Goal: Task Accomplishment & Management: Use online tool/utility

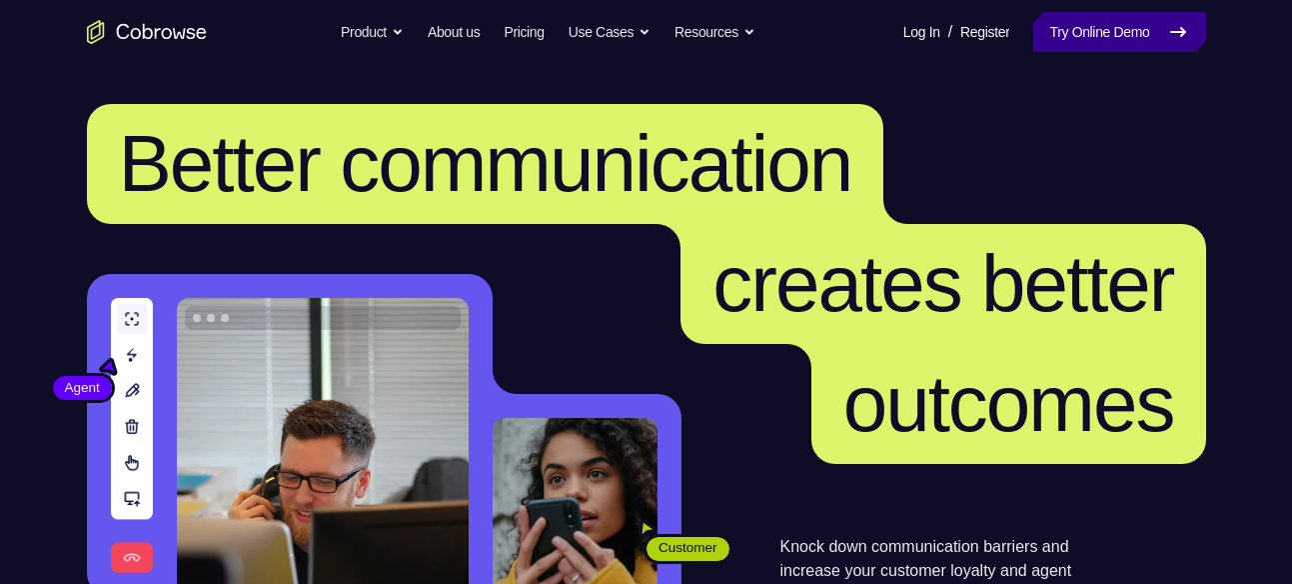
click at [1083, 46] on link "Try Online Demo" at bounding box center [1119, 32] width 172 height 40
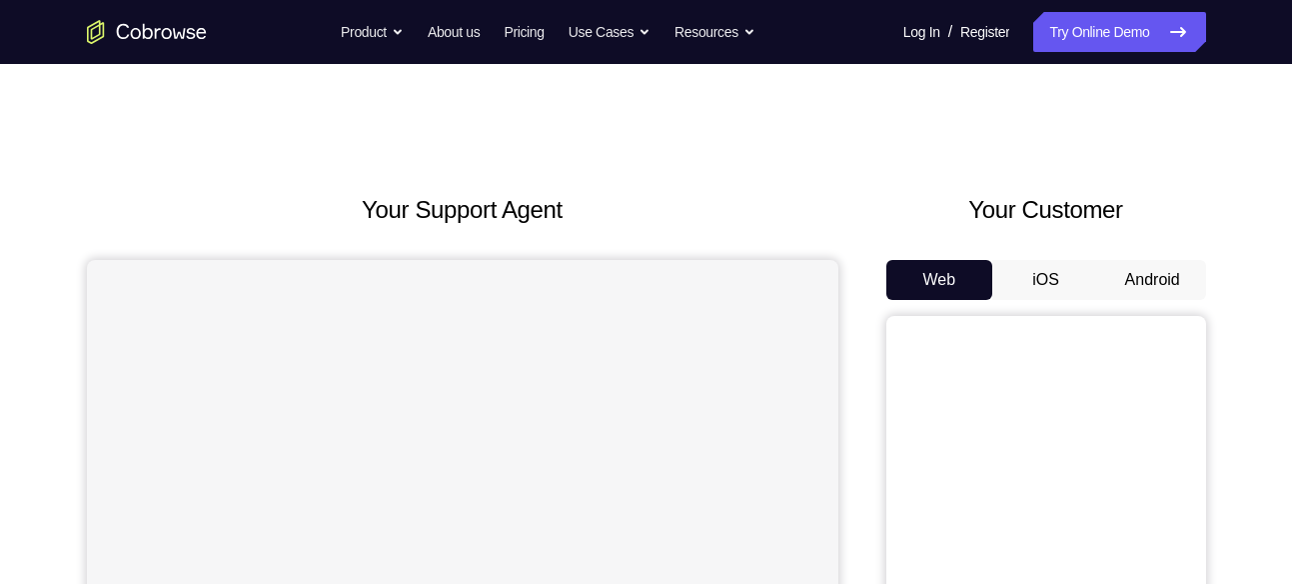
click at [1119, 264] on button "Android" at bounding box center [1152, 280] width 107 height 40
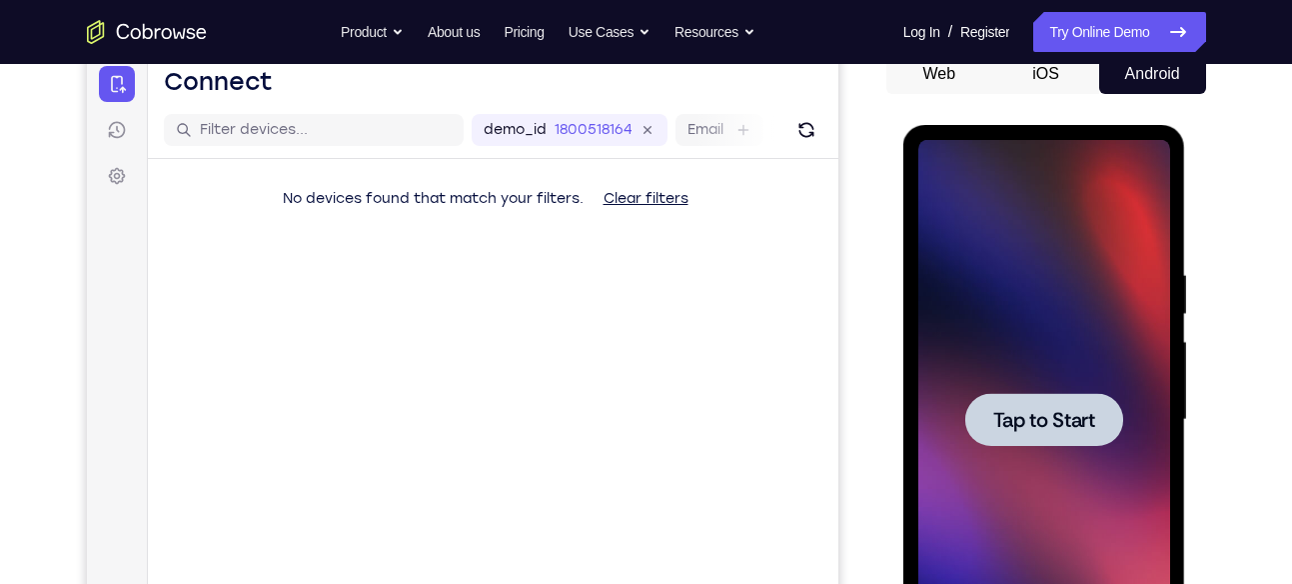
click at [1083, 347] on div at bounding box center [1045, 420] width 252 height 560
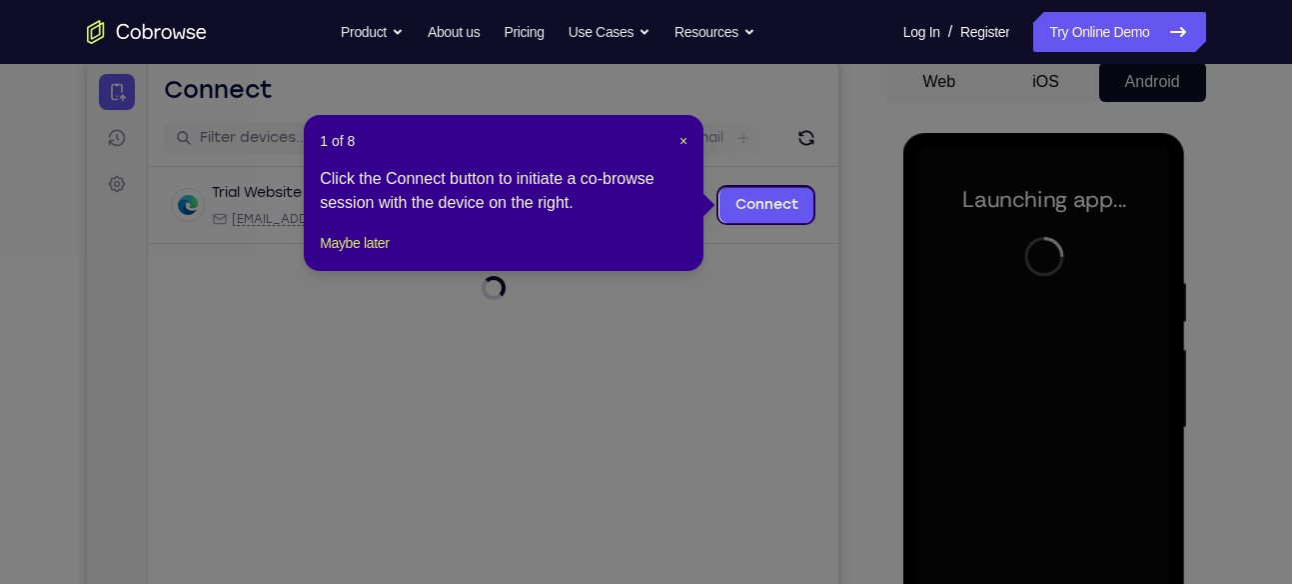
scroll to position [197, 0]
click at [680, 146] on span "×" at bounding box center [684, 142] width 8 height 16
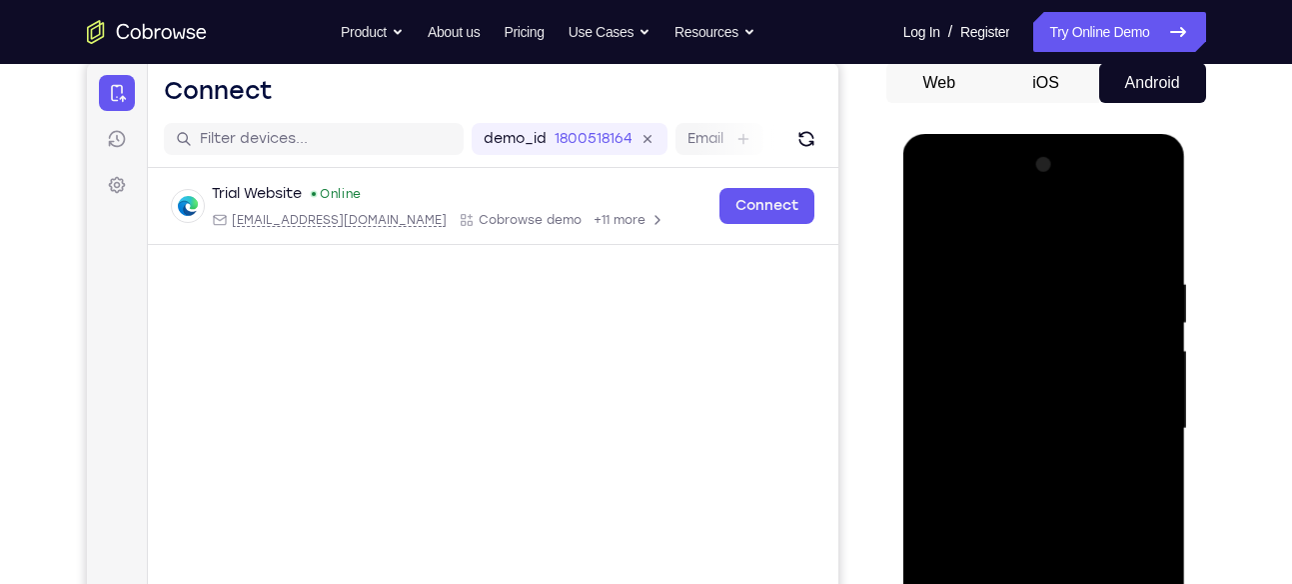
scroll to position [387, 0]
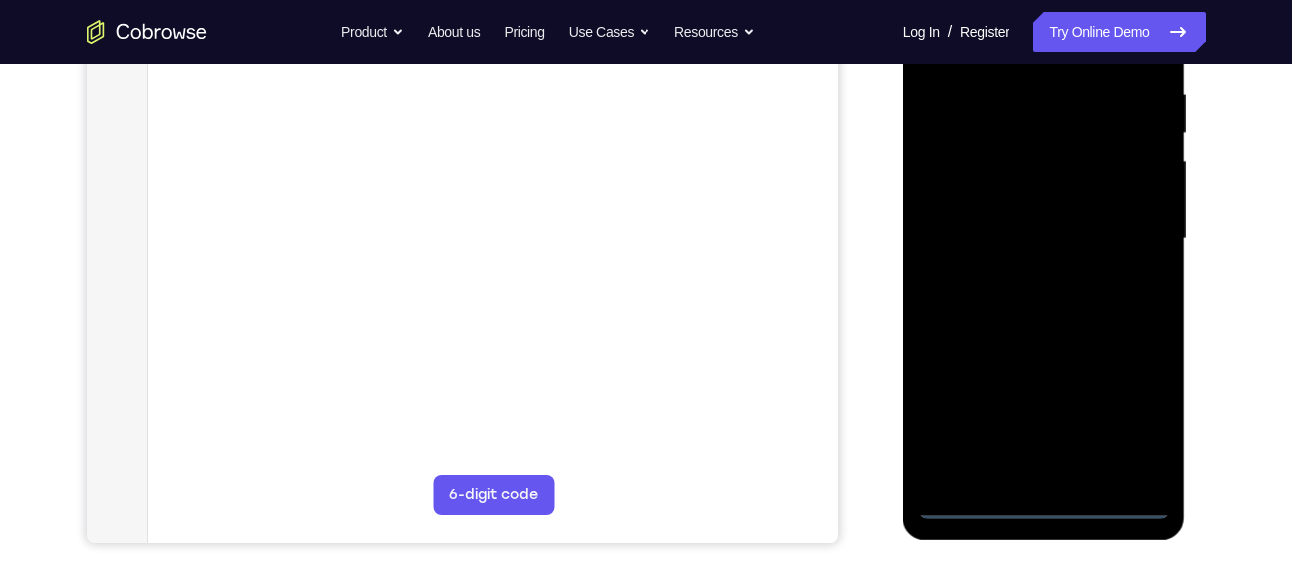
click at [1037, 510] on div at bounding box center [1045, 239] width 252 height 560
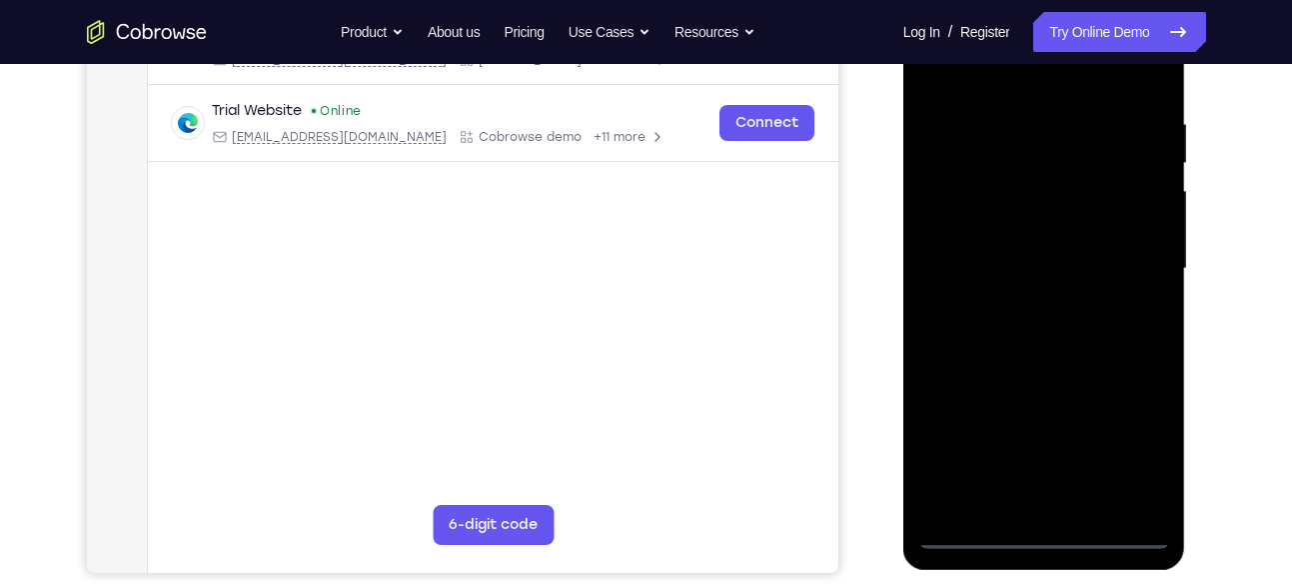
scroll to position [356, 0]
click at [1128, 452] on div at bounding box center [1045, 270] width 252 height 560
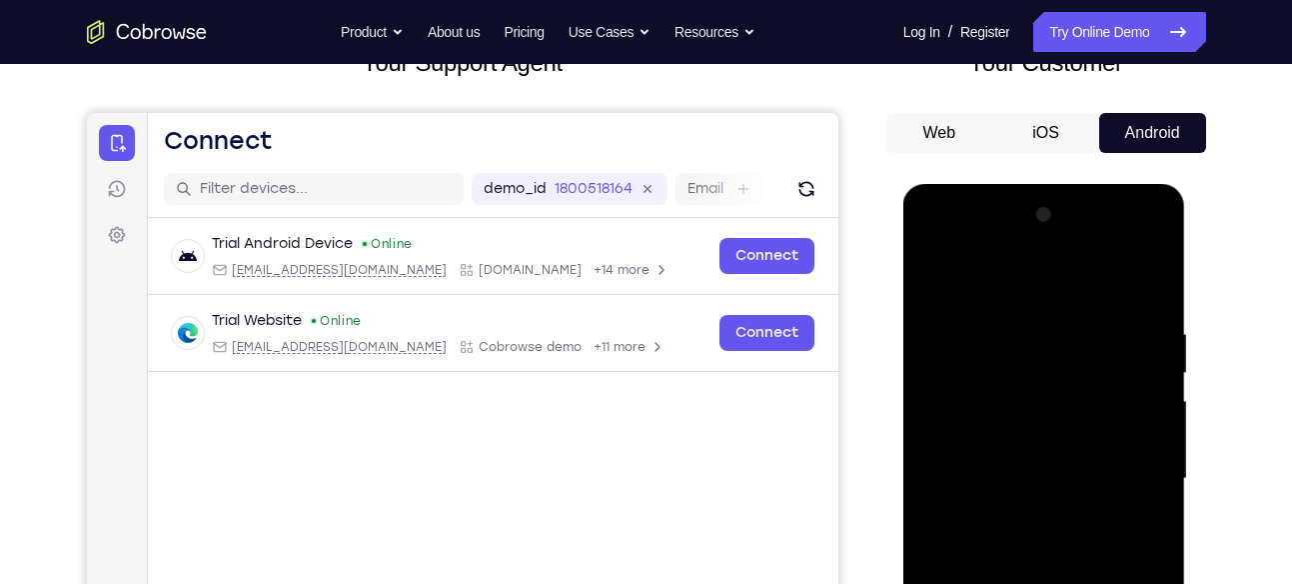
scroll to position [146, 0]
click at [938, 255] on div at bounding box center [1045, 480] width 252 height 560
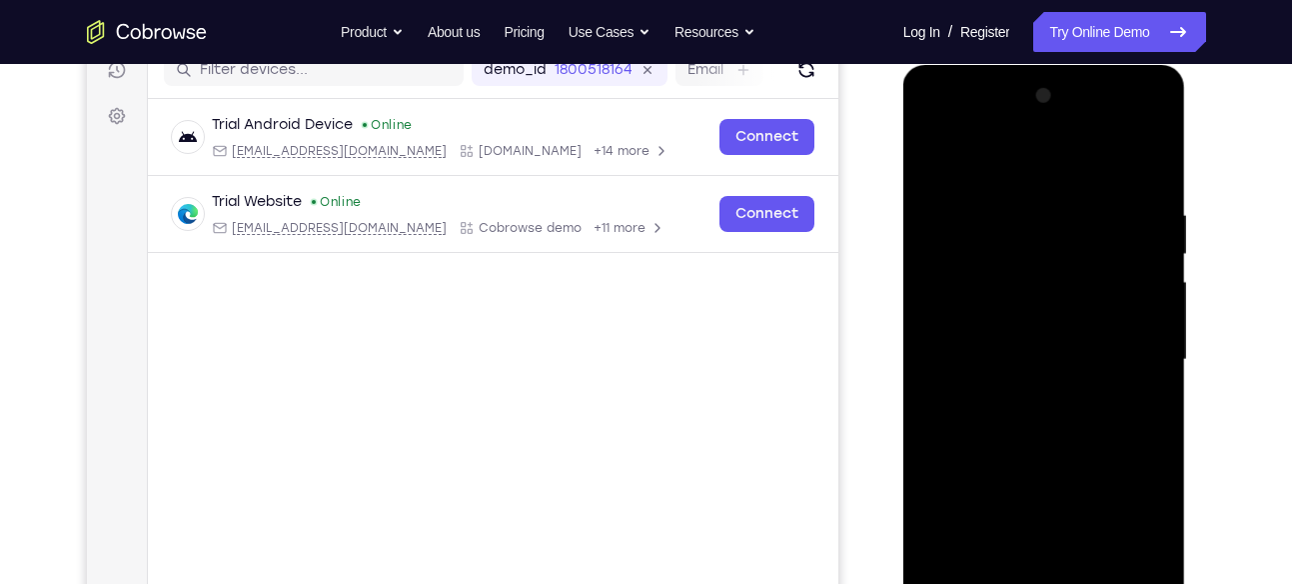
scroll to position [269, 0]
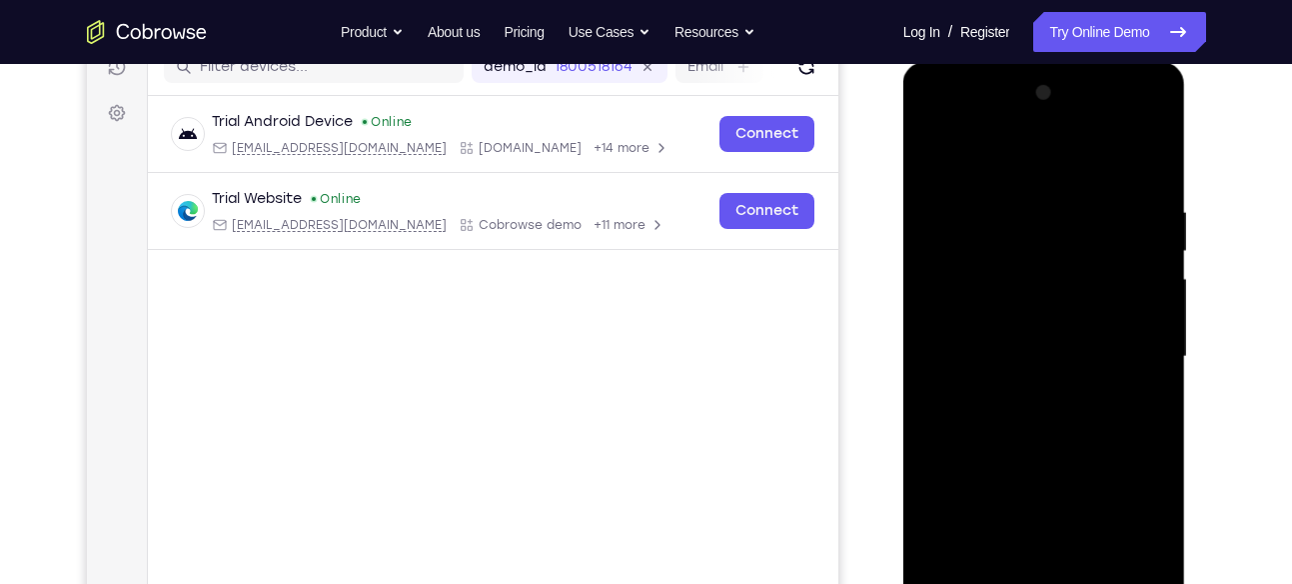
click at [1116, 361] on div at bounding box center [1045, 357] width 252 height 560
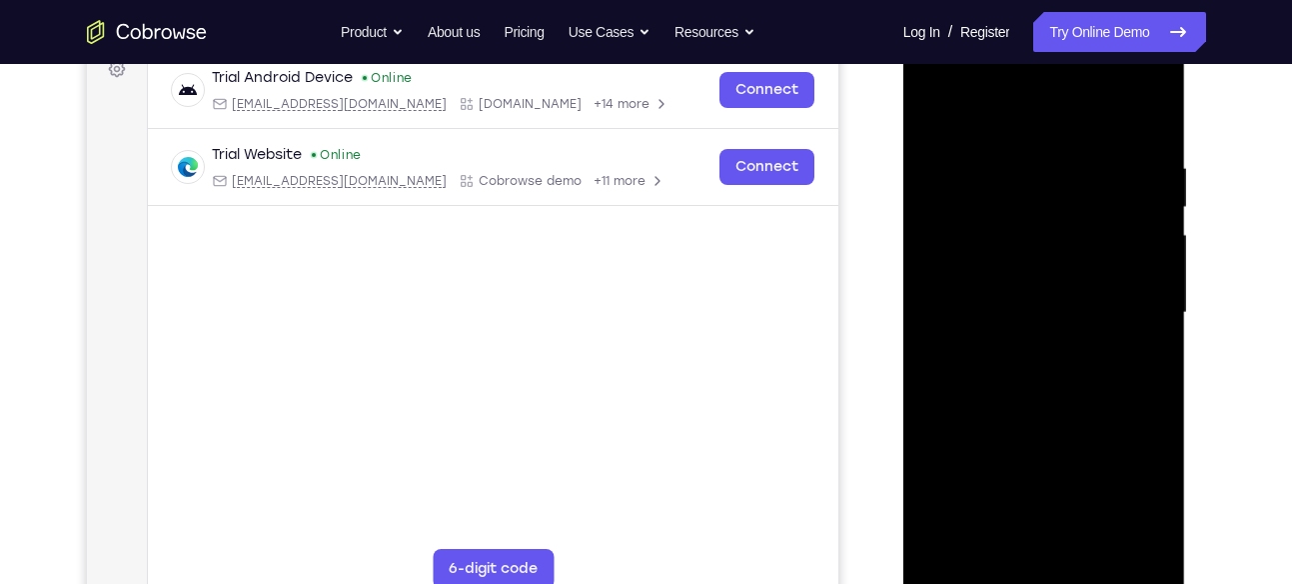
scroll to position [318, 0]
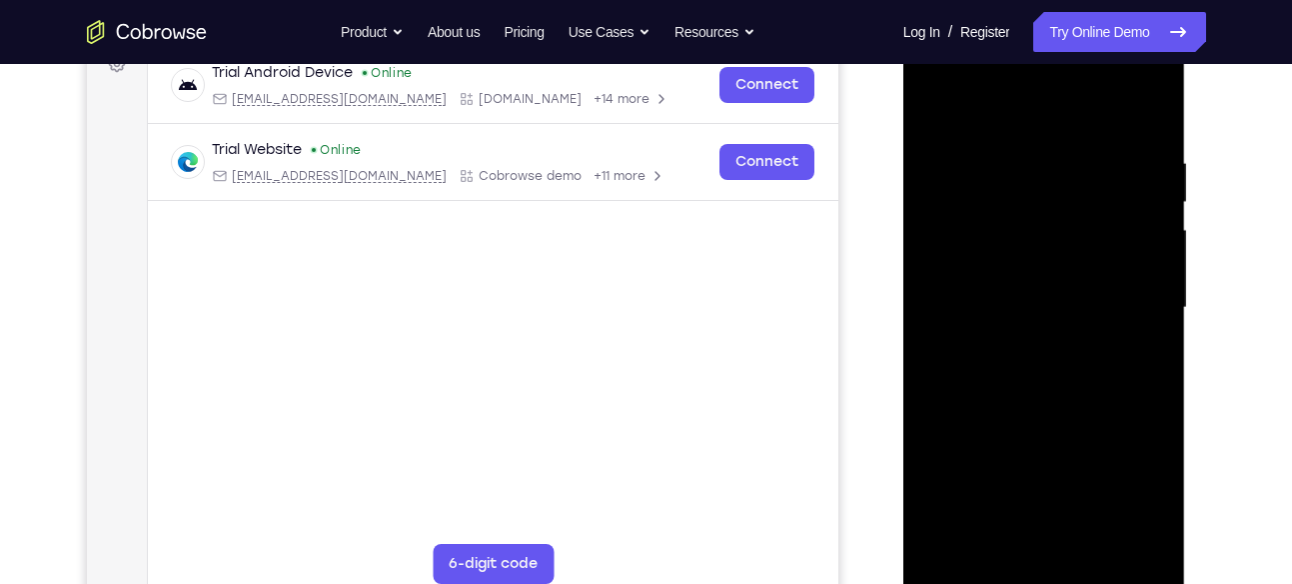
click at [1011, 342] on div at bounding box center [1045, 308] width 252 height 560
click at [989, 287] on div at bounding box center [1045, 308] width 252 height 560
click at [992, 270] on div at bounding box center [1045, 308] width 252 height 560
click at [987, 314] on div at bounding box center [1045, 308] width 252 height 560
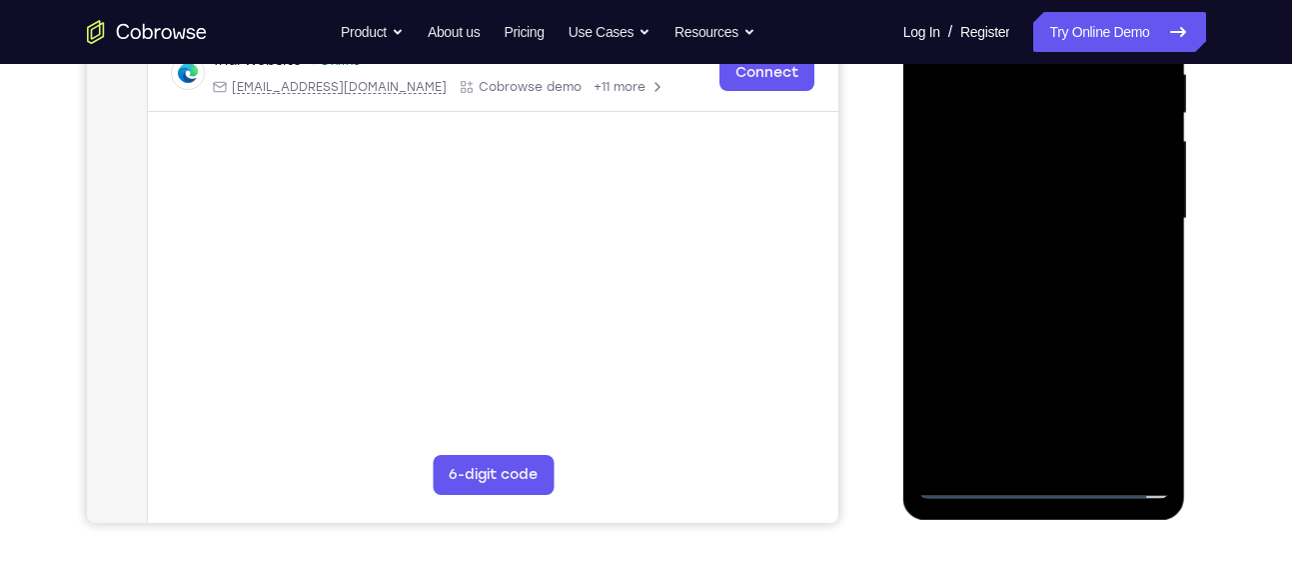
scroll to position [410, 0]
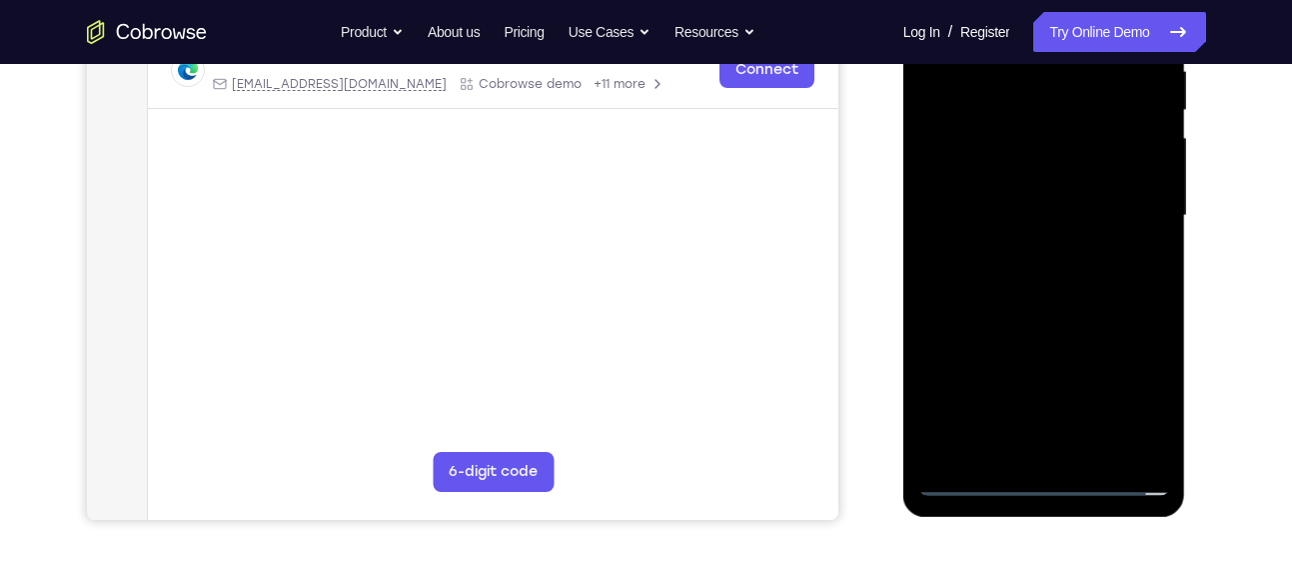
click at [1034, 269] on div at bounding box center [1045, 216] width 252 height 560
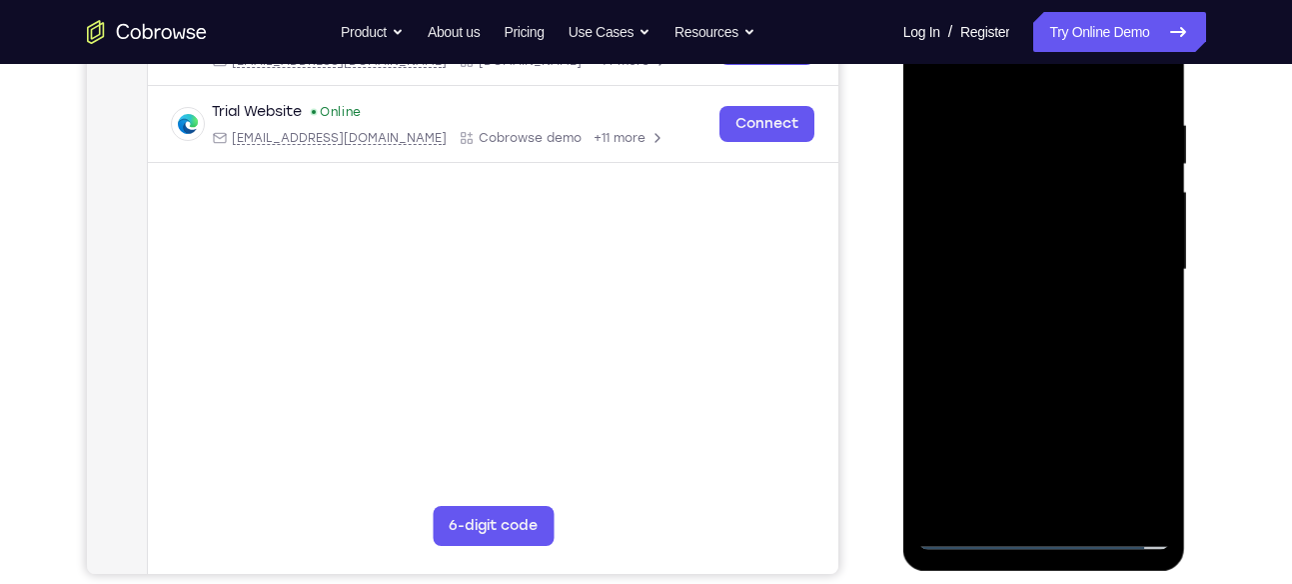
scroll to position [355, 0]
click at [1061, 344] on div at bounding box center [1045, 271] width 252 height 560
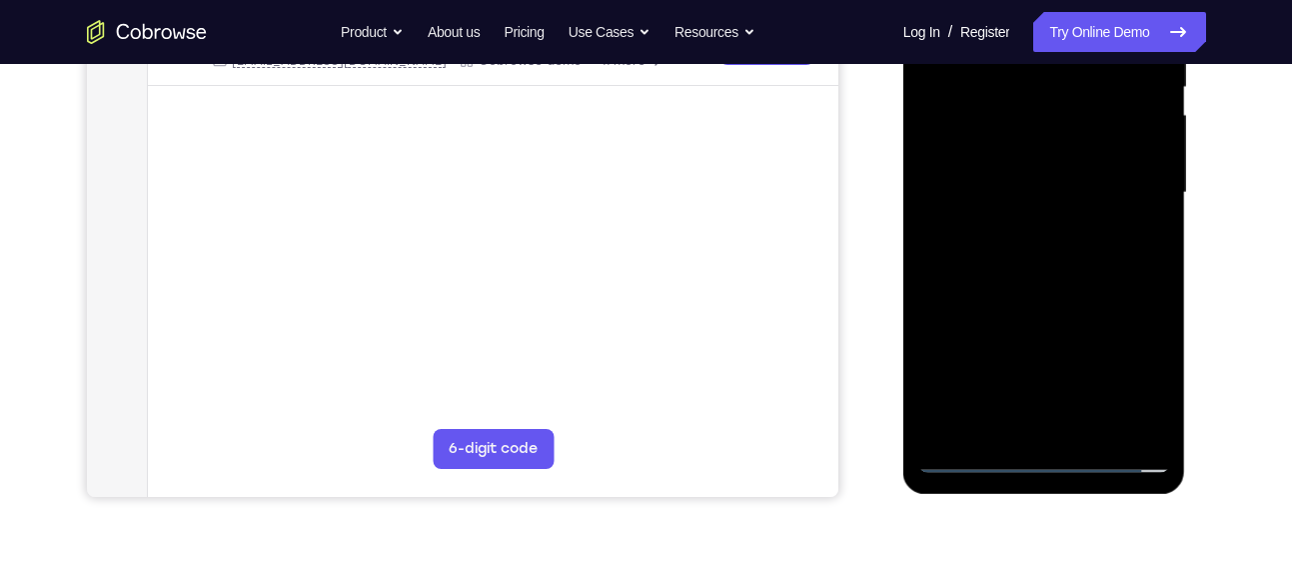
scroll to position [439, 0]
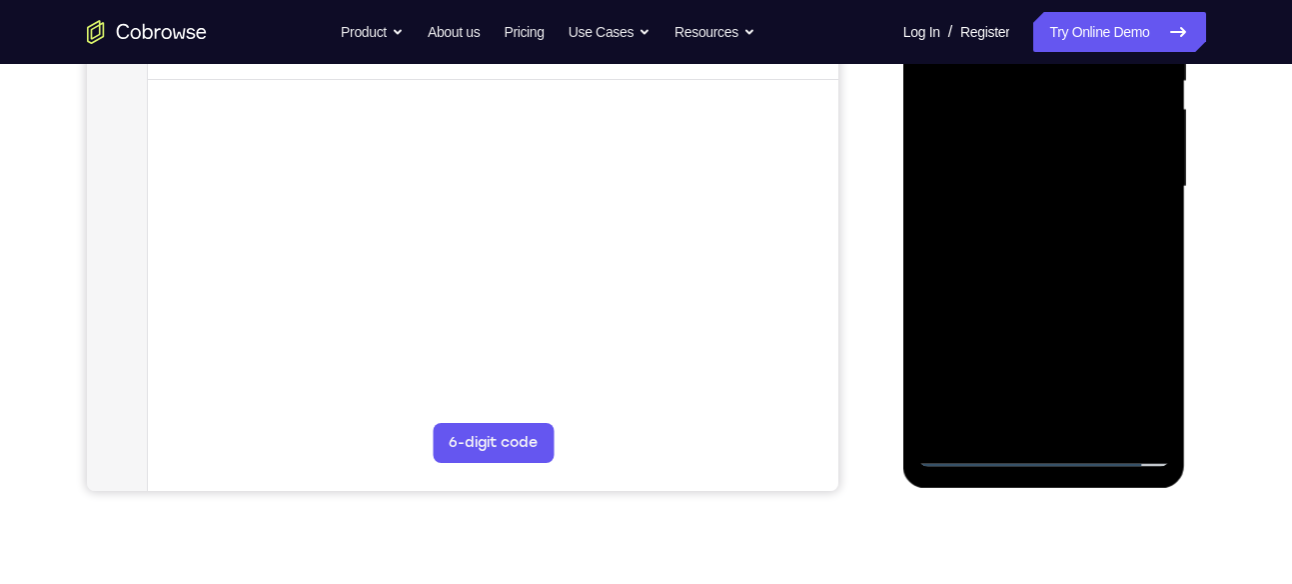
click at [1083, 416] on div at bounding box center [1045, 187] width 252 height 560
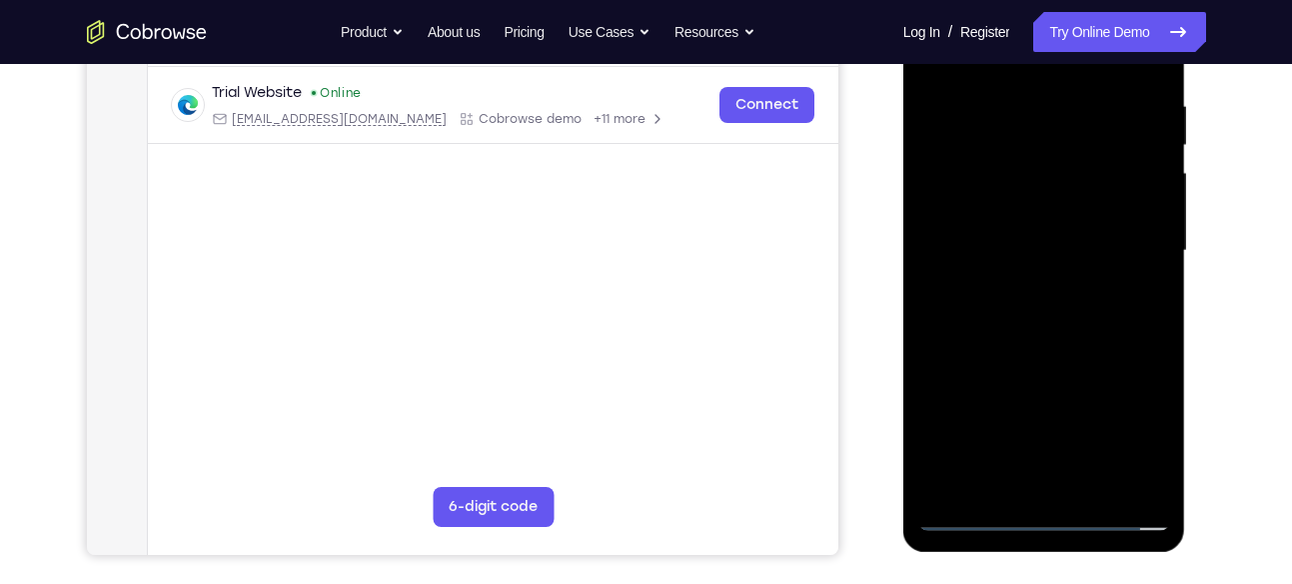
scroll to position [373, 0]
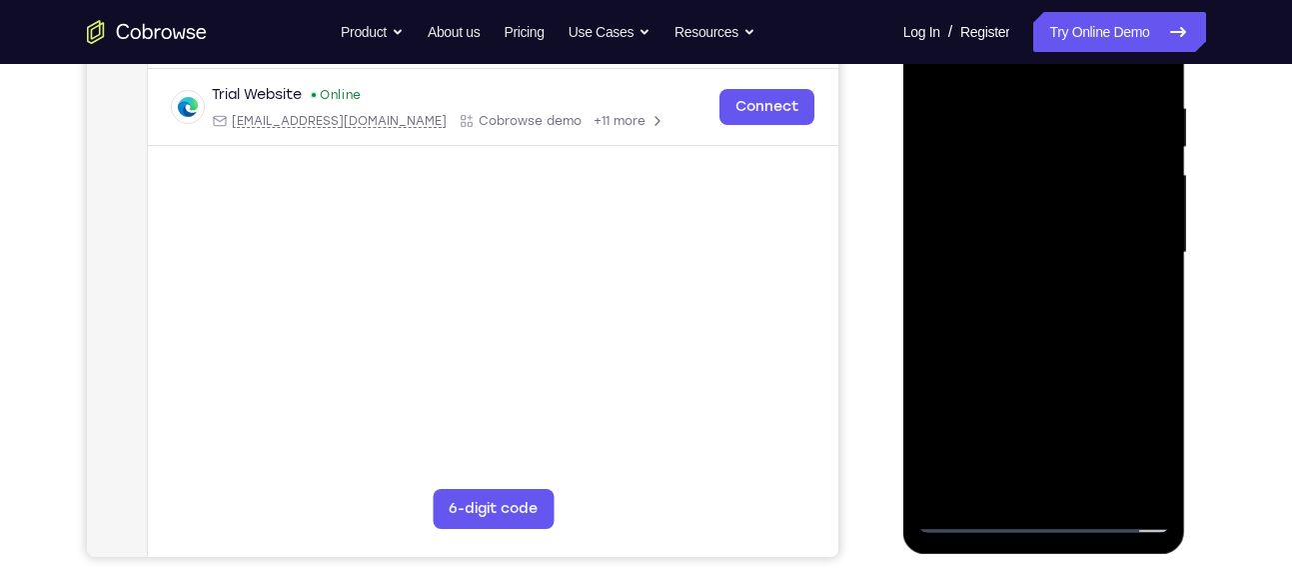
click at [1068, 355] on div at bounding box center [1045, 253] width 252 height 560
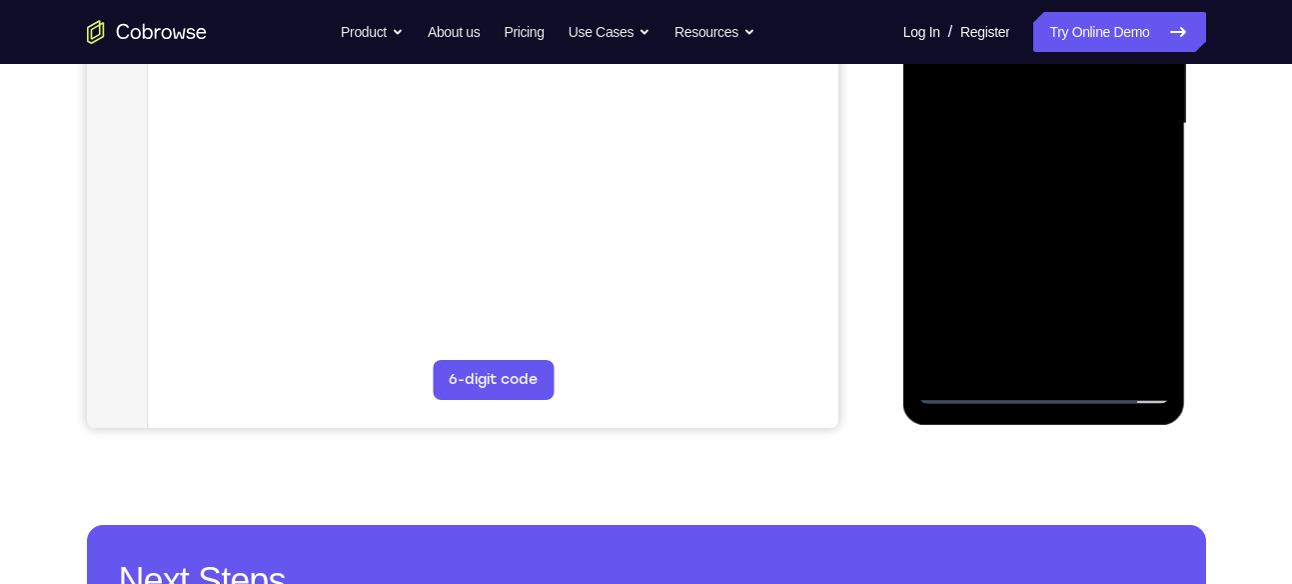
scroll to position [506, 0]
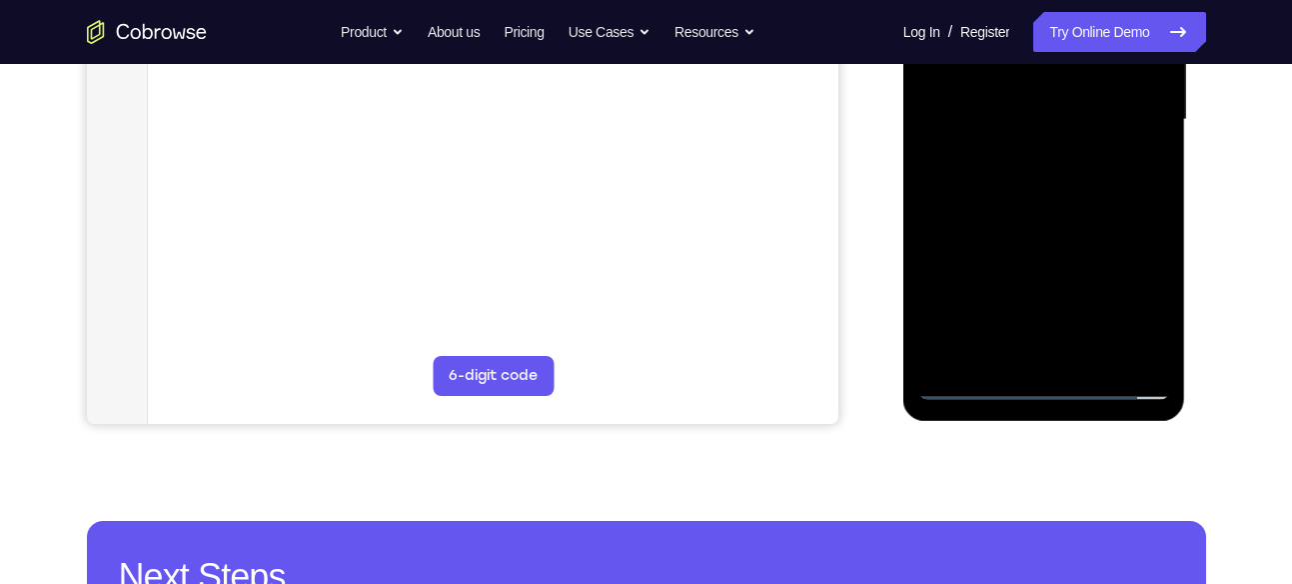
click at [973, 385] on div at bounding box center [1045, 120] width 252 height 560
click at [990, 356] on div at bounding box center [1045, 120] width 252 height 560
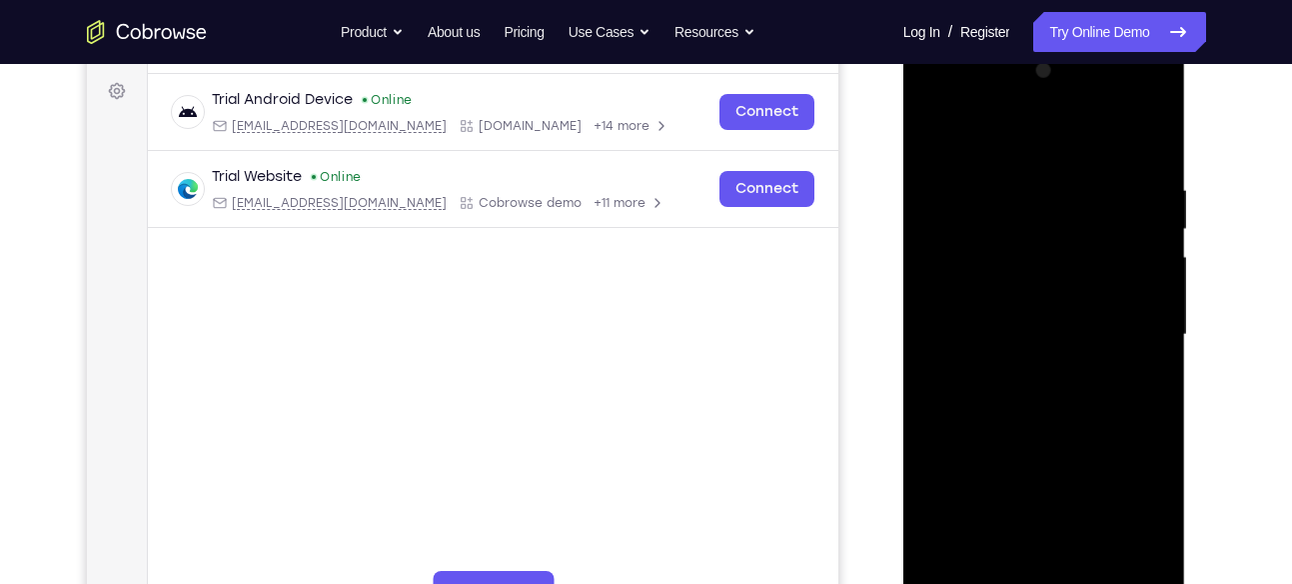
scroll to position [287, 0]
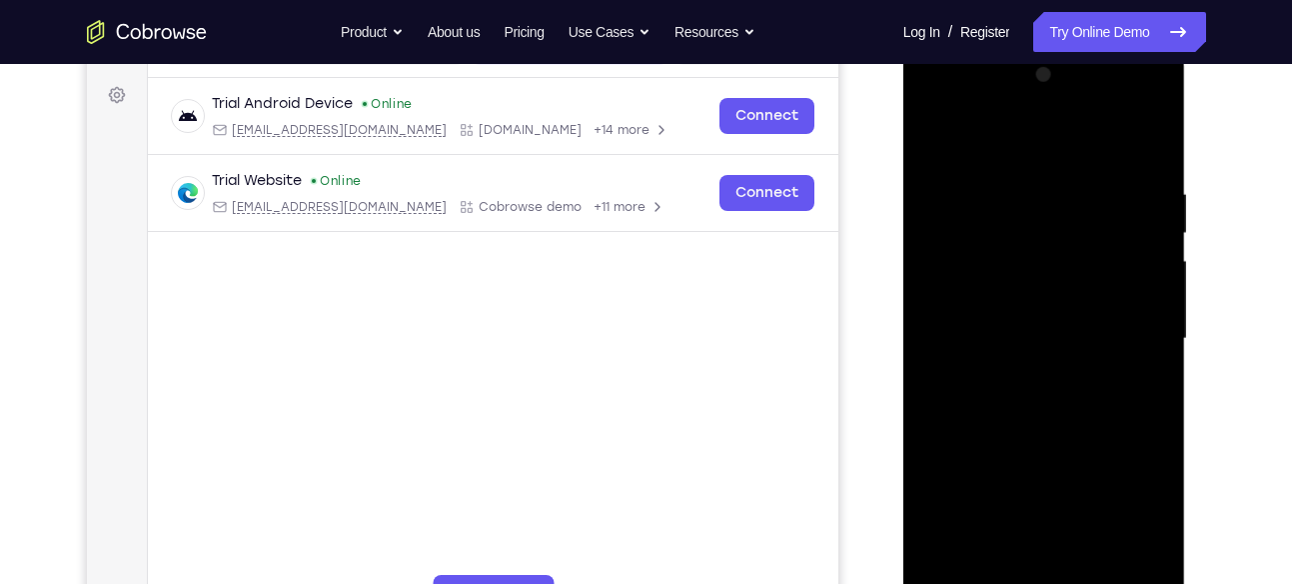
drag, startPoint x: 1028, startPoint y: 149, endPoint x: 1044, endPoint y: -4, distance: 153.8
click at [1044, 44] on html "Online web based iOS Simulators and Android Emulators. Run iPhone, iPad, Mobile…" at bounding box center [1046, 344] width 285 height 600
click at [1029, 141] on div at bounding box center [1045, 339] width 252 height 560
click at [1153, 198] on div at bounding box center [1045, 339] width 252 height 560
click at [1033, 137] on div at bounding box center [1045, 339] width 252 height 560
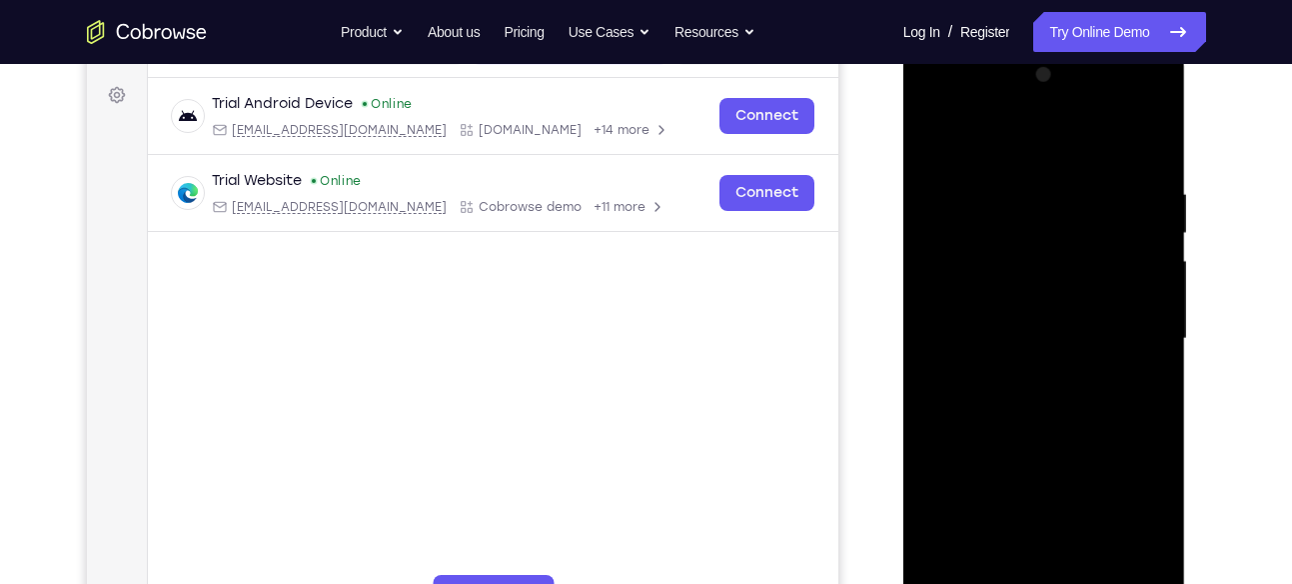
click at [1013, 177] on div at bounding box center [1045, 339] width 252 height 560
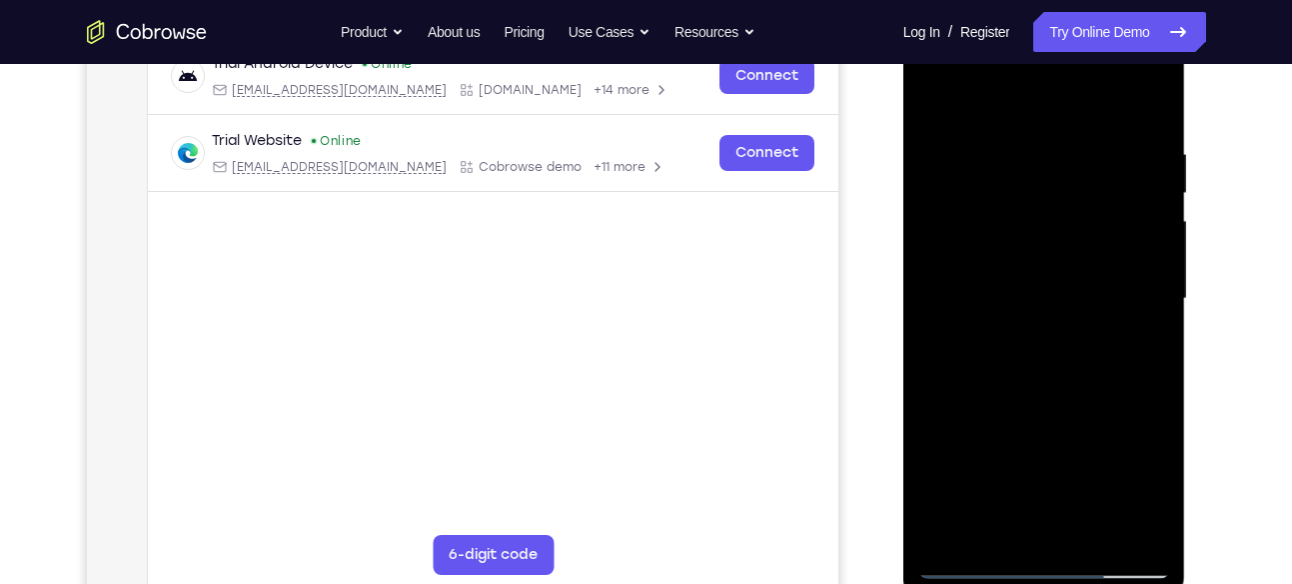
scroll to position [331, 0]
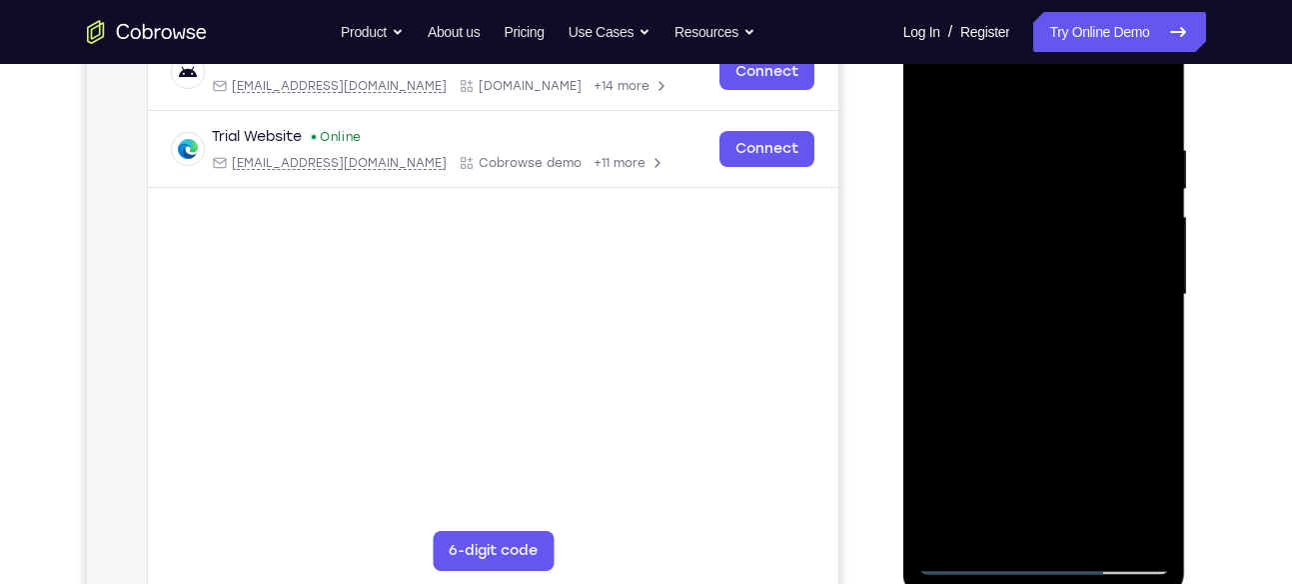
click at [1111, 255] on div at bounding box center [1045, 295] width 252 height 560
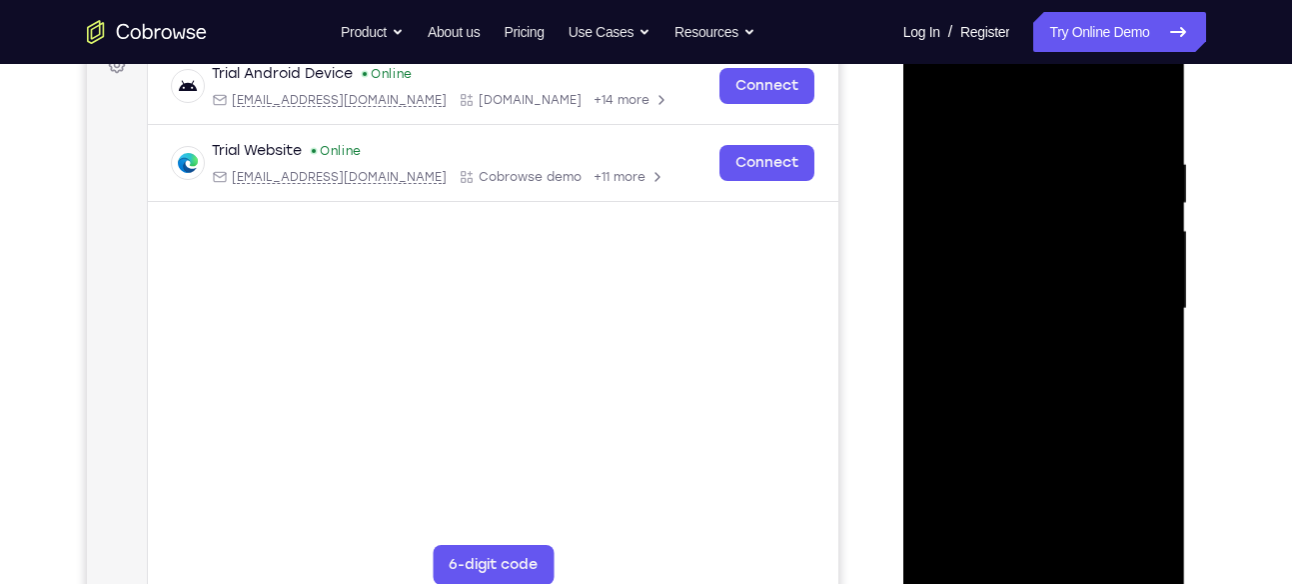
scroll to position [312, 0]
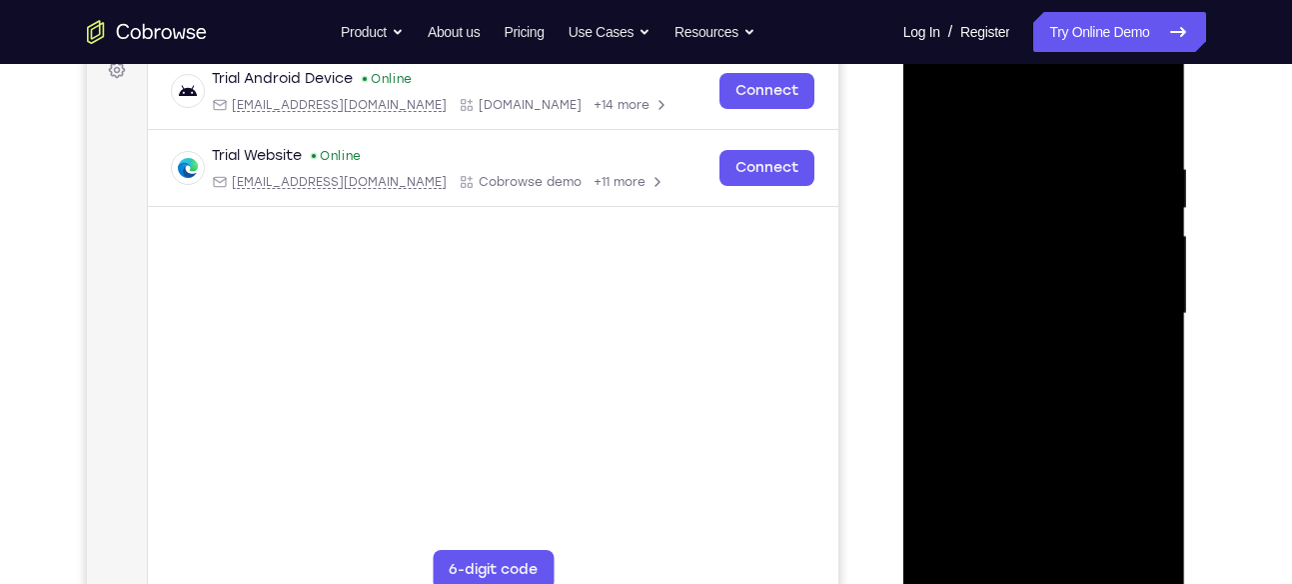
click at [936, 113] on div at bounding box center [1045, 314] width 252 height 560
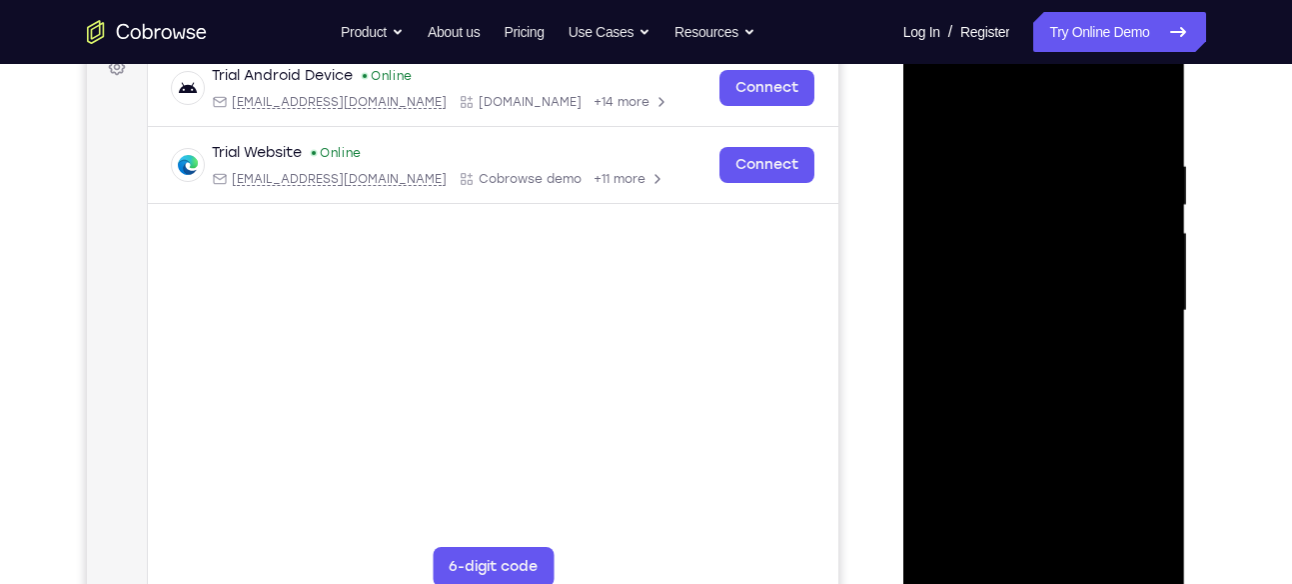
scroll to position [343, 0]
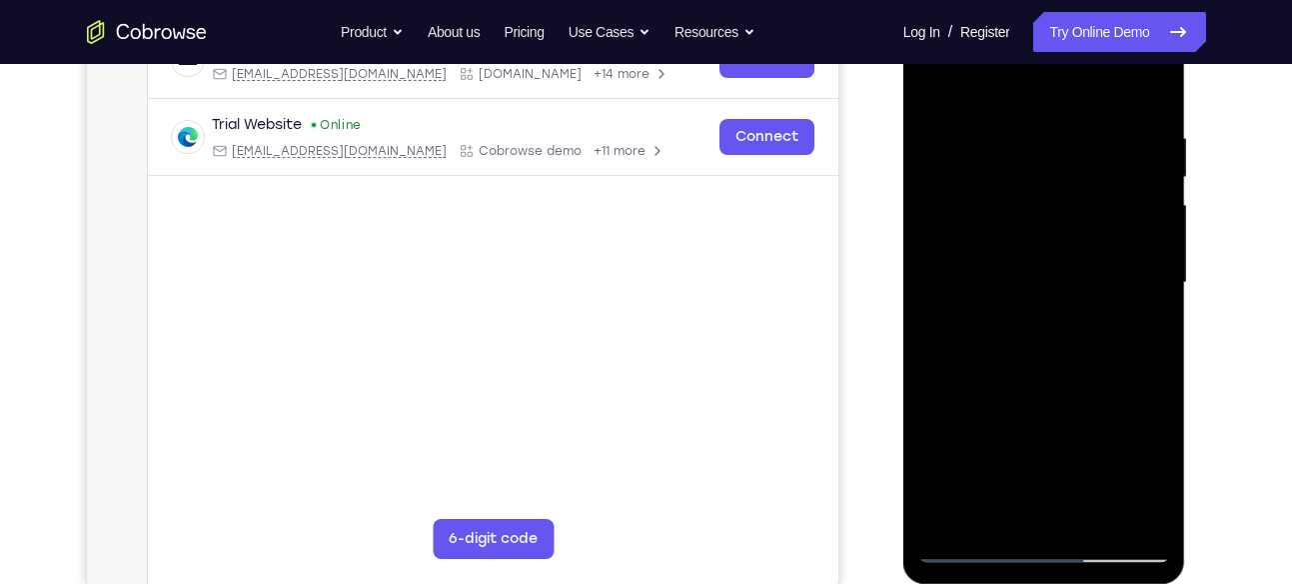
click at [1103, 241] on div at bounding box center [1045, 283] width 252 height 560
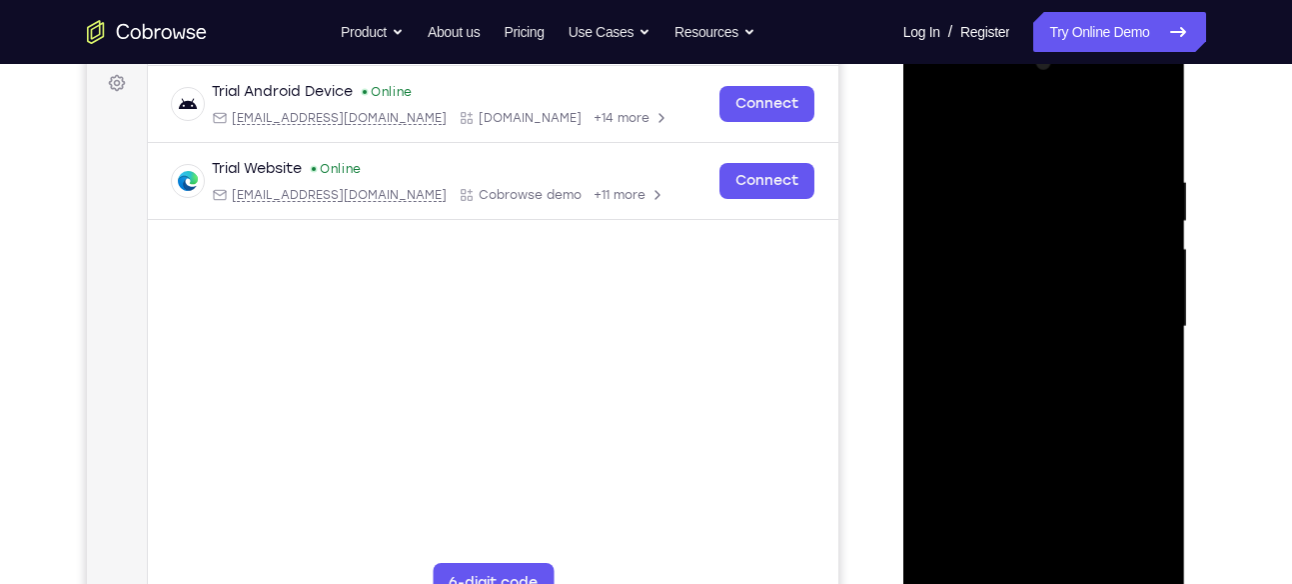
scroll to position [296, 0]
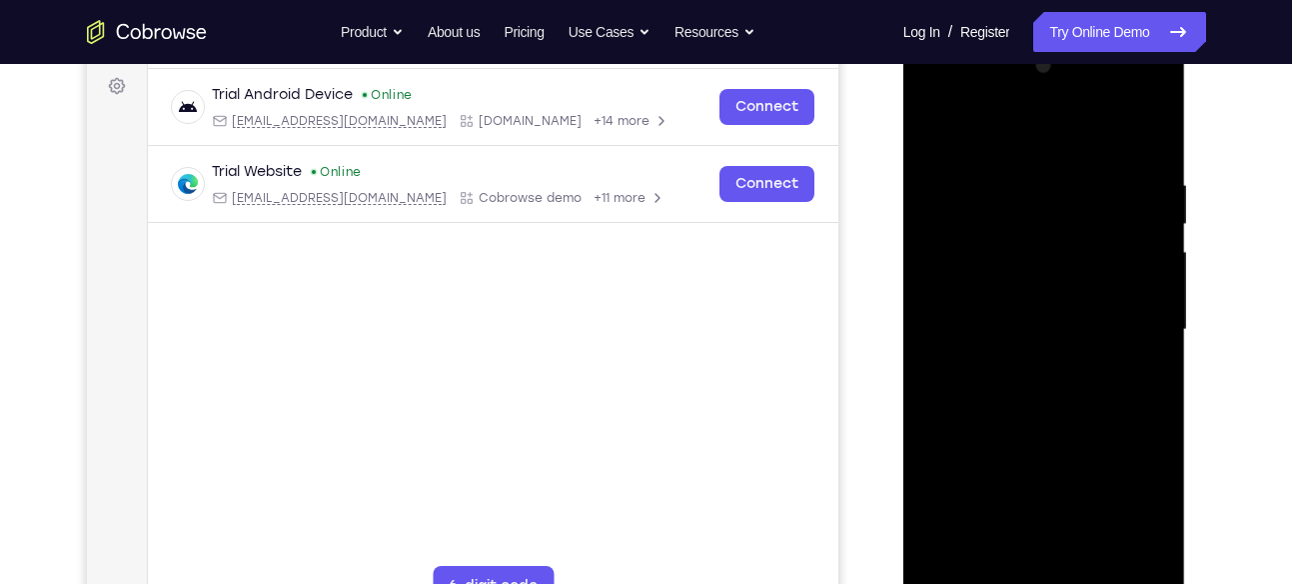
click at [1023, 262] on div at bounding box center [1045, 330] width 252 height 560
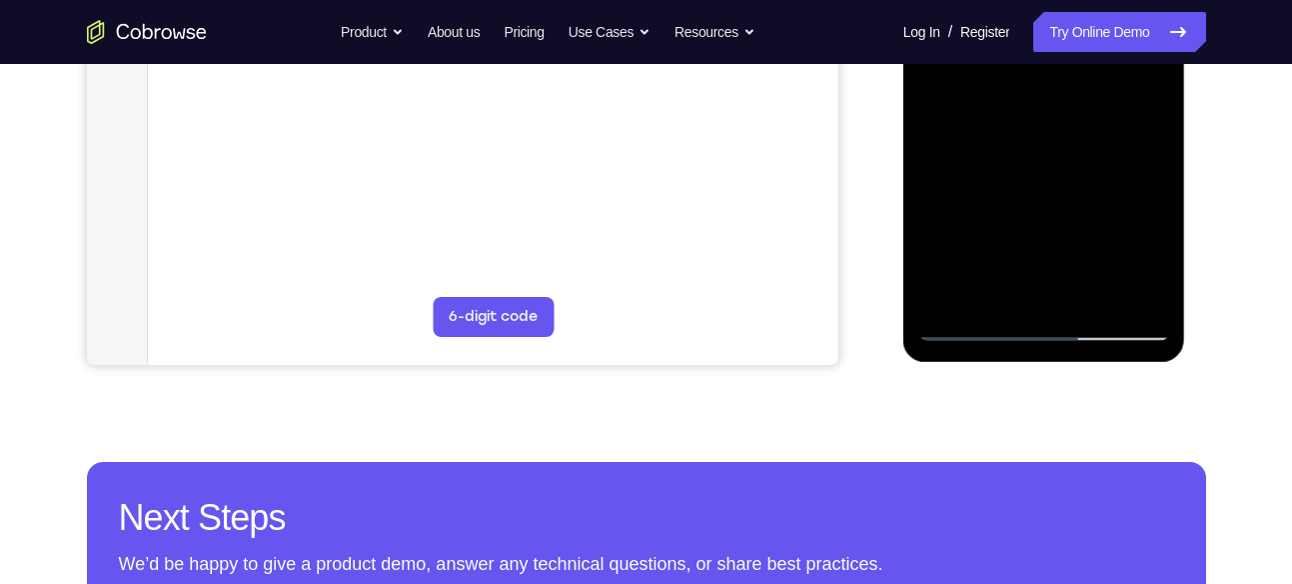
scroll to position [566, 0]
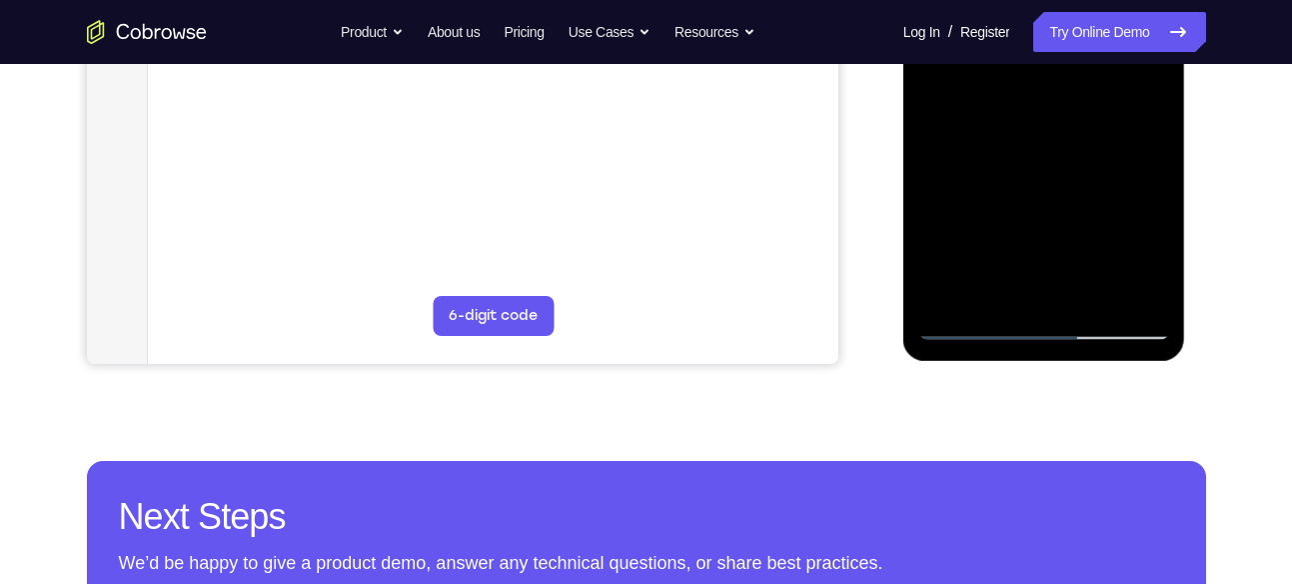
click at [1159, 269] on div at bounding box center [1045, 60] width 252 height 560
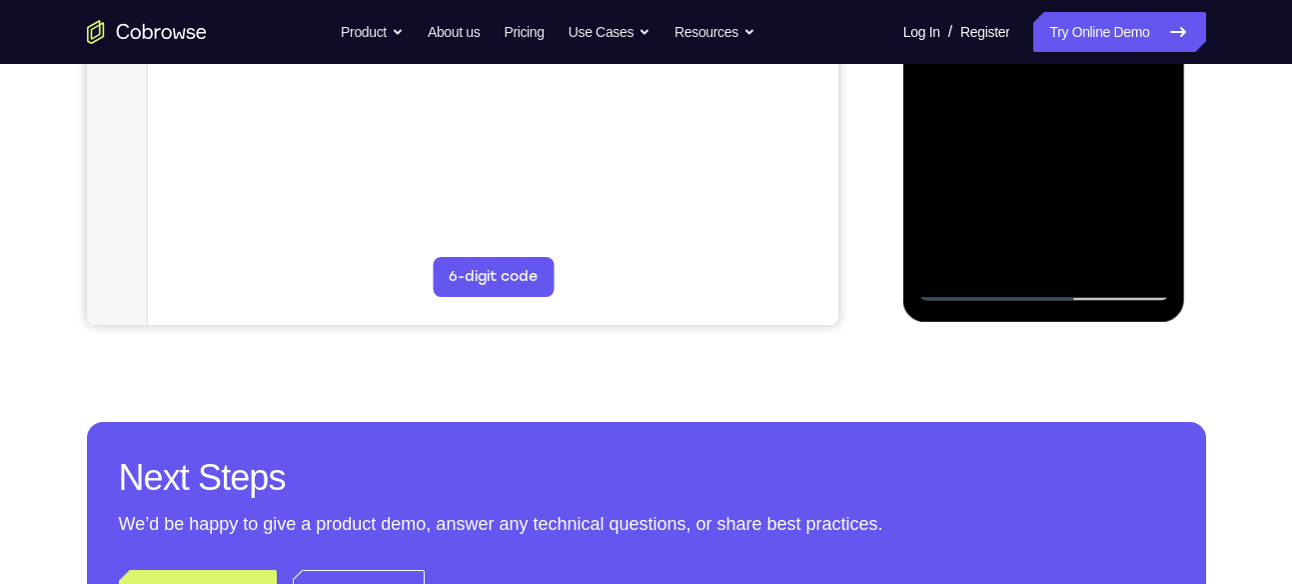
scroll to position [606, 0]
drag, startPoint x: 1073, startPoint y: 231, endPoint x: 1070, endPoint y: 177, distance: 54.1
click at [1070, 177] on div at bounding box center [1045, 20] width 252 height 560
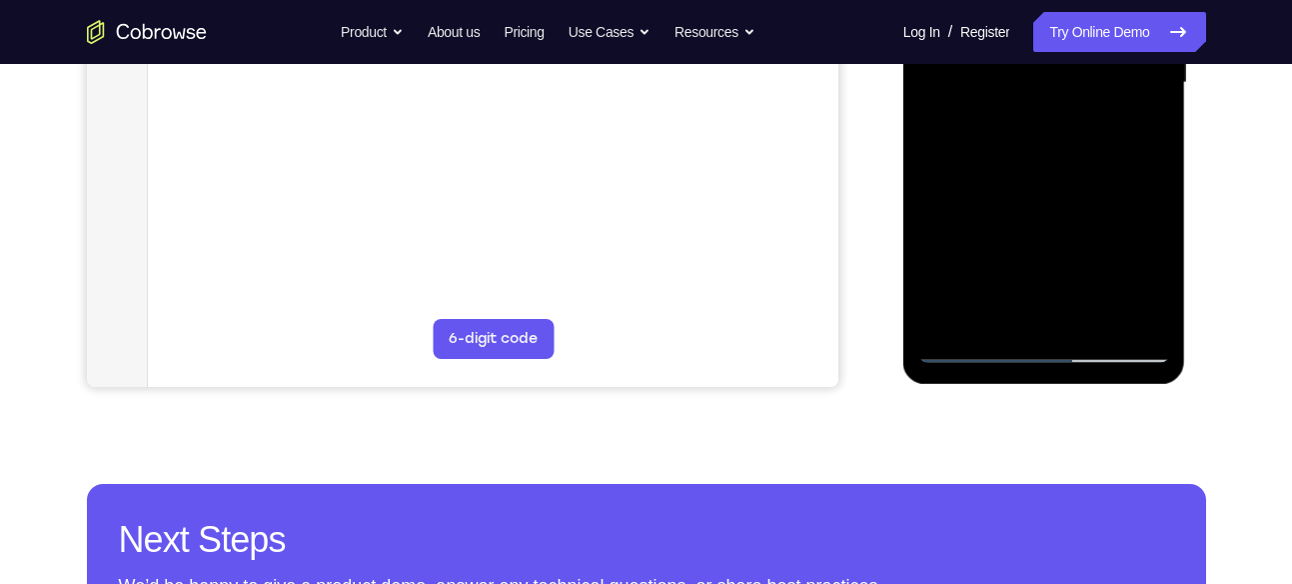
scroll to position [539, 0]
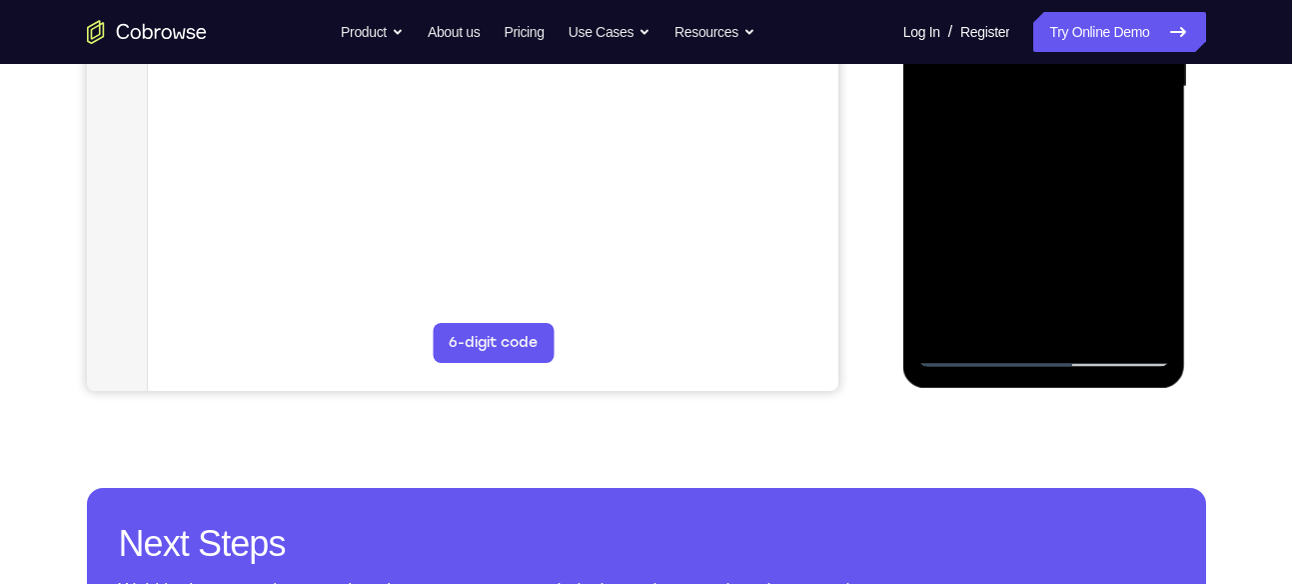
drag, startPoint x: 1054, startPoint y: 230, endPoint x: 1057, endPoint y: 172, distance: 58.0
click at [1057, 172] on div at bounding box center [1045, 87] width 252 height 560
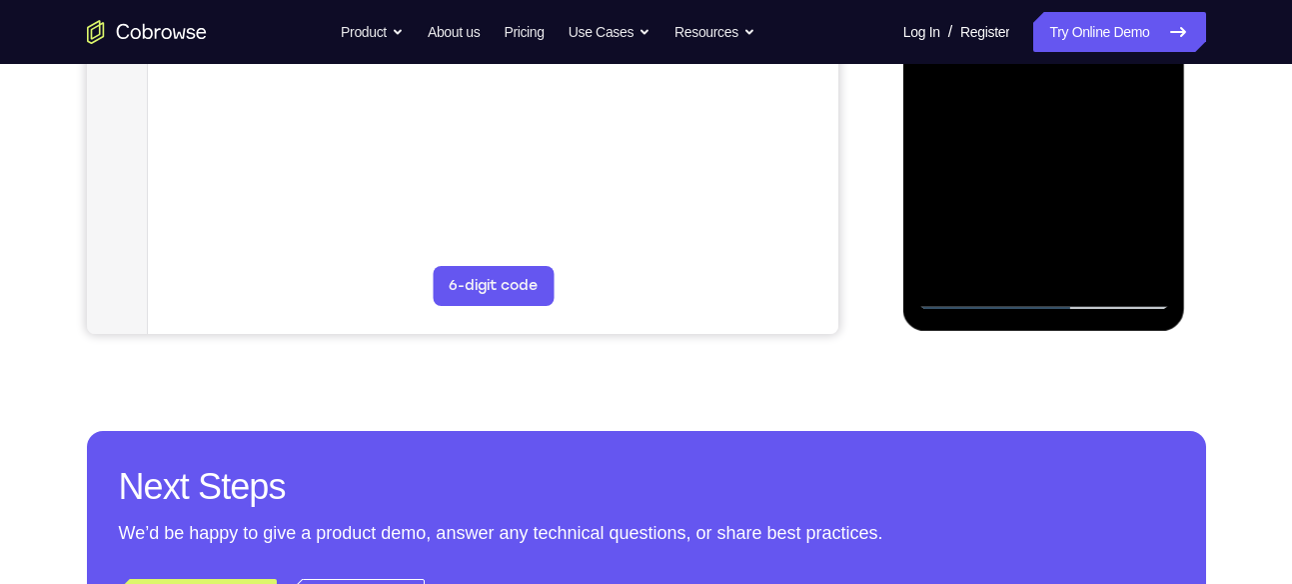
scroll to position [597, 0]
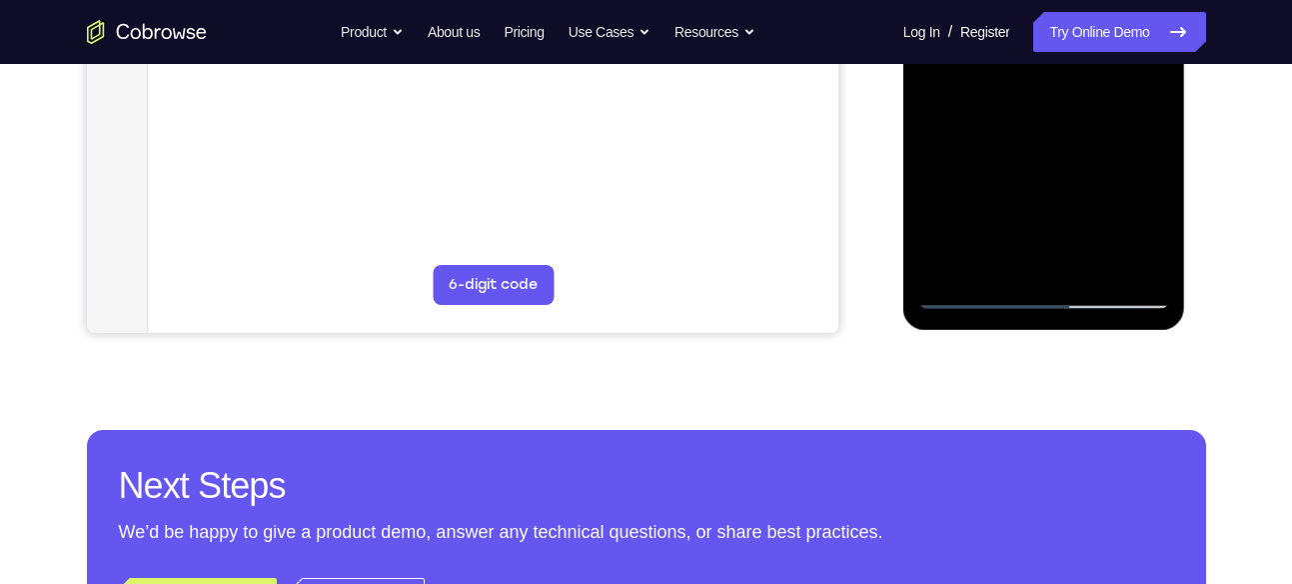
click at [972, 296] on div at bounding box center [1045, 29] width 252 height 560
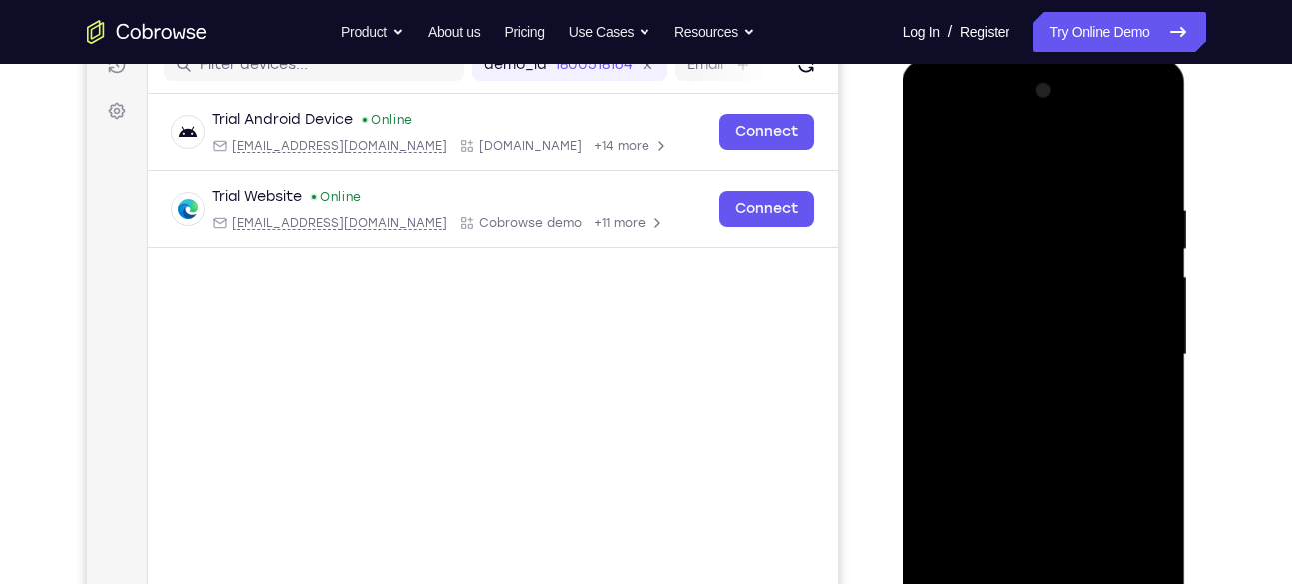
scroll to position [268, 0]
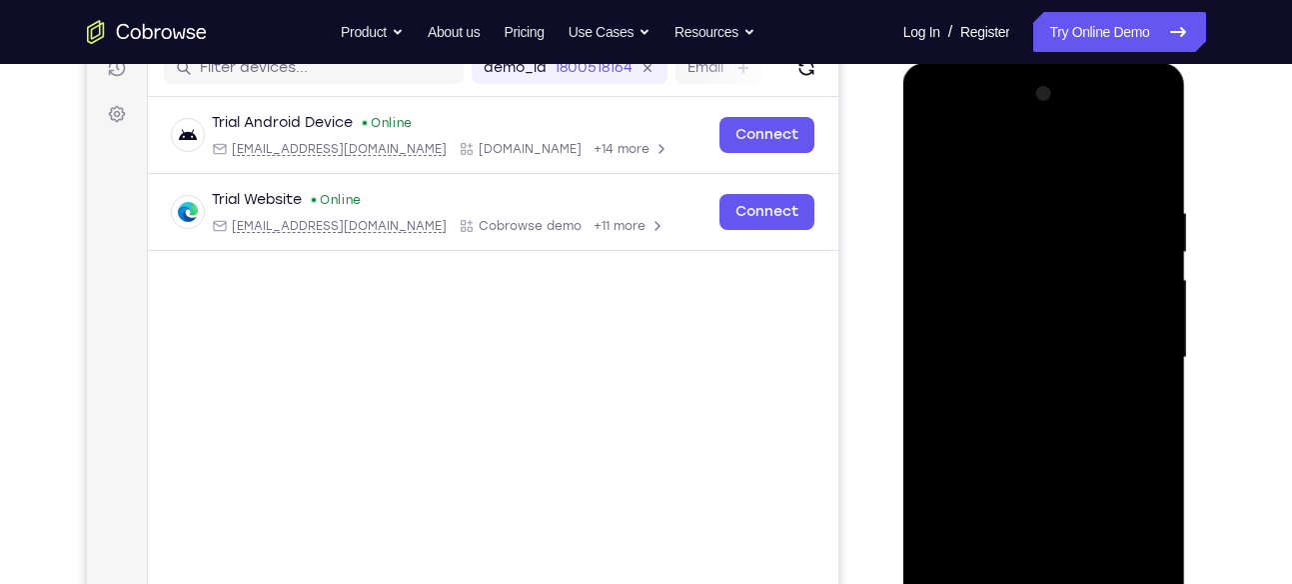
click at [938, 156] on div at bounding box center [1045, 358] width 252 height 560
drag, startPoint x: 1061, startPoint y: 205, endPoint x: 1046, endPoint y: 247, distance: 44.6
click at [1046, 247] on div at bounding box center [1045, 358] width 252 height 560
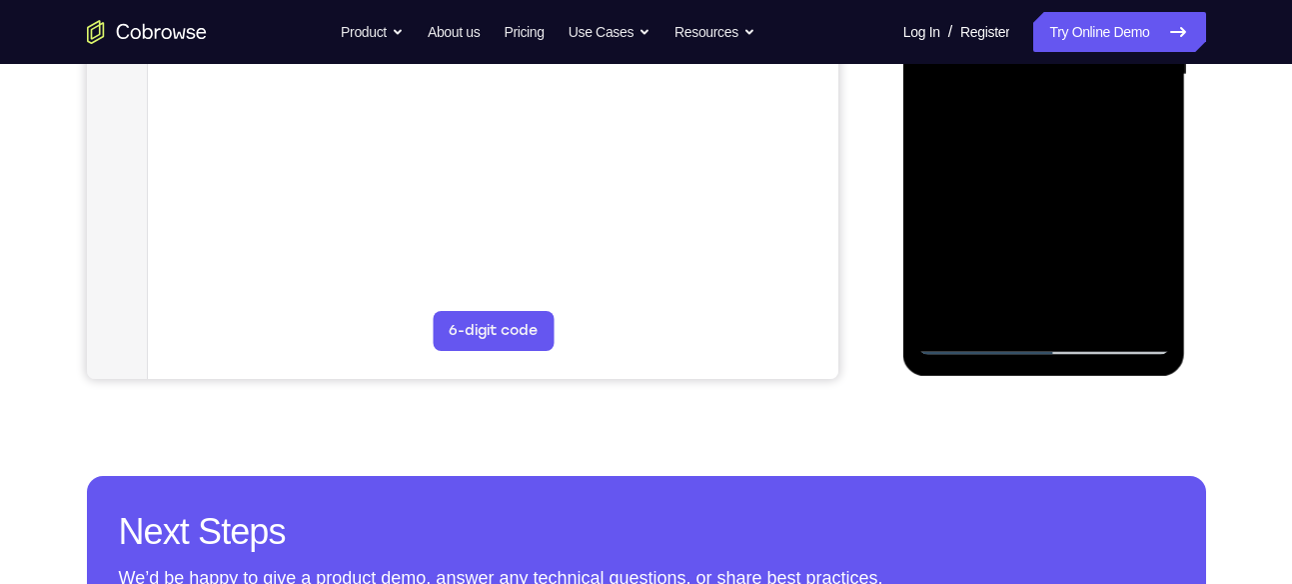
scroll to position [556, 0]
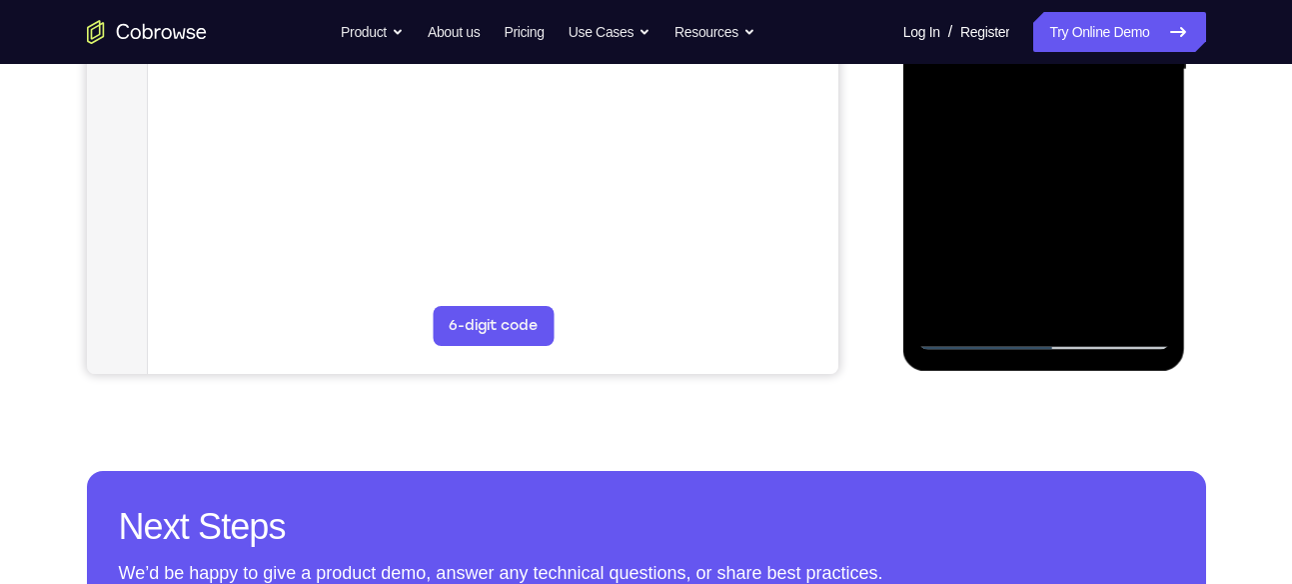
click at [1130, 303] on div at bounding box center [1045, 70] width 252 height 560
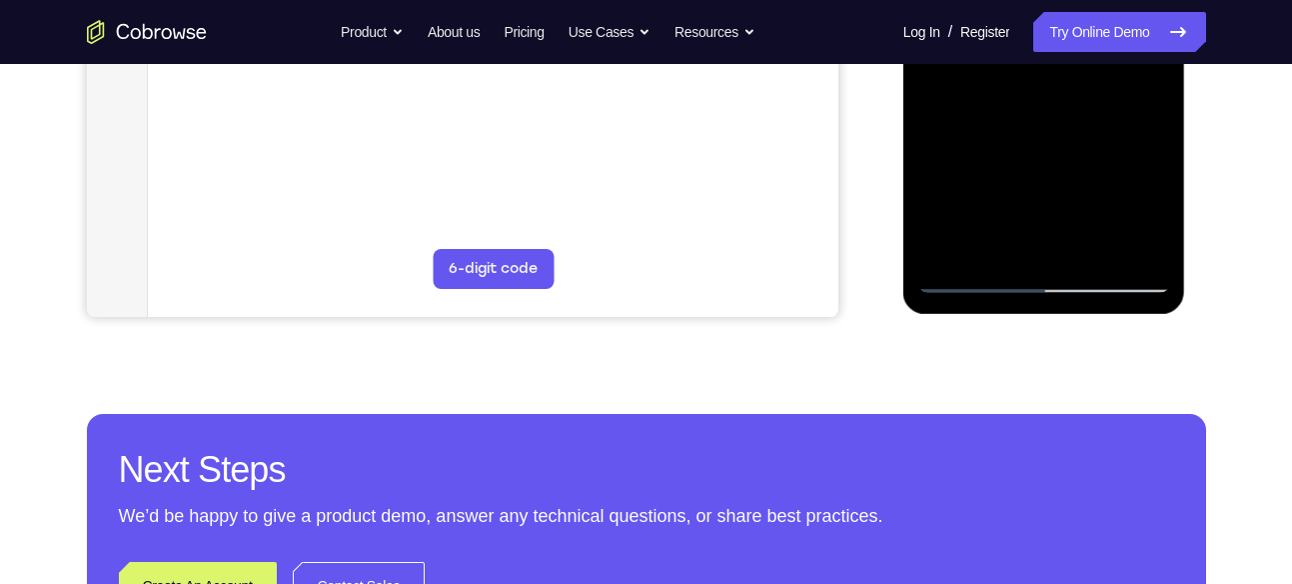
scroll to position [629, 0]
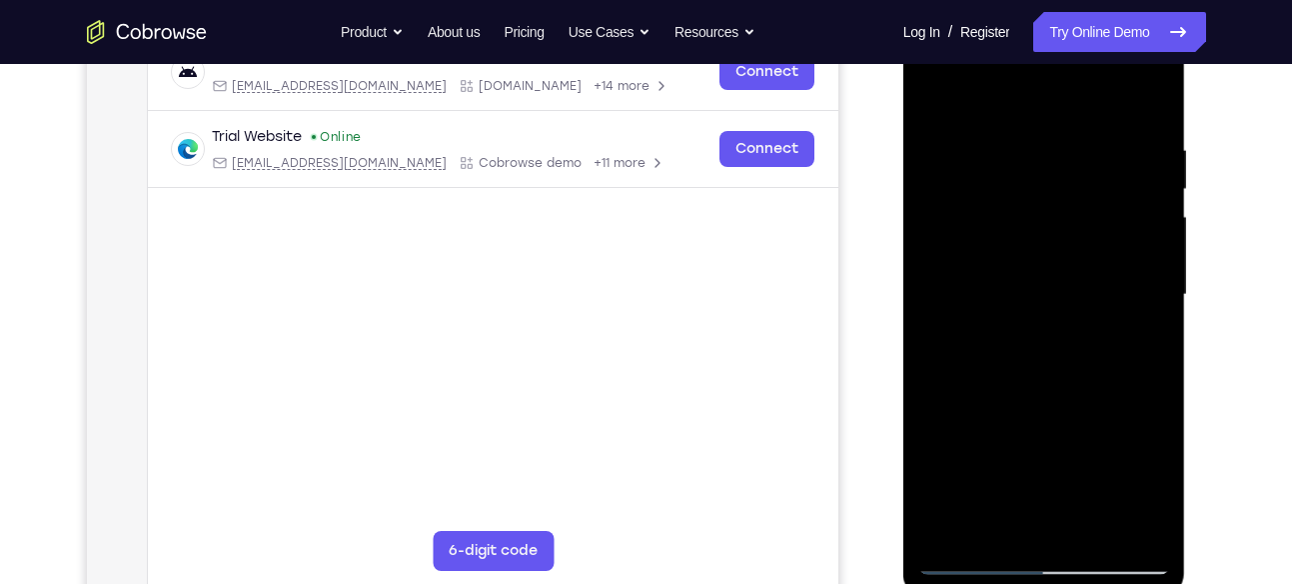
scroll to position [320, 0]
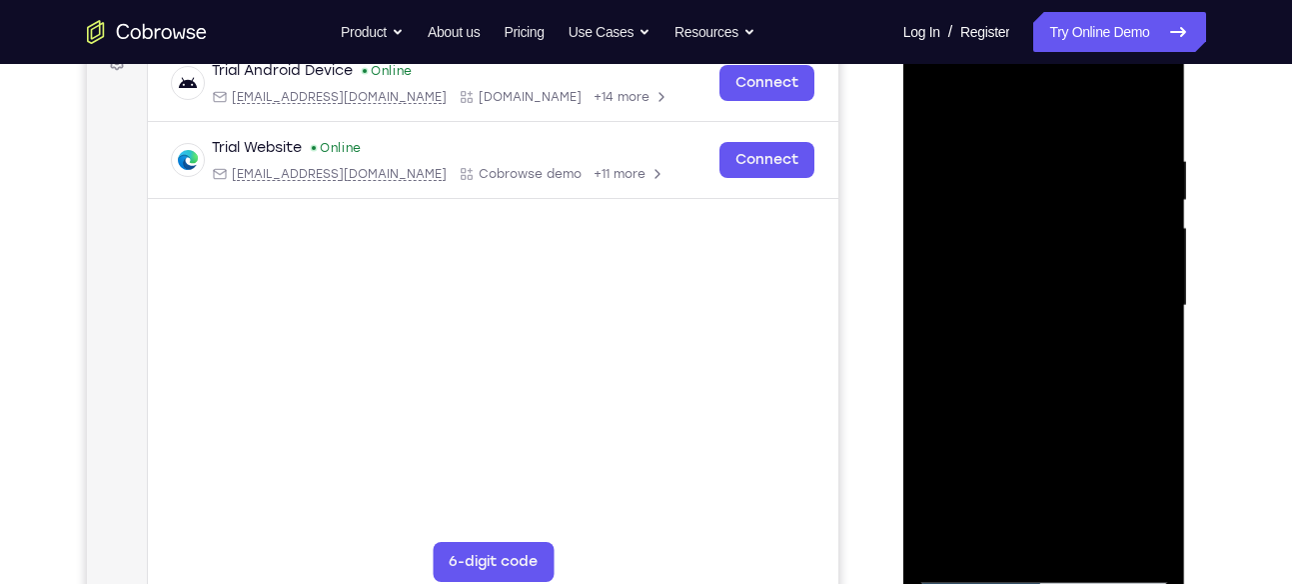
click at [1086, 256] on div at bounding box center [1045, 306] width 252 height 560
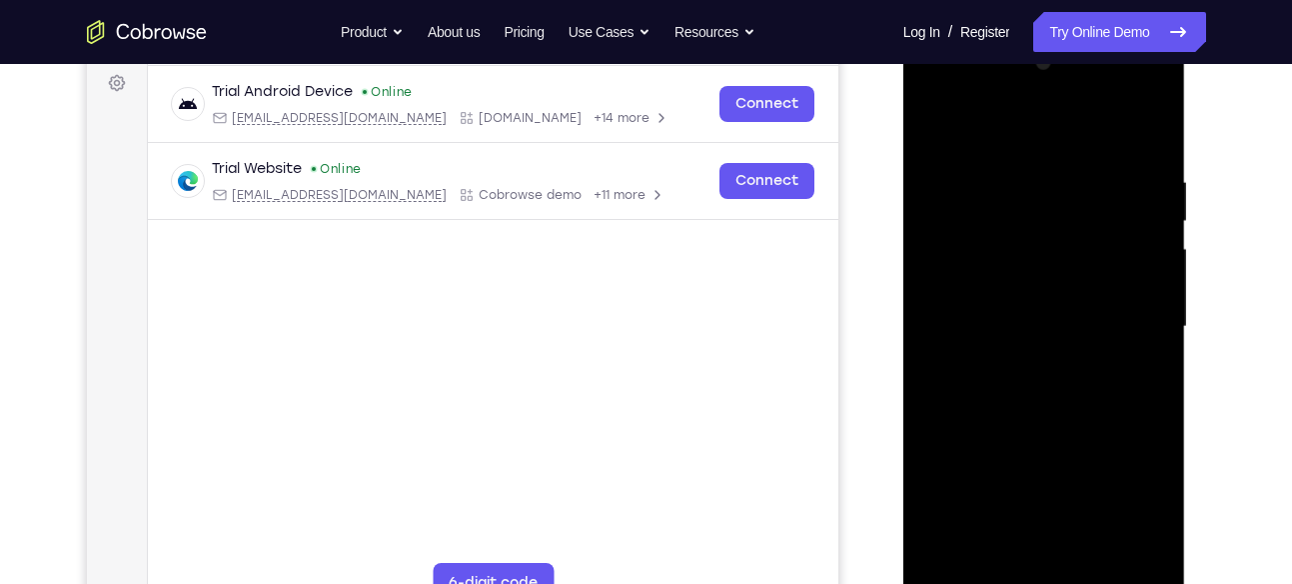
scroll to position [298, 0]
drag, startPoint x: 992, startPoint y: 157, endPoint x: 988, endPoint y: 212, distance: 55.1
click at [988, 212] on div at bounding box center [1045, 328] width 252 height 560
click at [940, 132] on div at bounding box center [1045, 328] width 252 height 560
click at [1006, 190] on div at bounding box center [1045, 328] width 252 height 560
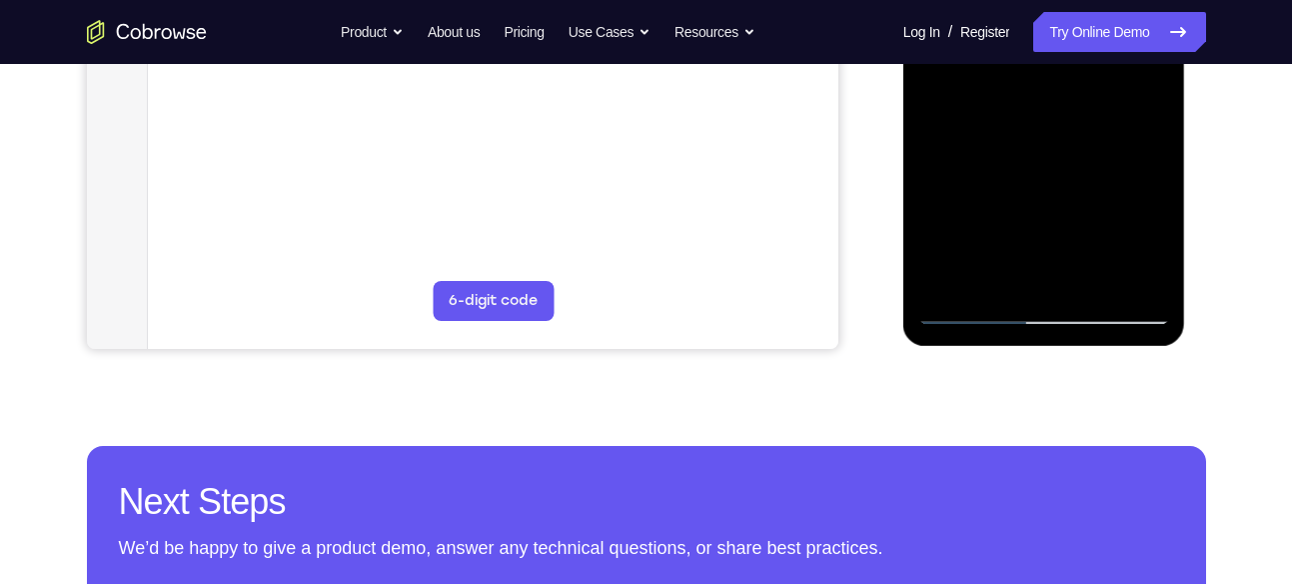
scroll to position [585, 0]
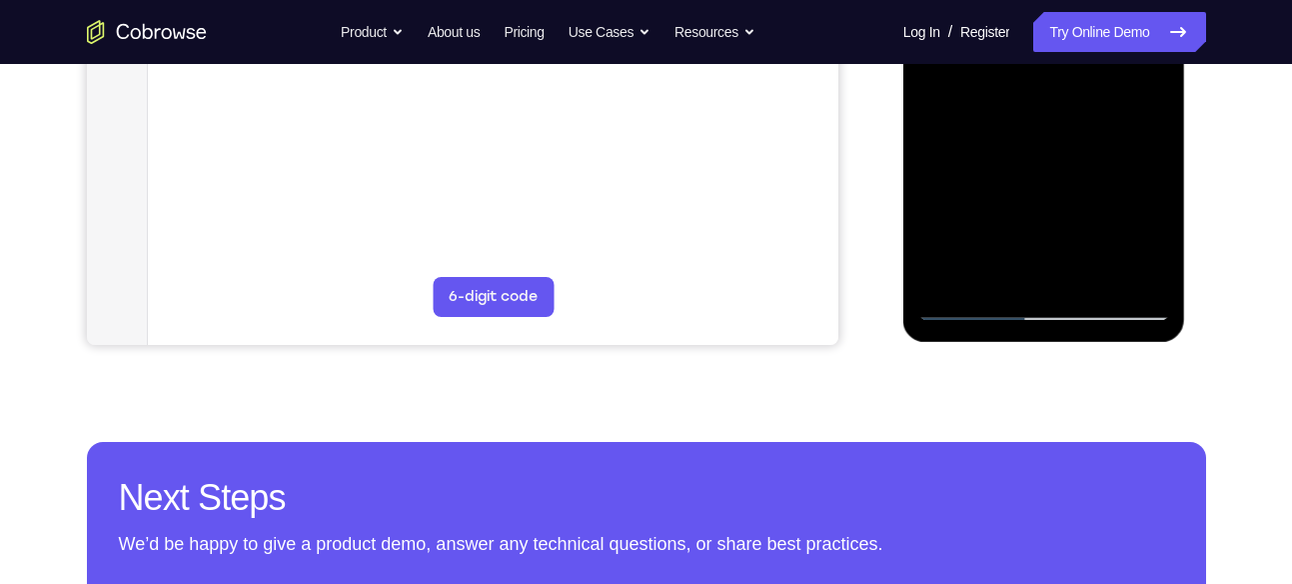
click at [996, 280] on div at bounding box center [1045, 41] width 252 height 560
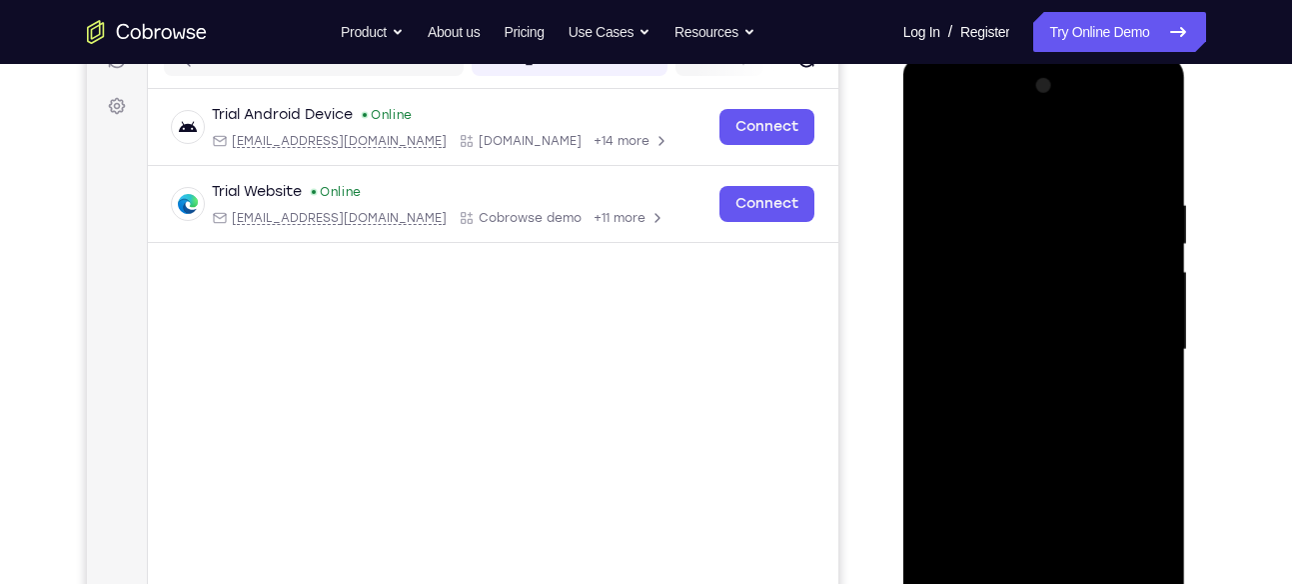
scroll to position [273, 0]
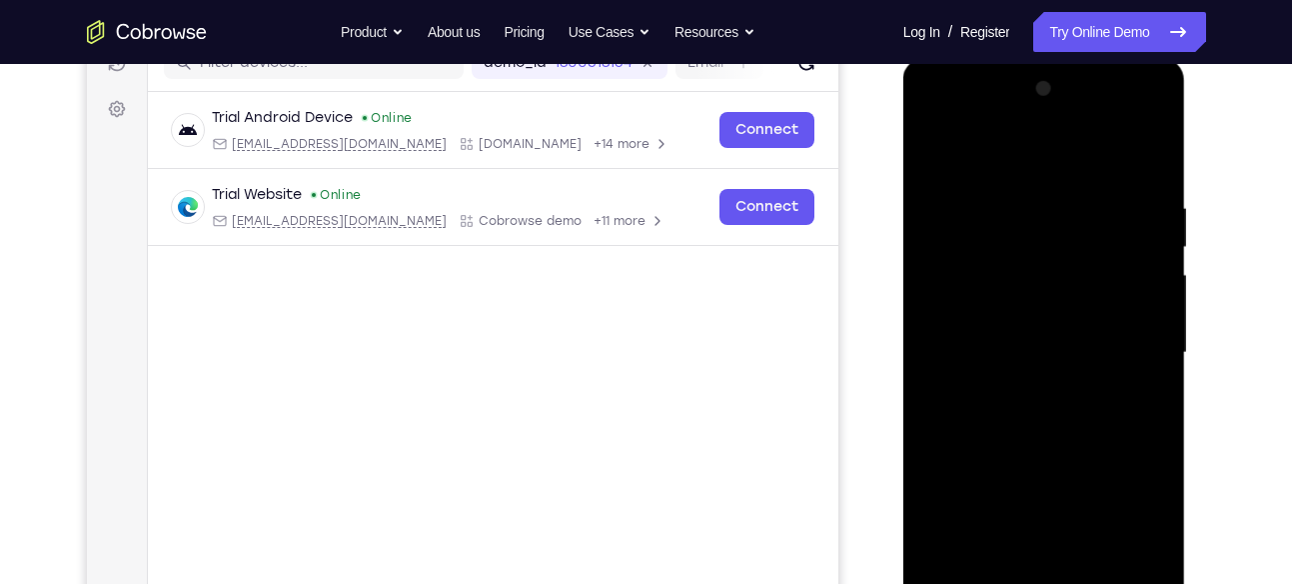
click at [1152, 151] on div at bounding box center [1045, 353] width 252 height 560
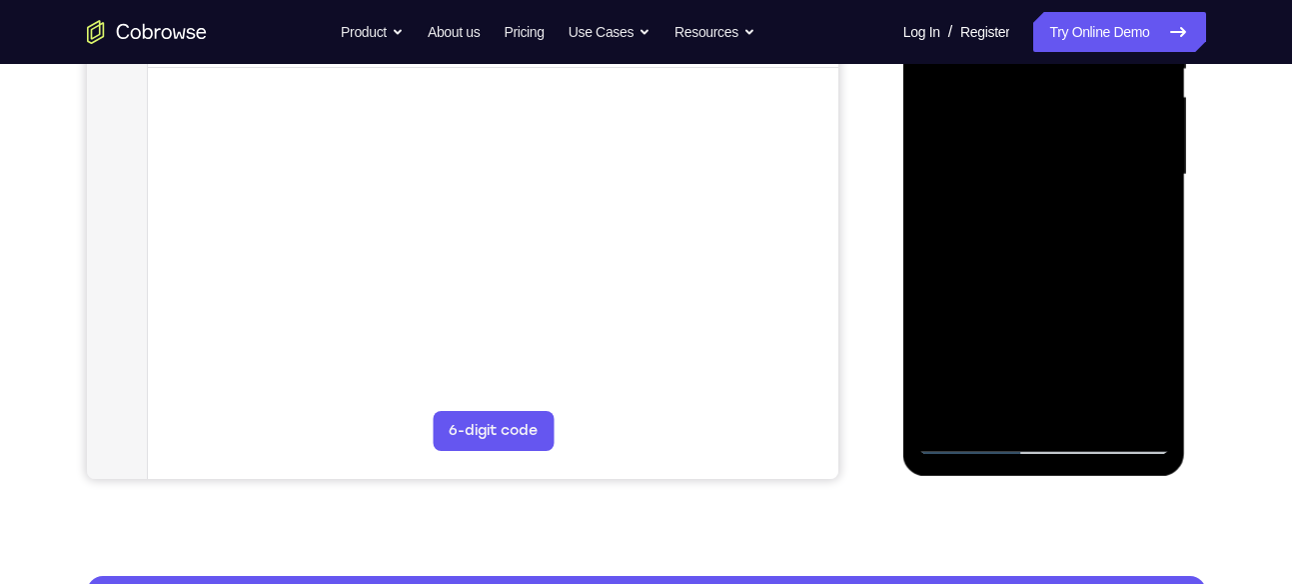
scroll to position [452, 0]
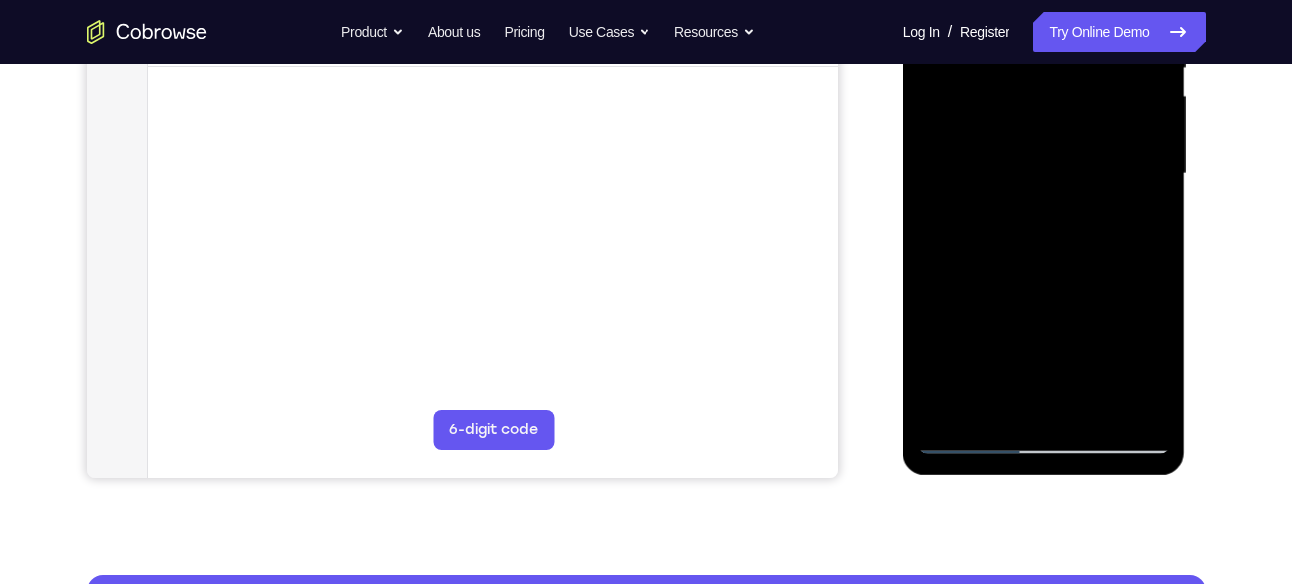
click at [951, 230] on div at bounding box center [1045, 174] width 252 height 560
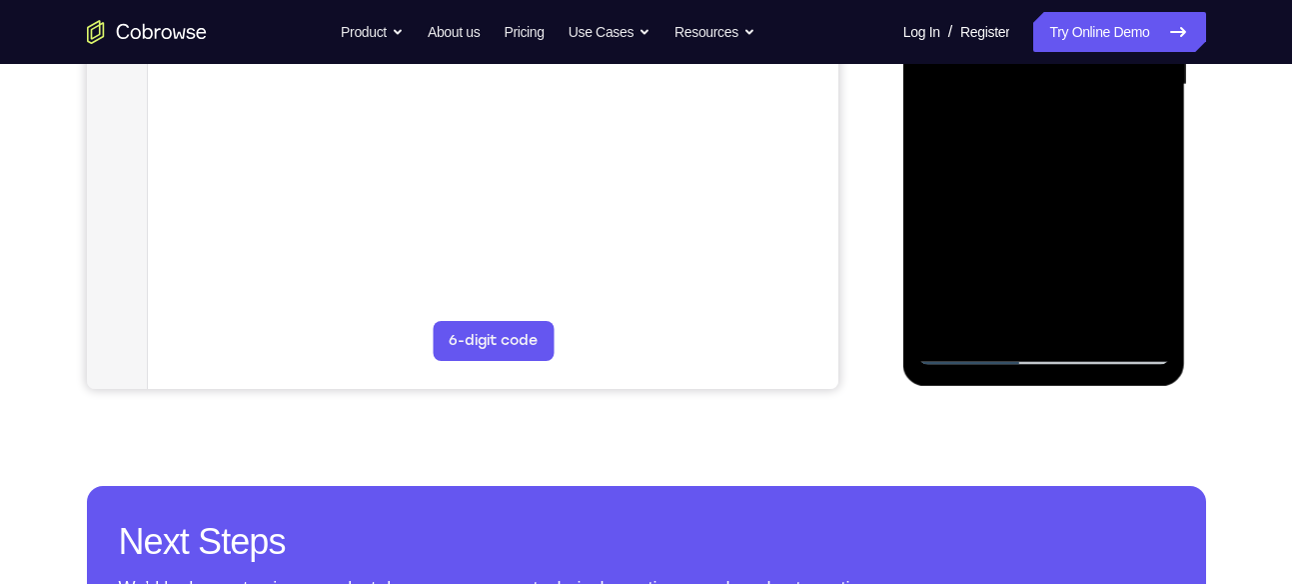
scroll to position [562, 0]
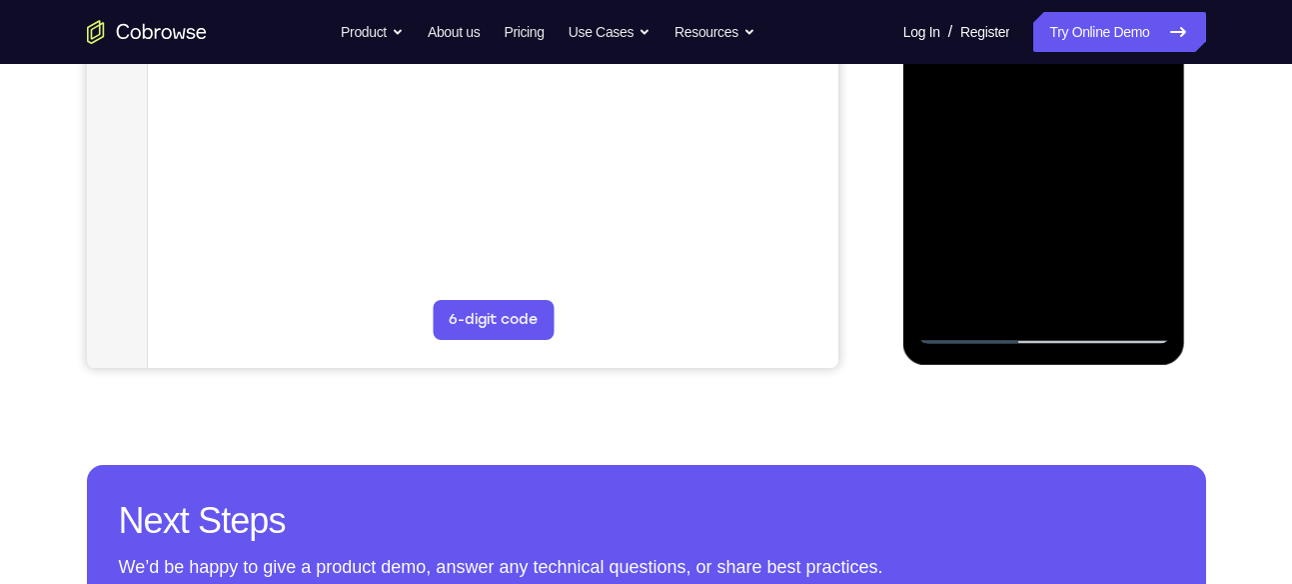
click at [1128, 302] on div at bounding box center [1045, 64] width 252 height 560
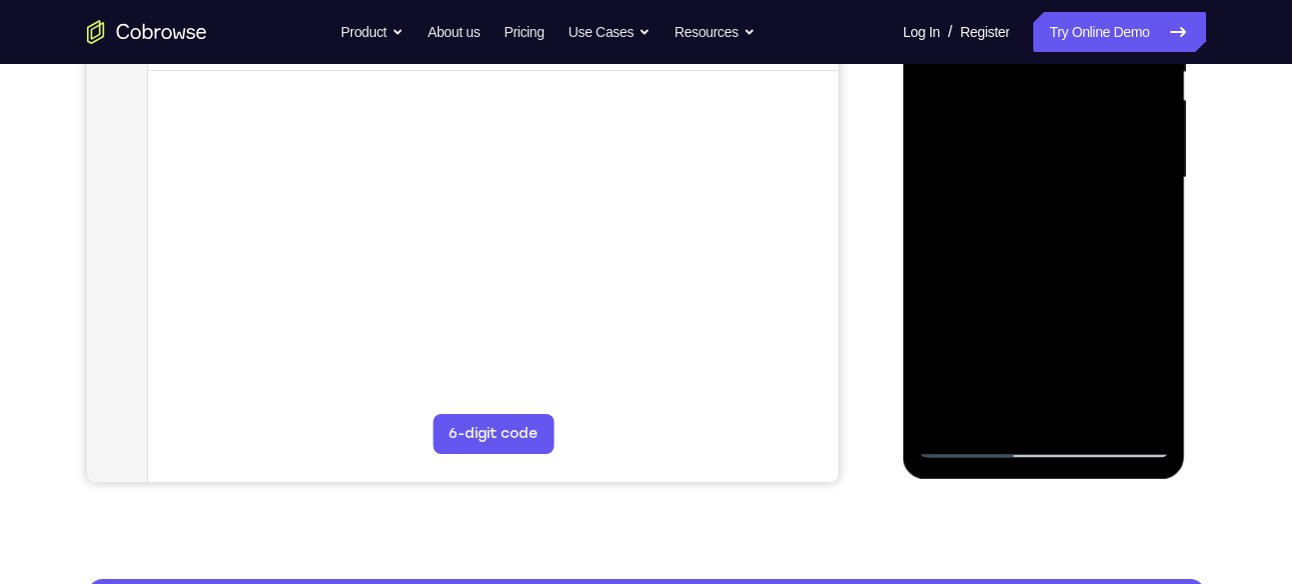
scroll to position [447, 0]
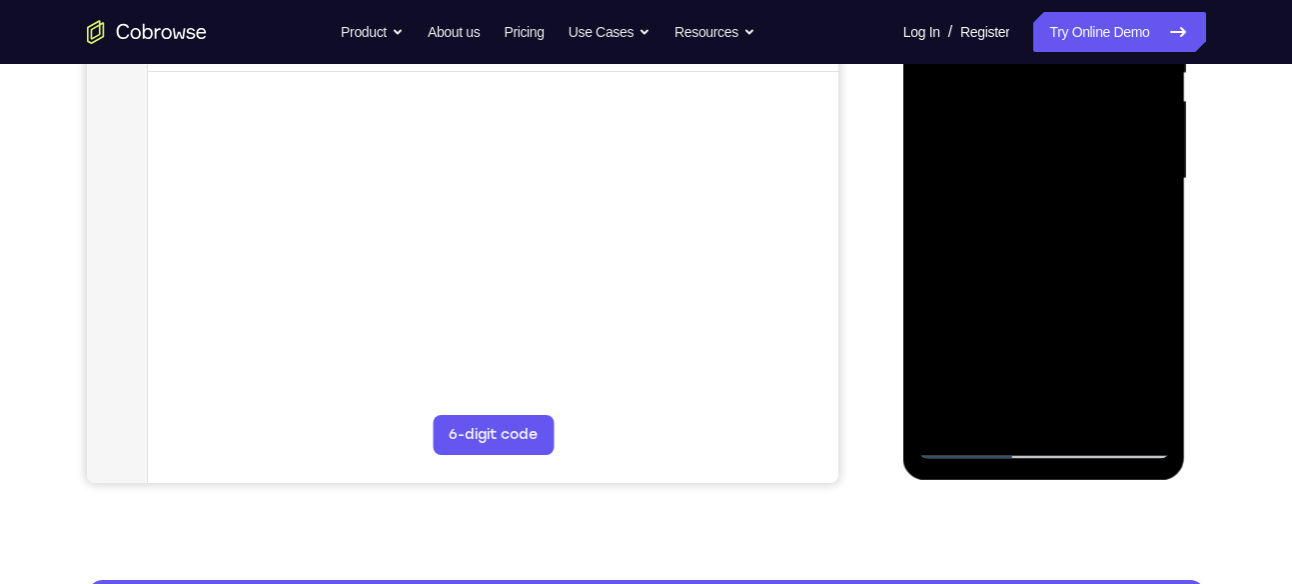
click at [1046, 205] on div at bounding box center [1045, 179] width 252 height 560
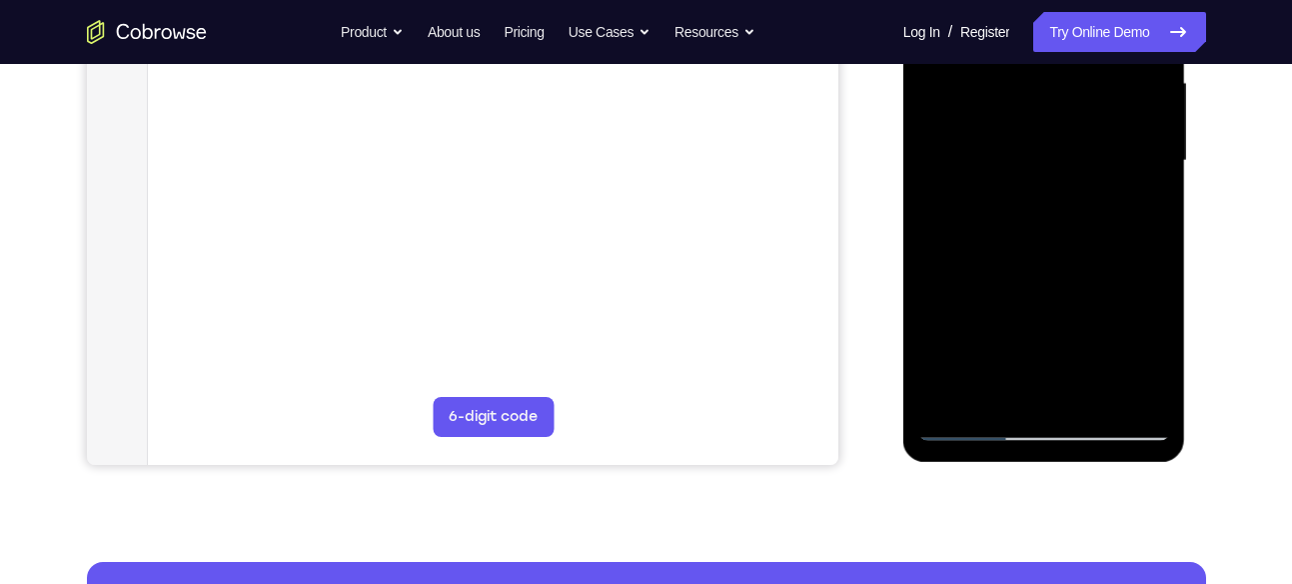
scroll to position [464, 0]
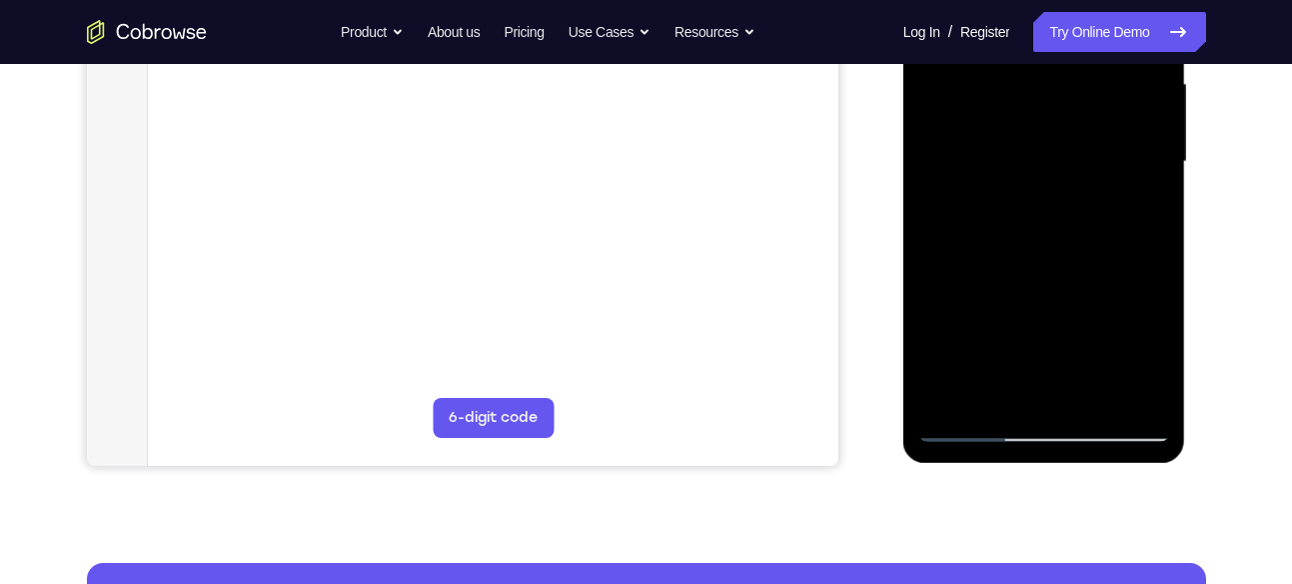
drag, startPoint x: 1065, startPoint y: 282, endPoint x: 1054, endPoint y: 221, distance: 62.0
click at [1054, 221] on div at bounding box center [1045, 162] width 252 height 560
drag, startPoint x: 1063, startPoint y: 350, endPoint x: 1049, endPoint y: 245, distance: 105.9
click at [1049, 245] on div at bounding box center [1045, 162] width 252 height 560
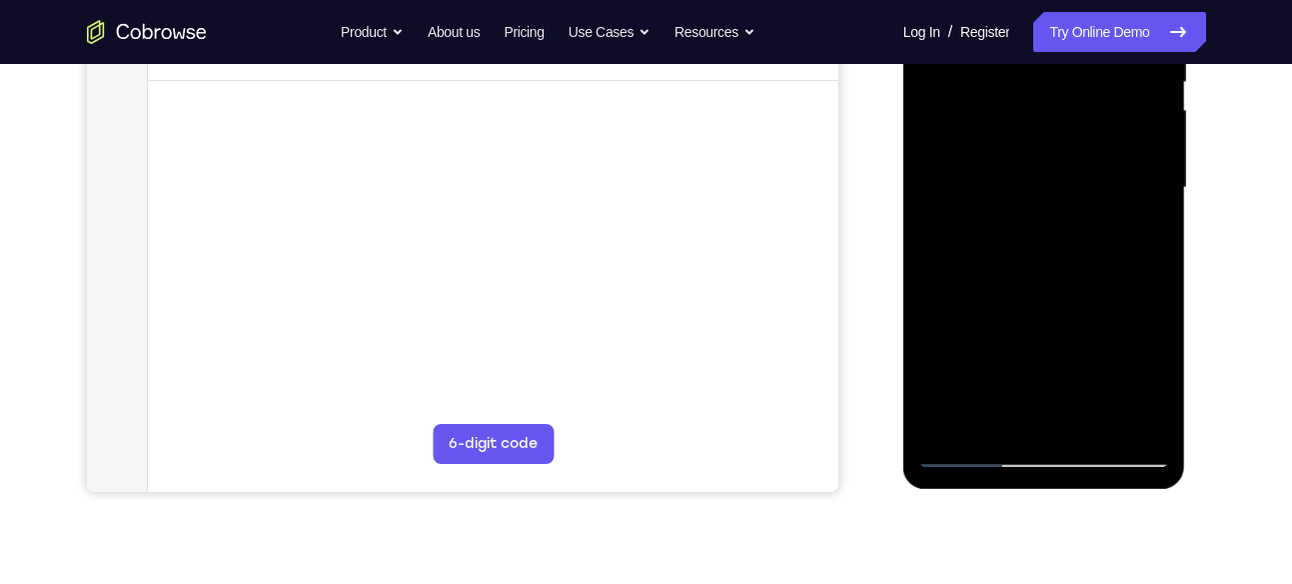
drag, startPoint x: 1048, startPoint y: 274, endPoint x: 1048, endPoint y: 202, distance: 72.0
click at [1048, 202] on div at bounding box center [1045, 188] width 252 height 560
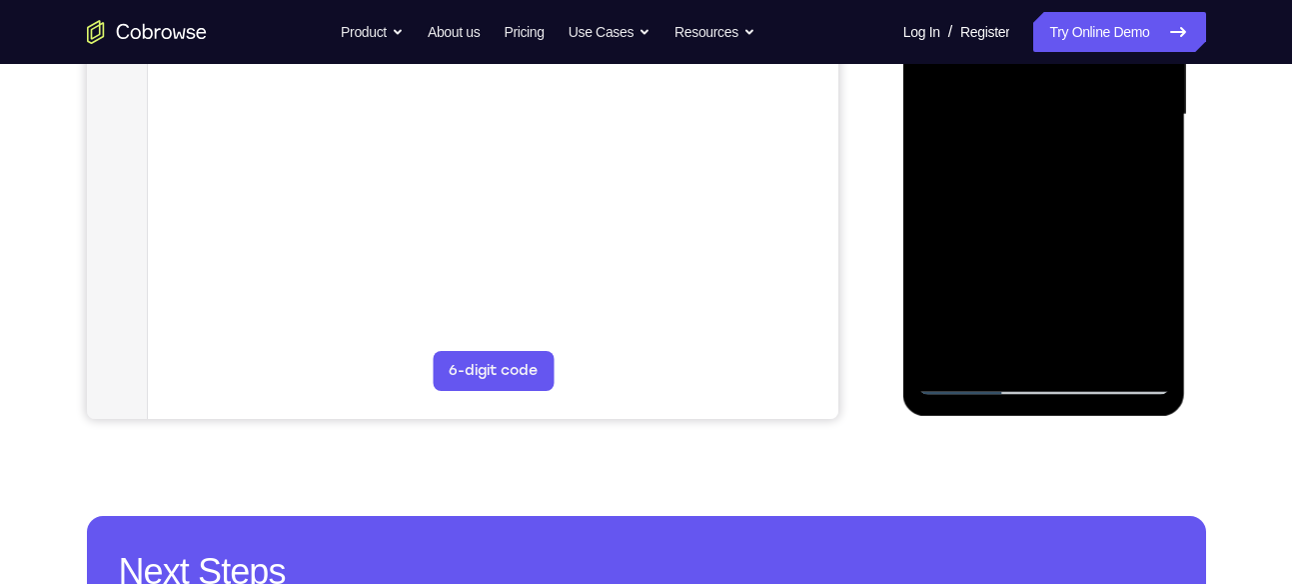
scroll to position [512, 0]
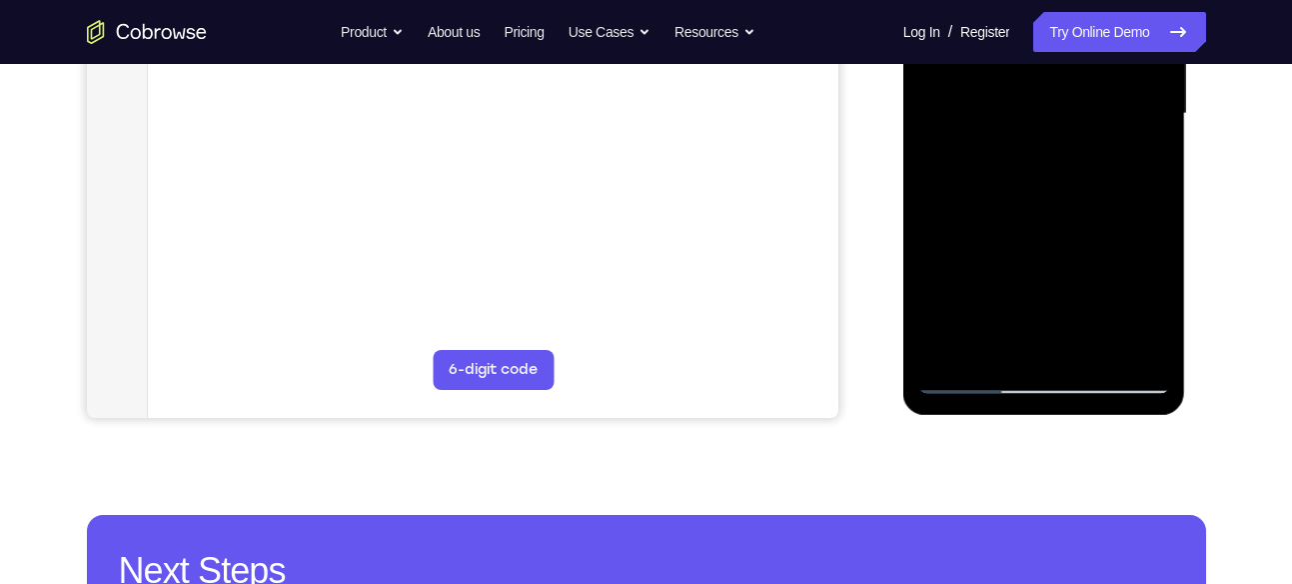
drag, startPoint x: 1051, startPoint y: 292, endPoint x: 1058, endPoint y: 228, distance: 64.3
click at [1058, 228] on div at bounding box center [1045, 114] width 252 height 560
drag, startPoint x: 1048, startPoint y: 282, endPoint x: 1047, endPoint y: 209, distance: 73.0
click at [1047, 209] on div at bounding box center [1045, 114] width 252 height 560
drag, startPoint x: 1054, startPoint y: 261, endPoint x: 1050, endPoint y: 192, distance: 69.1
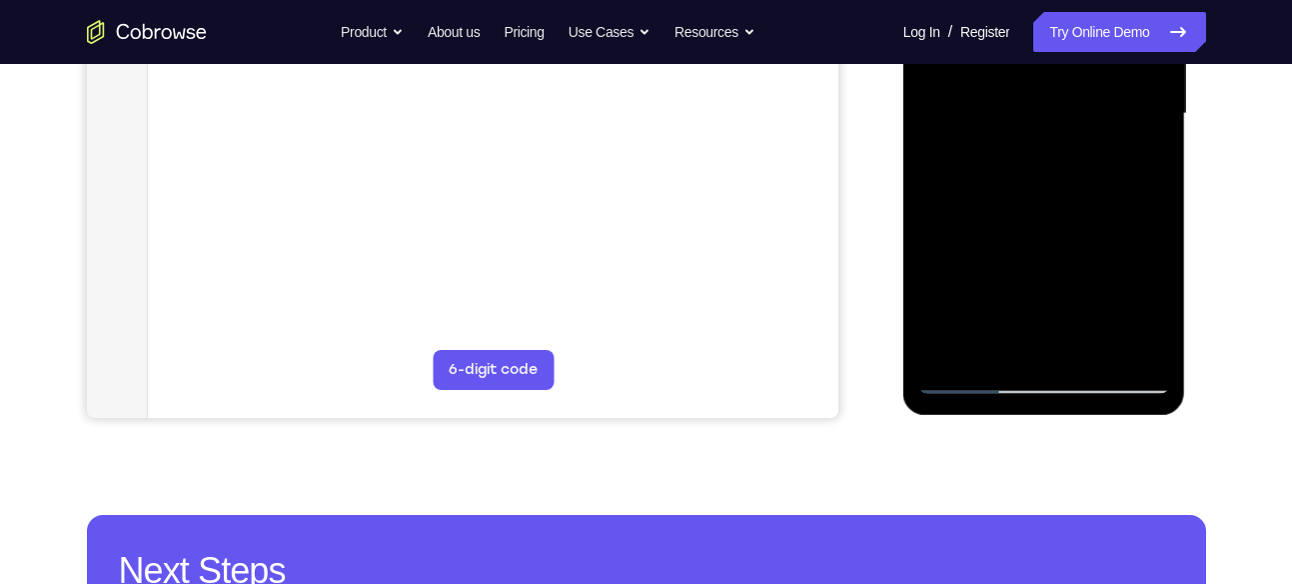
click at [1050, 192] on div at bounding box center [1045, 114] width 252 height 560
drag, startPoint x: 1049, startPoint y: 293, endPoint x: 1044, endPoint y: 177, distance: 116.0
click at [1044, 177] on div at bounding box center [1045, 114] width 252 height 560
drag, startPoint x: 1051, startPoint y: 277, endPoint x: 1045, endPoint y: 225, distance: 52.3
click at [1045, 225] on div at bounding box center [1045, 114] width 252 height 560
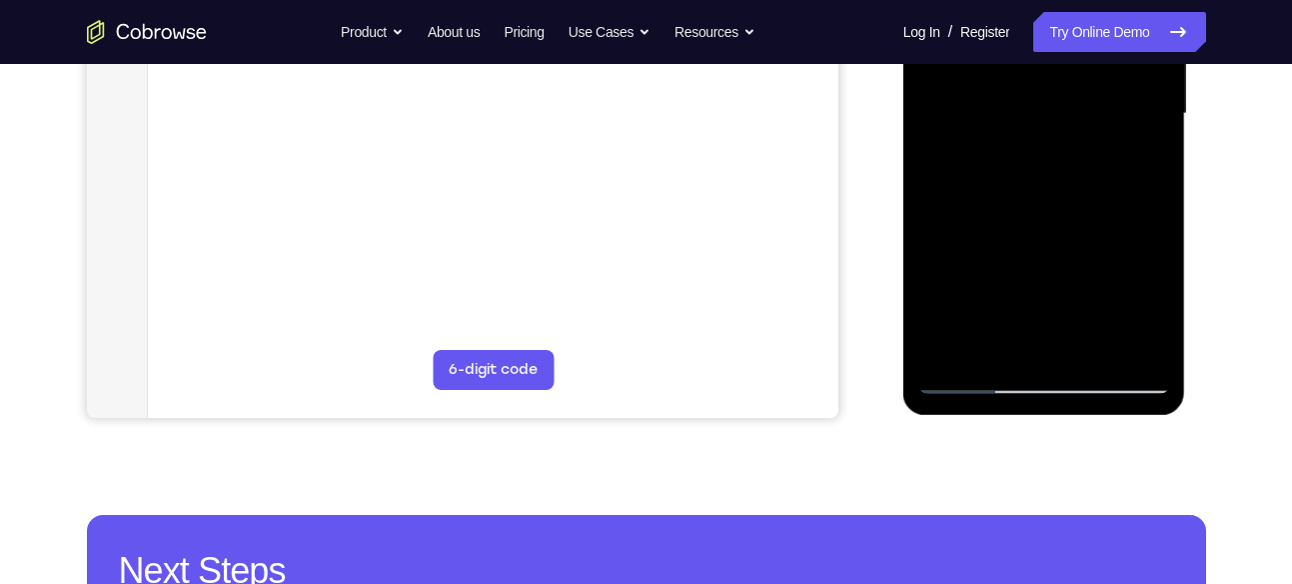
drag, startPoint x: 1057, startPoint y: 302, endPoint x: 1064, endPoint y: 230, distance: 72.3
click at [1064, 230] on div at bounding box center [1045, 114] width 252 height 560
drag, startPoint x: 1049, startPoint y: 291, endPoint x: 1048, endPoint y: 222, distance: 69.0
click at [1048, 222] on div at bounding box center [1045, 114] width 252 height 560
drag, startPoint x: 1065, startPoint y: 301, endPoint x: 1062, endPoint y: 195, distance: 106.0
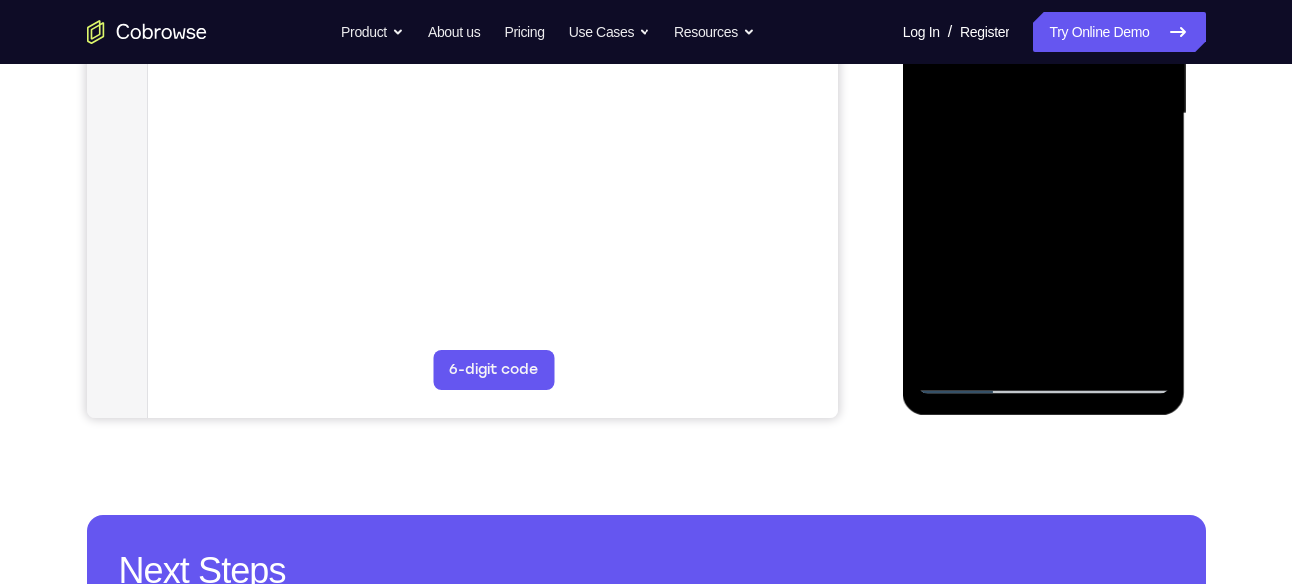
click at [1062, 195] on div at bounding box center [1045, 114] width 252 height 560
drag, startPoint x: 1063, startPoint y: 269, endPoint x: 1051, endPoint y: 339, distance: 71.0
click at [1051, 339] on div at bounding box center [1045, 114] width 252 height 560
drag, startPoint x: 1053, startPoint y: 204, endPoint x: 1058, endPoint y: 246, distance: 42.3
click at [1058, 246] on div at bounding box center [1045, 114] width 252 height 560
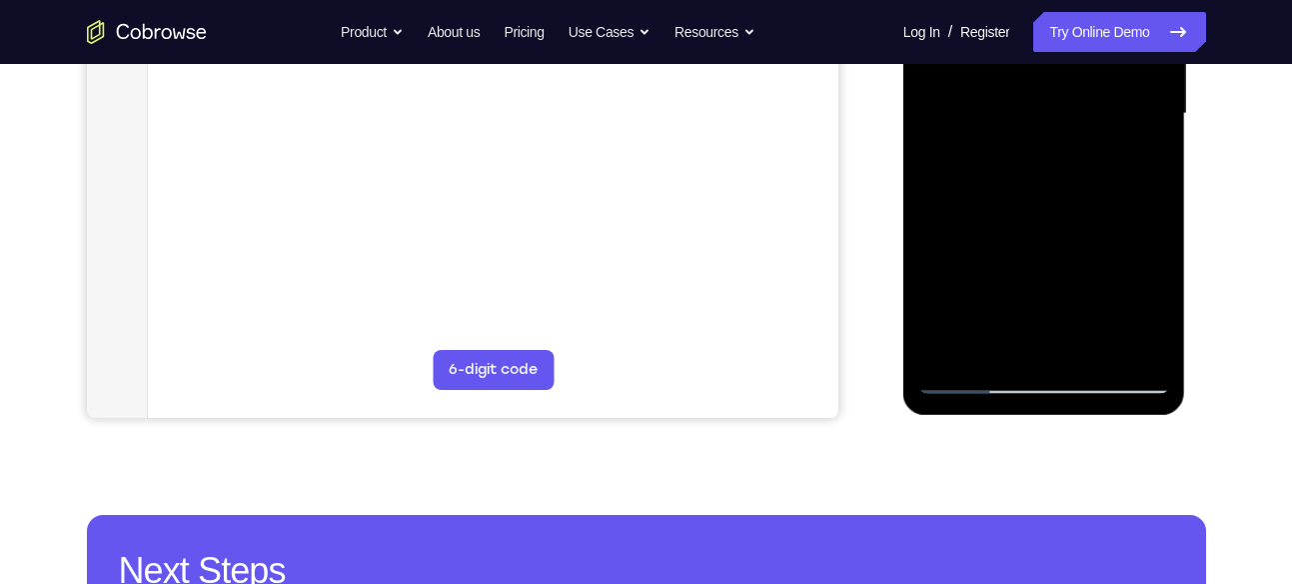
click at [983, 209] on div at bounding box center [1045, 114] width 252 height 560
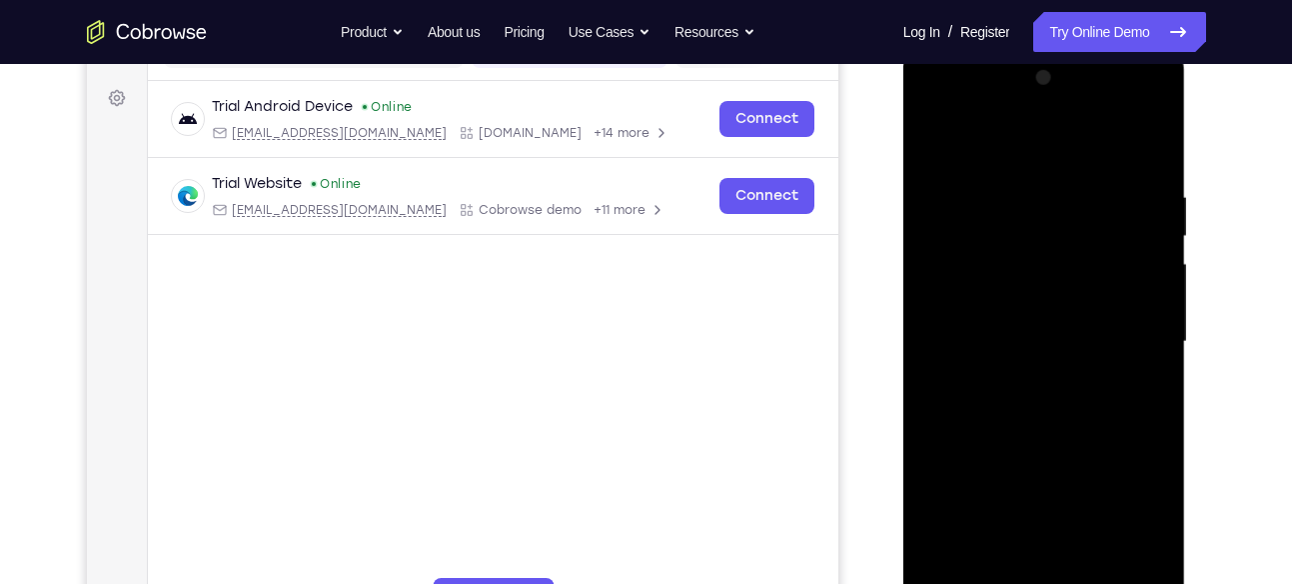
scroll to position [283, 0]
drag, startPoint x: 1066, startPoint y: 181, endPoint x: 1059, endPoint y: 309, distance: 128.1
click at [1059, 309] on div at bounding box center [1045, 343] width 252 height 560
drag, startPoint x: 1101, startPoint y: 199, endPoint x: 1082, endPoint y: 388, distance: 189.9
click at [1082, 388] on div at bounding box center [1045, 343] width 252 height 560
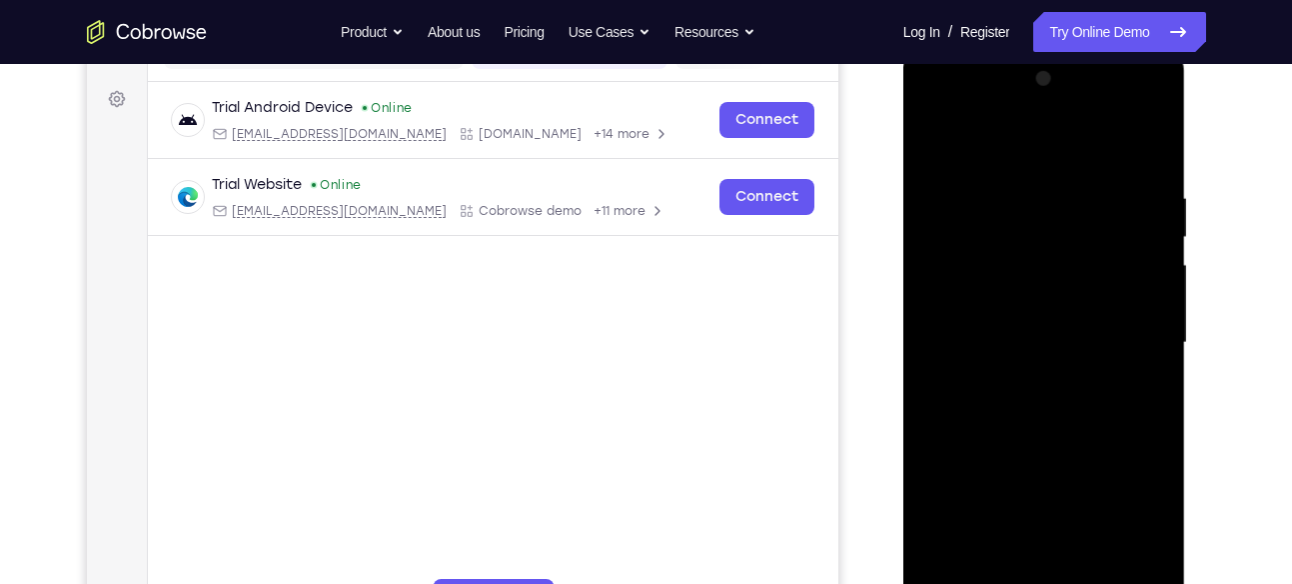
drag, startPoint x: 1101, startPoint y: 192, endPoint x: 1113, endPoint y: 388, distance: 196.3
click at [1113, 388] on div at bounding box center [1045, 343] width 252 height 560
drag, startPoint x: 1110, startPoint y: 198, endPoint x: 1104, endPoint y: 274, distance: 76.2
click at [1104, 274] on div at bounding box center [1045, 343] width 252 height 560
click at [1023, 270] on div at bounding box center [1045, 343] width 252 height 560
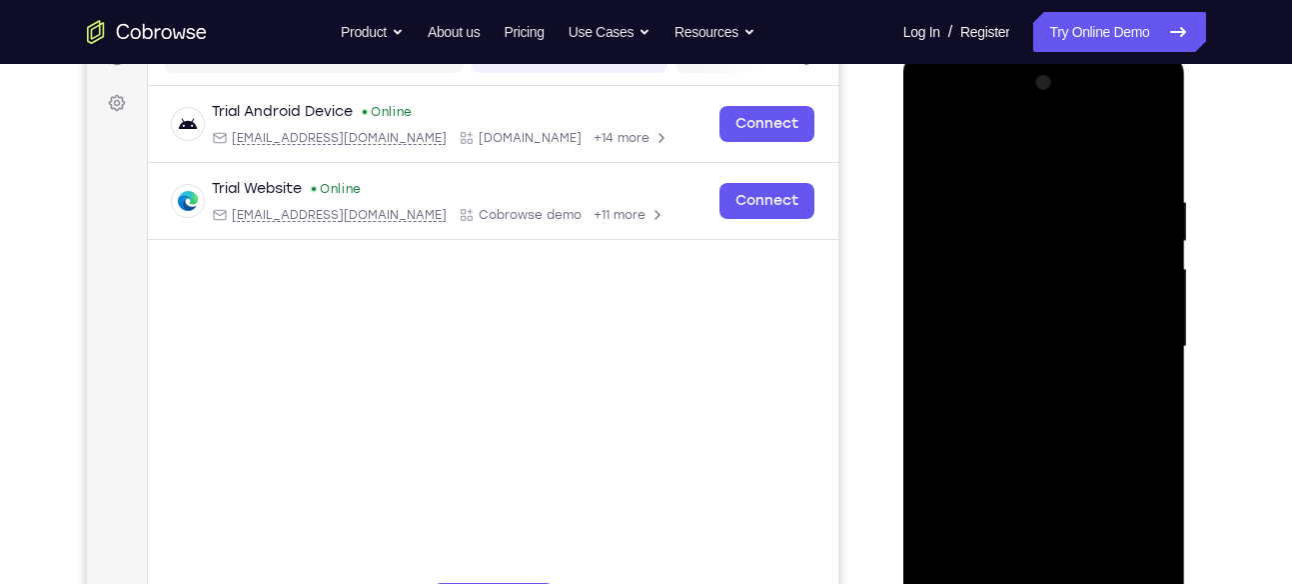
scroll to position [291, 0]
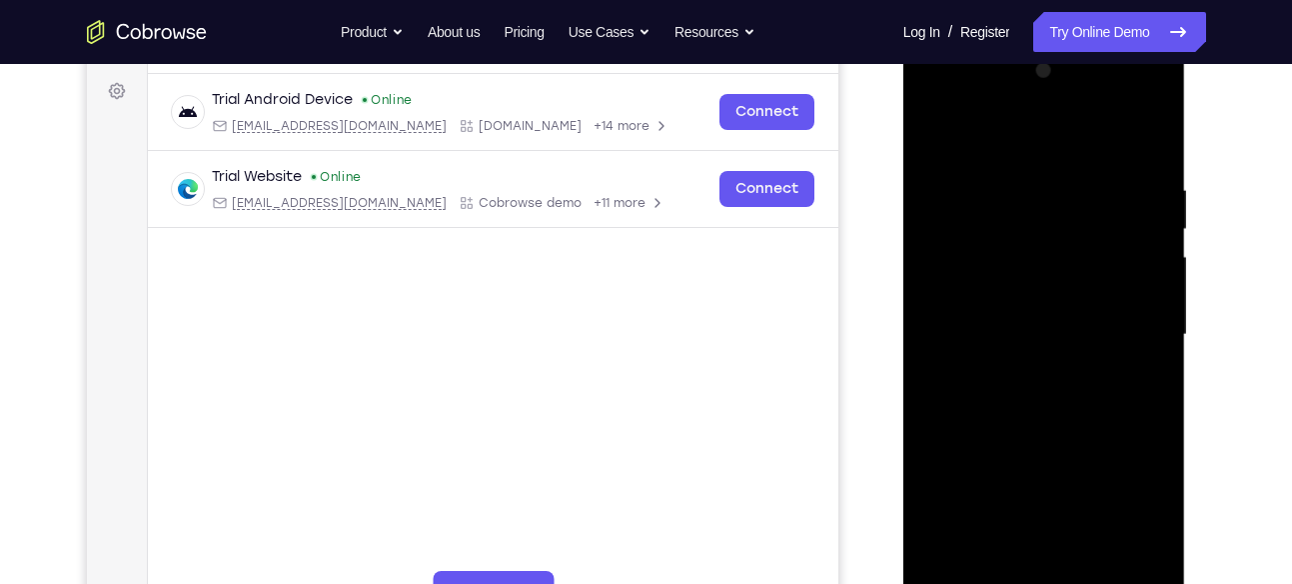
click at [1160, 71] on div at bounding box center [1045, 335] width 252 height 560
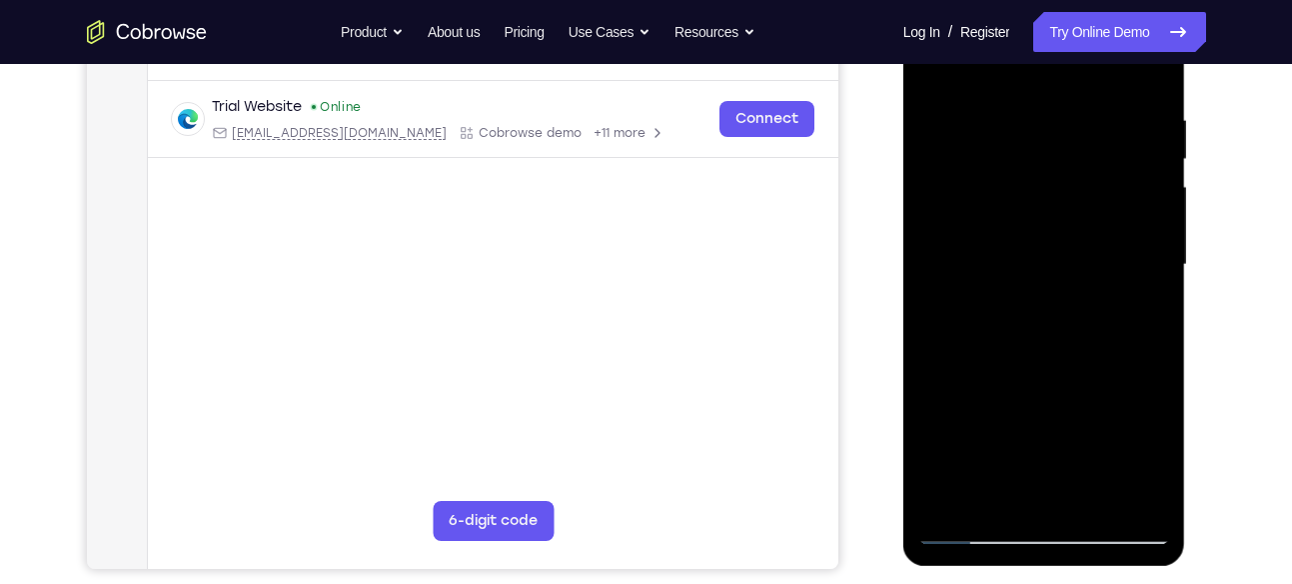
scroll to position [362, 0]
click at [958, 247] on div at bounding box center [1045, 264] width 252 height 560
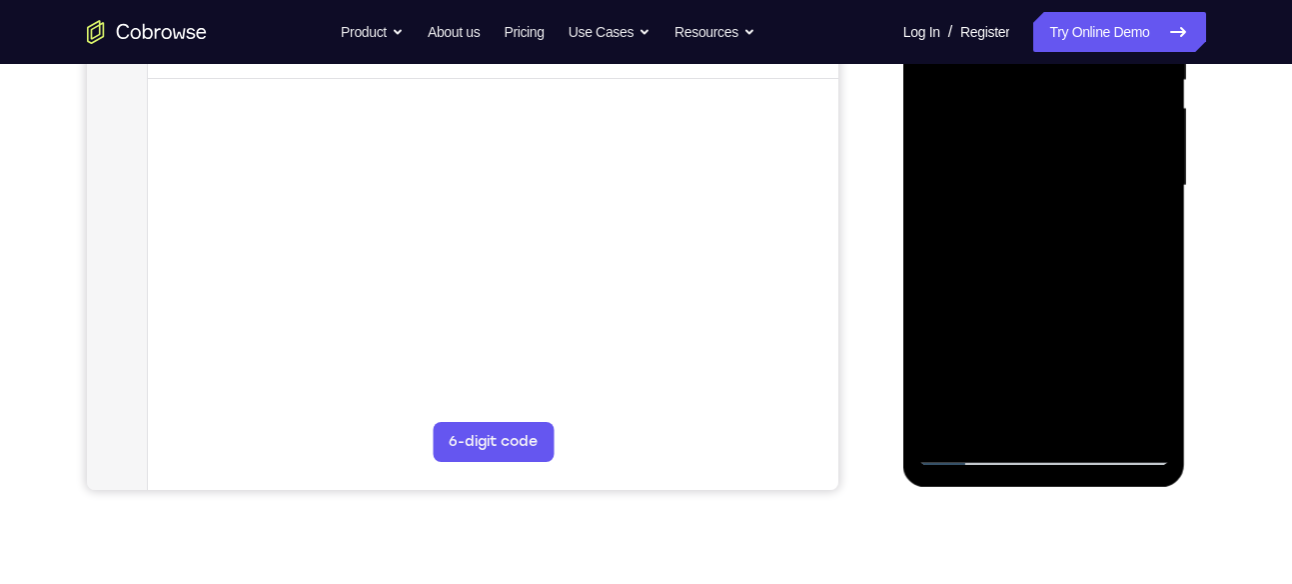
scroll to position [448, 0]
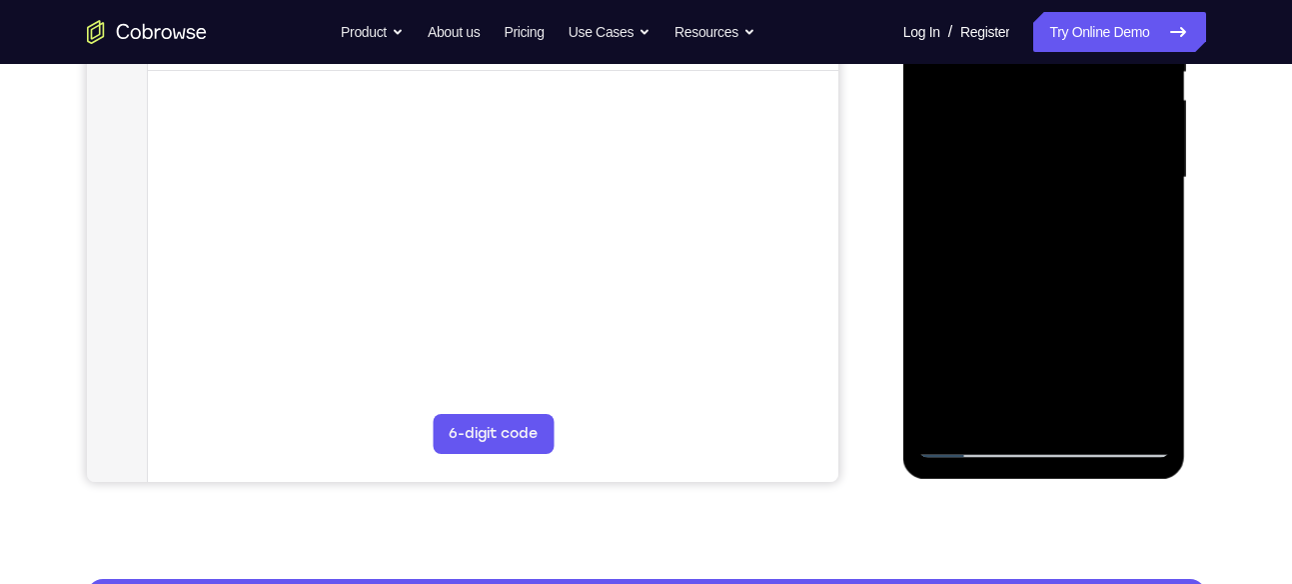
click at [991, 234] on div at bounding box center [1045, 178] width 252 height 560
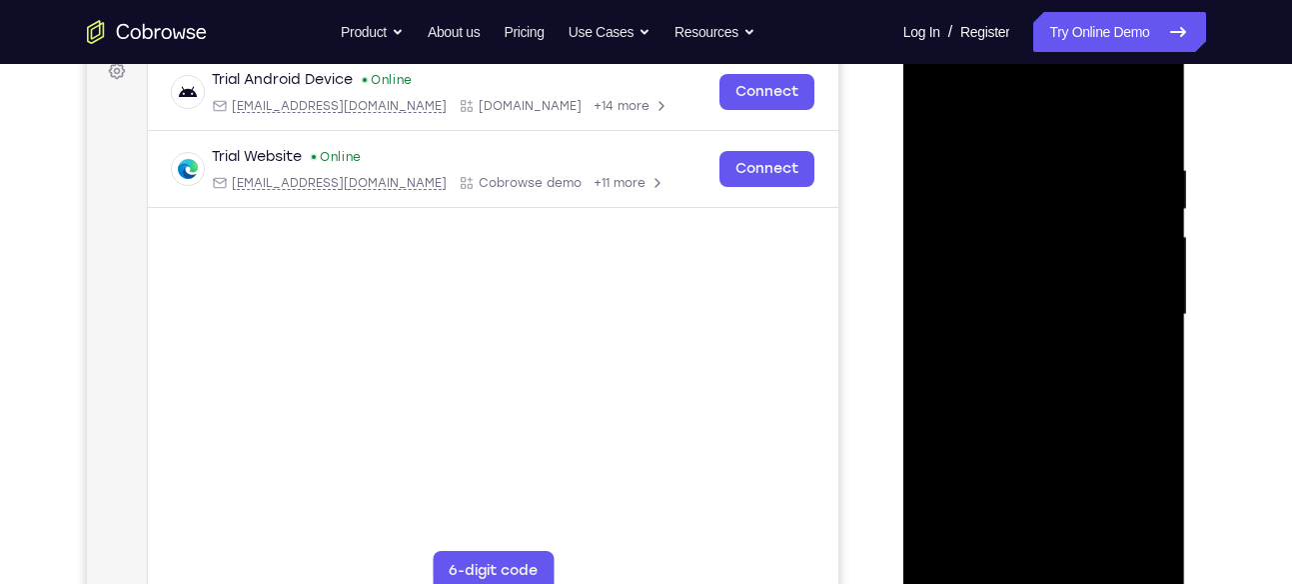
scroll to position [312, 0]
click at [1138, 214] on div at bounding box center [1045, 314] width 252 height 560
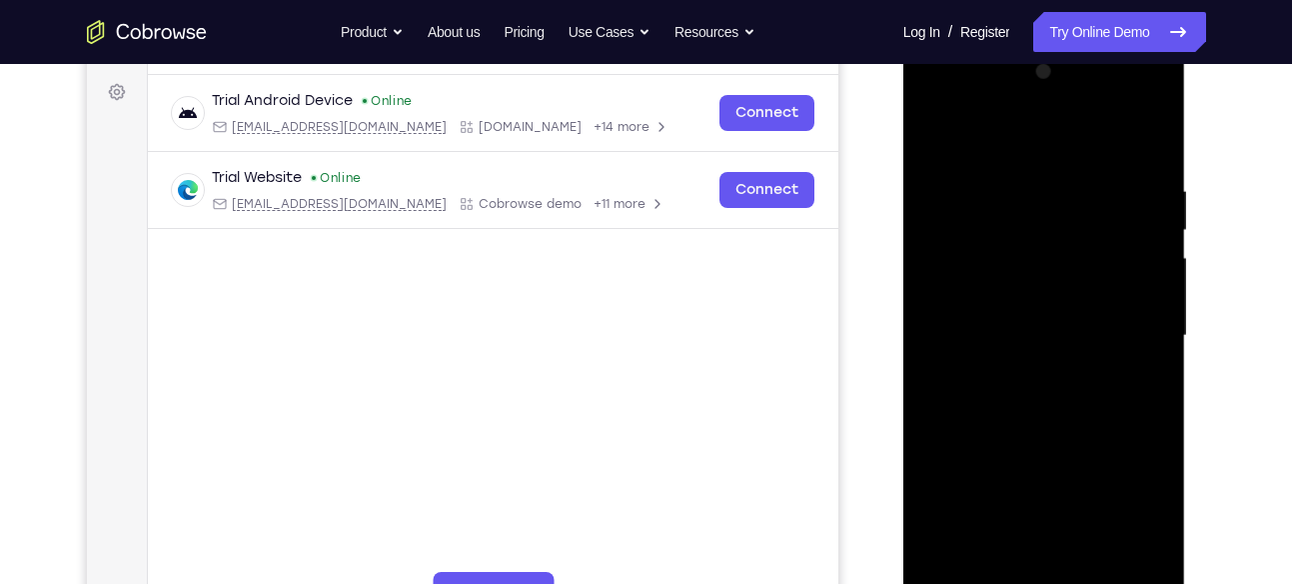
scroll to position [281, 0]
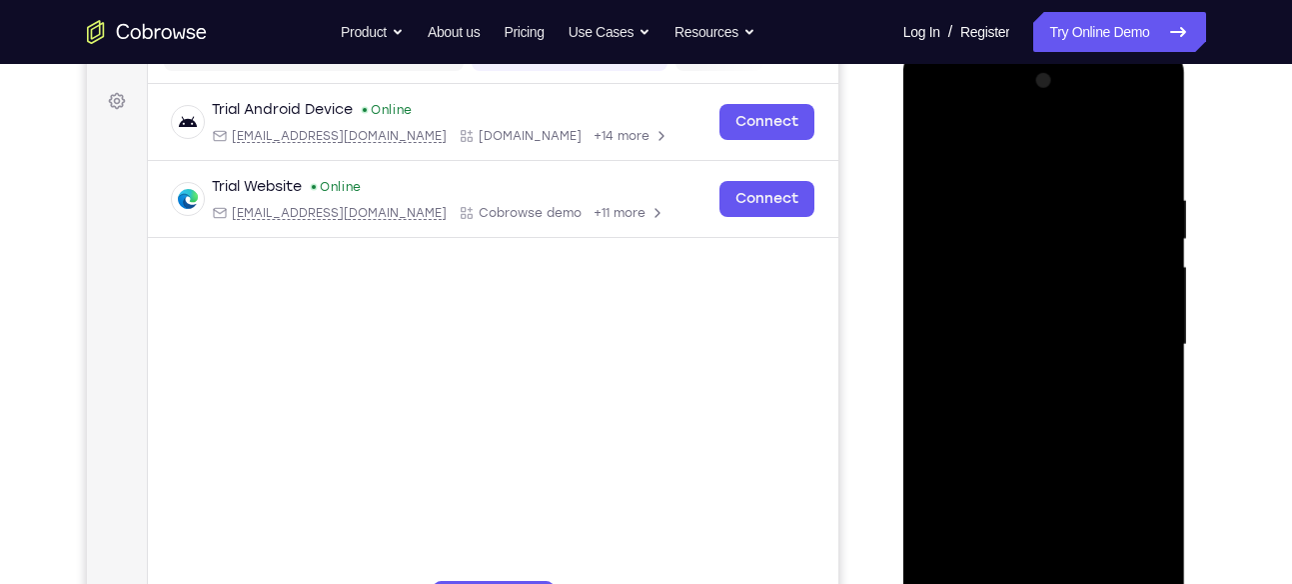
click at [1158, 249] on div at bounding box center [1045, 345] width 252 height 560
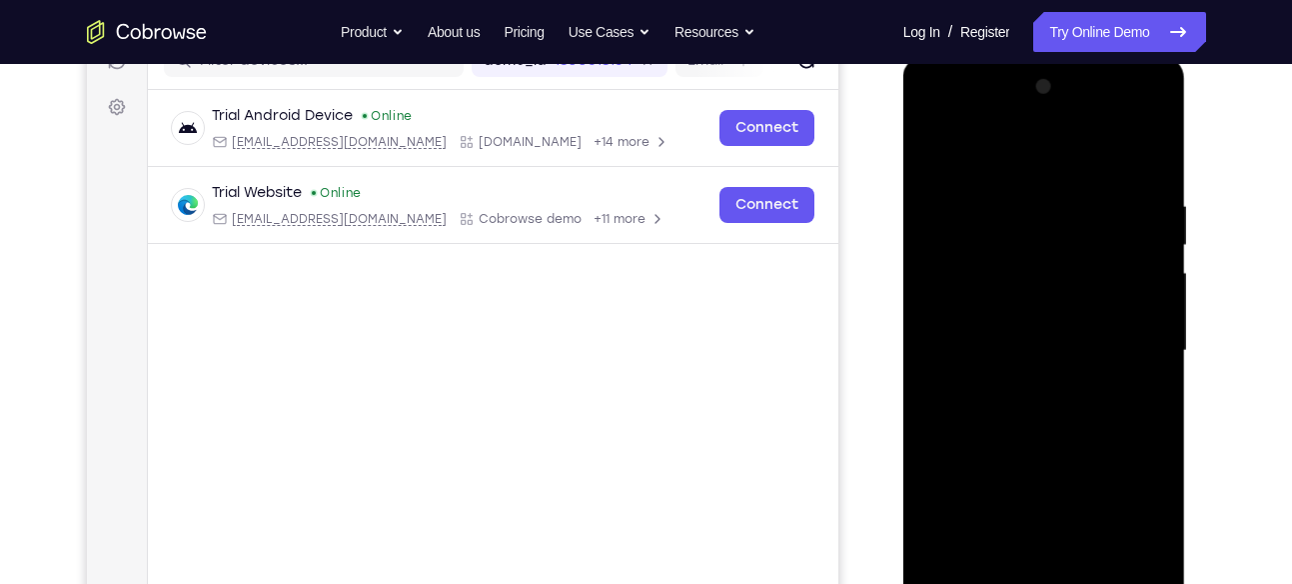
click at [1155, 100] on div at bounding box center [1045, 351] width 252 height 560
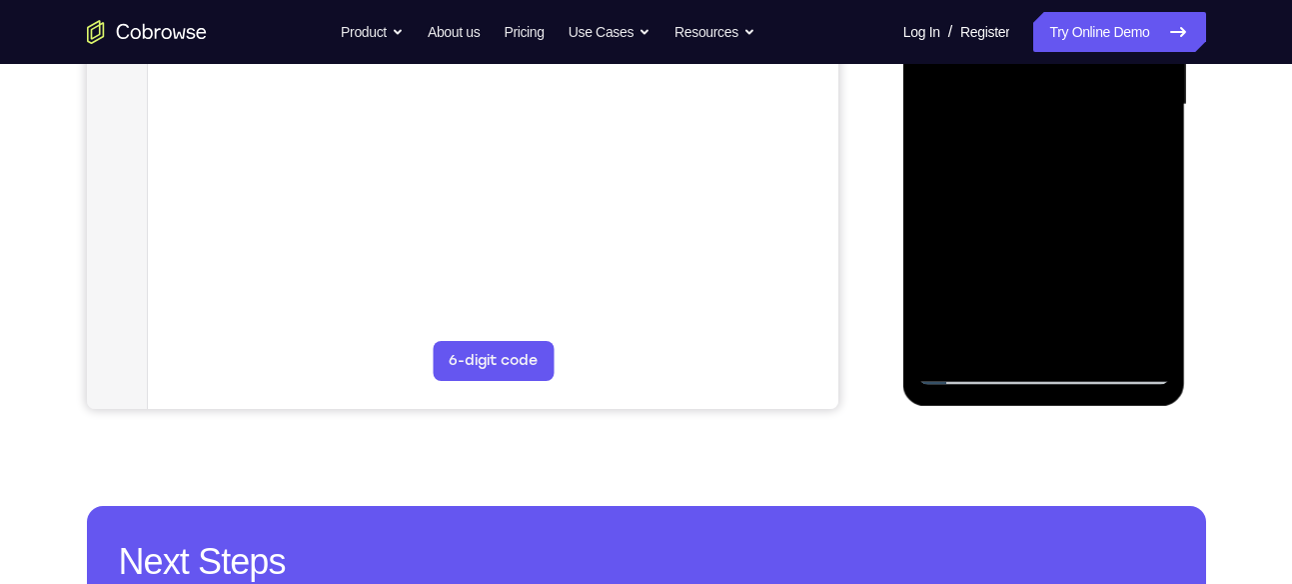
scroll to position [523, 0]
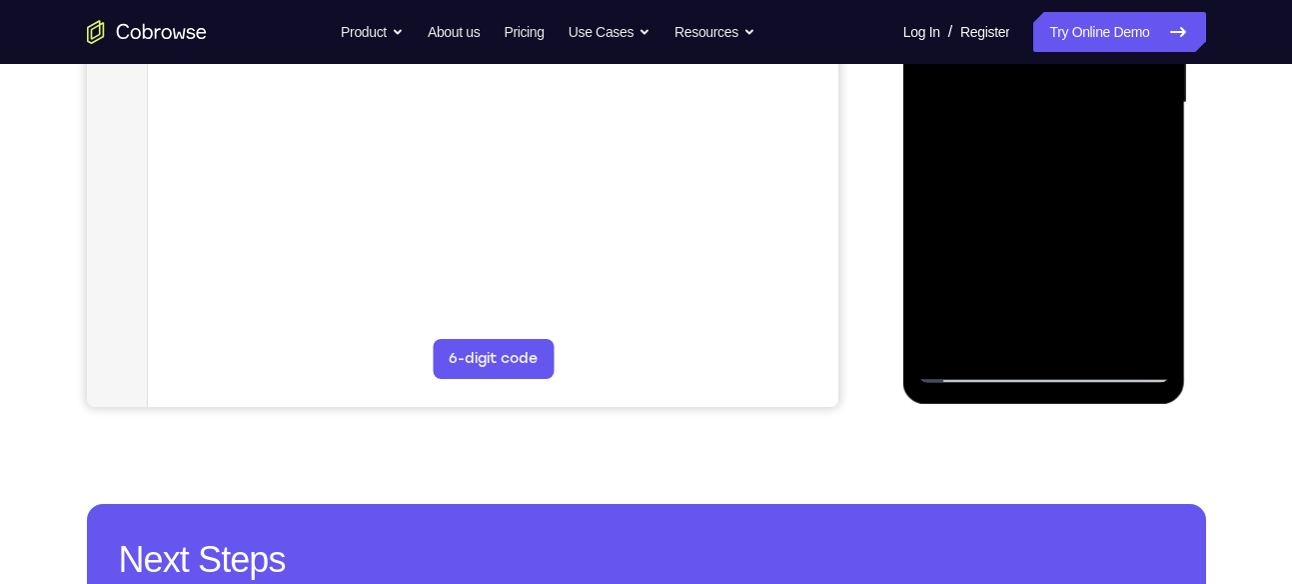
drag, startPoint x: 1023, startPoint y: 291, endPoint x: 998, endPoint y: 29, distance: 263.0
click at [998, 29] on div at bounding box center [1045, 103] width 252 height 560
drag, startPoint x: 1049, startPoint y: 266, endPoint x: 1032, endPoint y: 155, distance: 112.2
click at [1032, 155] on div at bounding box center [1045, 103] width 252 height 560
drag, startPoint x: 1049, startPoint y: 273, endPoint x: 1046, endPoint y: 109, distance: 163.9
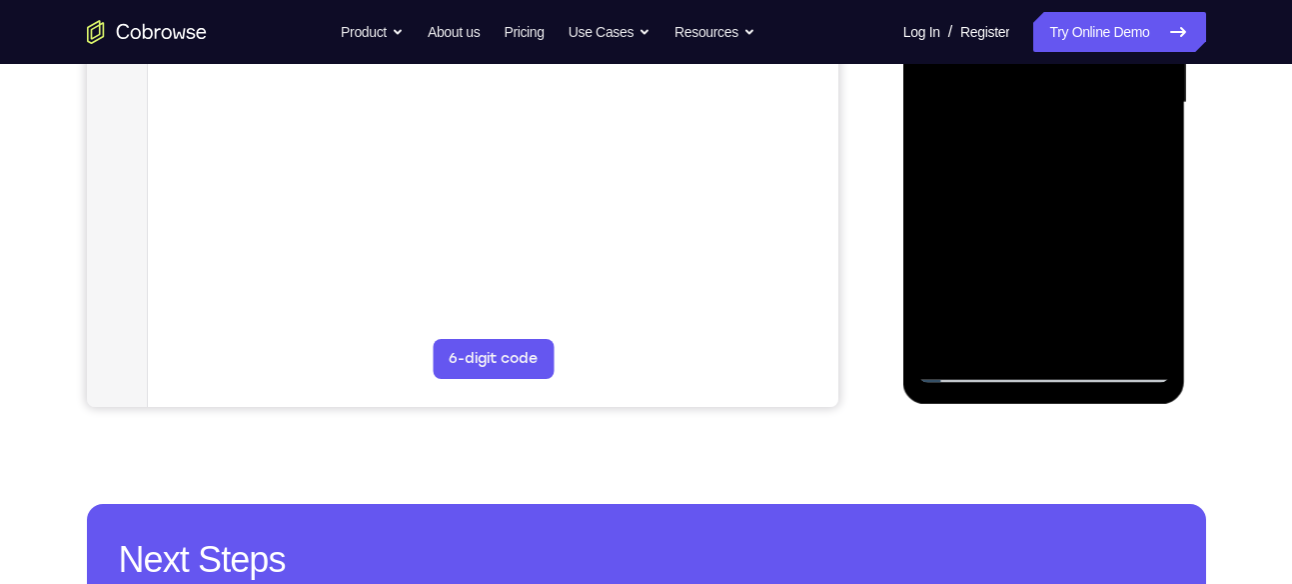
click at [1046, 109] on div at bounding box center [1045, 103] width 252 height 560
drag, startPoint x: 1026, startPoint y: 274, endPoint x: 1006, endPoint y: 182, distance: 94.1
click at [1006, 182] on div at bounding box center [1045, 103] width 252 height 560
drag, startPoint x: 1018, startPoint y: 273, endPoint x: 1017, endPoint y: 311, distance: 38.0
click at [1017, 311] on div at bounding box center [1045, 103] width 252 height 560
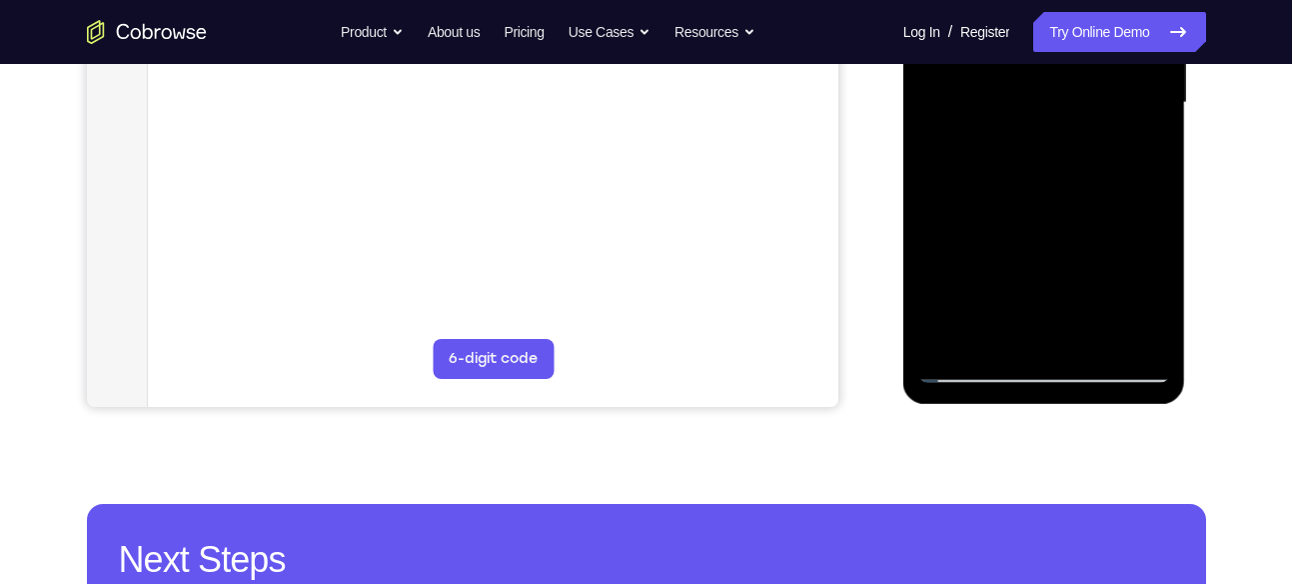
drag, startPoint x: 1026, startPoint y: 149, endPoint x: 1023, endPoint y: 231, distance: 82.0
click at [1023, 231] on div at bounding box center [1045, 103] width 252 height 560
drag, startPoint x: 1070, startPoint y: 227, endPoint x: 1063, endPoint y: 144, distance: 83.2
click at [1063, 144] on div at bounding box center [1045, 103] width 252 height 560
drag, startPoint x: 1065, startPoint y: 218, endPoint x: 1069, endPoint y: 172, distance: 46.1
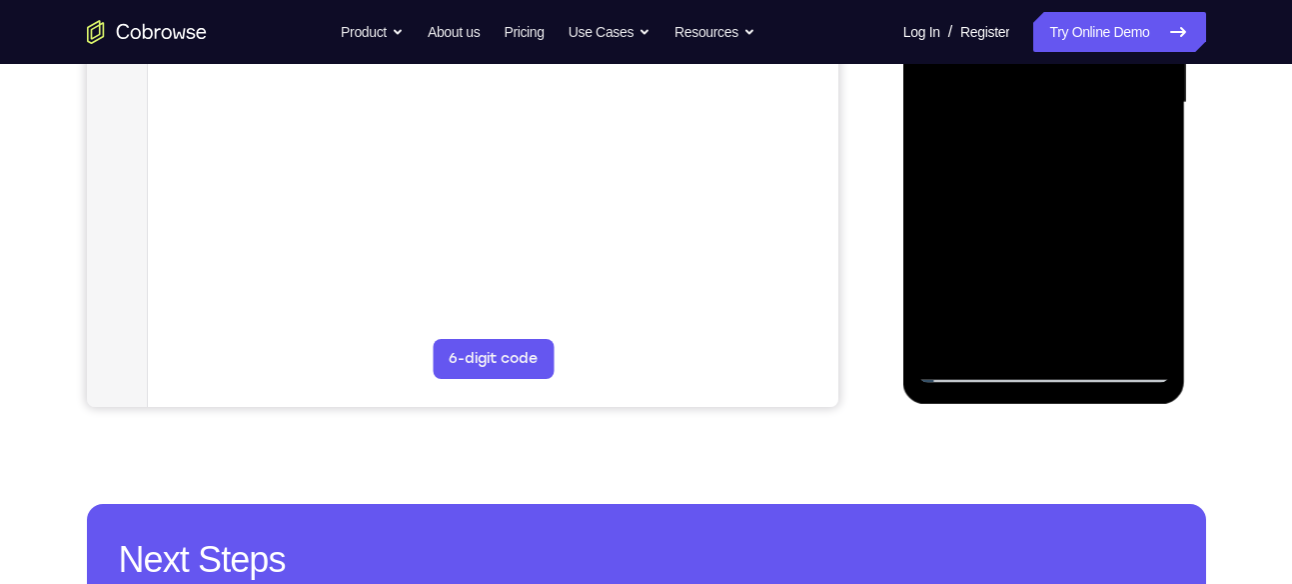
click at [1069, 172] on div at bounding box center [1045, 103] width 252 height 560
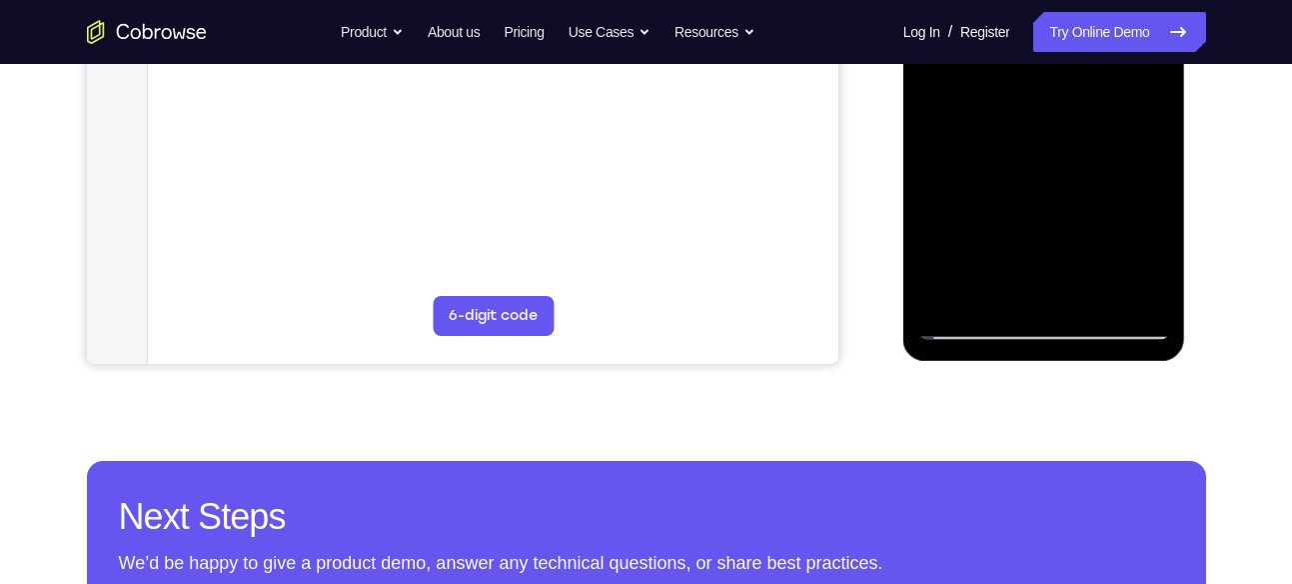
scroll to position [573, 0]
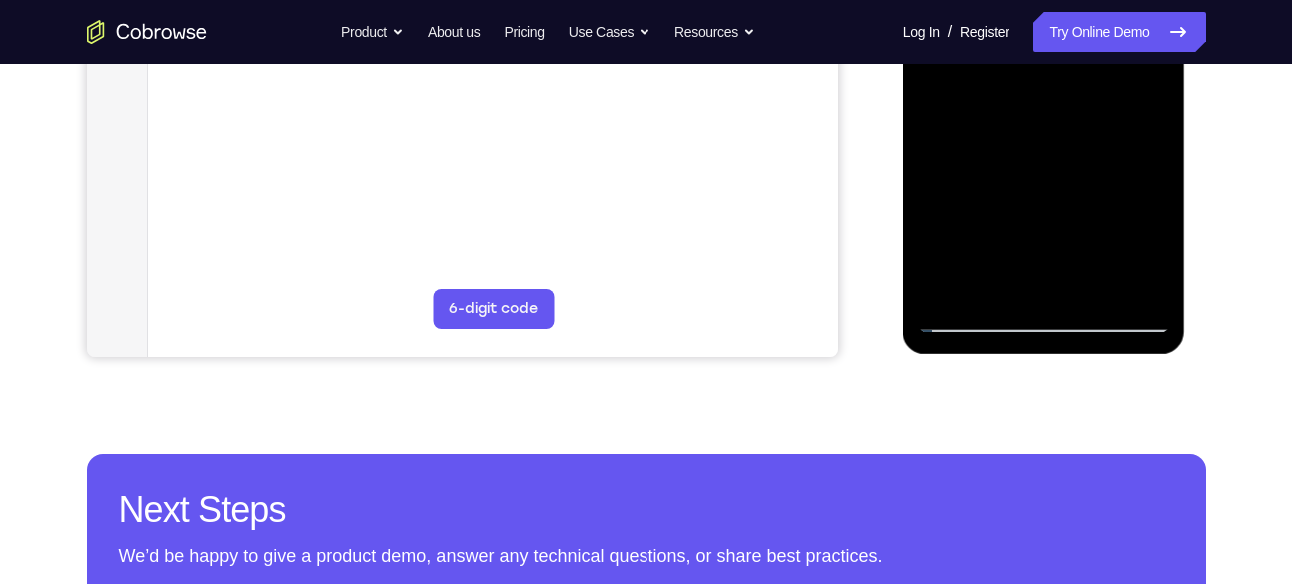
drag, startPoint x: 1059, startPoint y: 242, endPoint x: 1056, endPoint y: 165, distance: 77.0
click at [1056, 165] on div at bounding box center [1045, 53] width 252 height 560
drag, startPoint x: 1048, startPoint y: 221, endPoint x: 1044, endPoint y: 162, distance: 59.1
click at [1044, 162] on div at bounding box center [1045, 53] width 252 height 560
drag, startPoint x: 1051, startPoint y: 234, endPoint x: 1044, endPoint y: 193, distance: 41.6
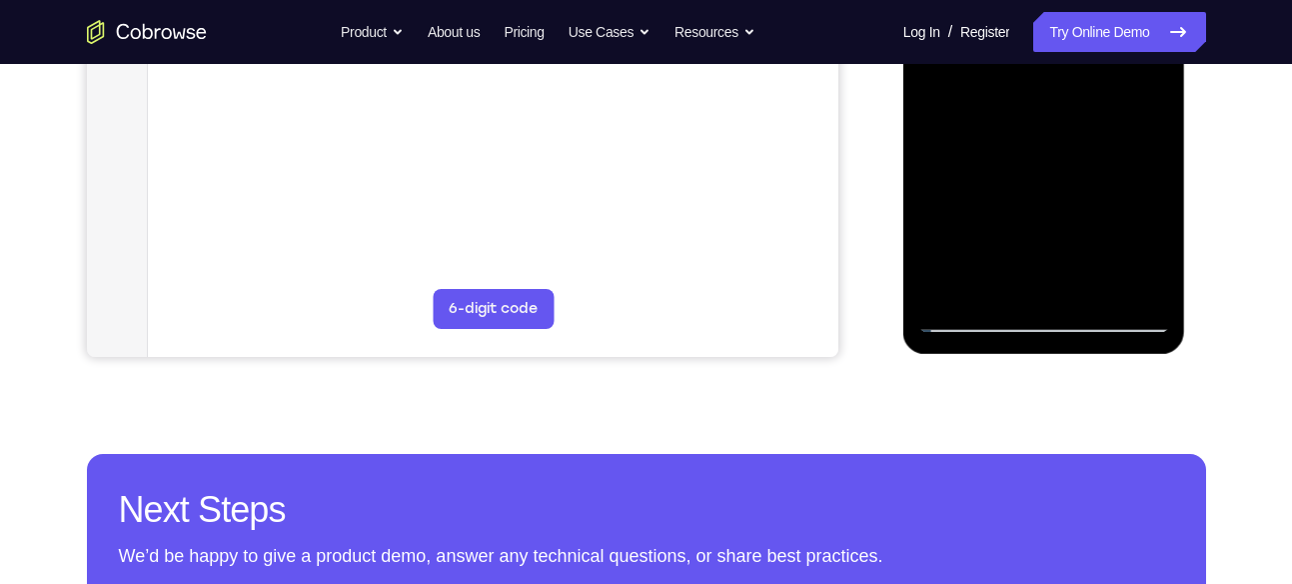
click at [1044, 193] on div at bounding box center [1045, 53] width 252 height 560
drag, startPoint x: 1048, startPoint y: 242, endPoint x: 1037, endPoint y: 172, distance: 70.8
click at [1037, 172] on div at bounding box center [1045, 53] width 252 height 560
drag, startPoint x: 1034, startPoint y: 217, endPoint x: 1026, endPoint y: 123, distance: 94.3
click at [1026, 123] on div at bounding box center [1045, 53] width 252 height 560
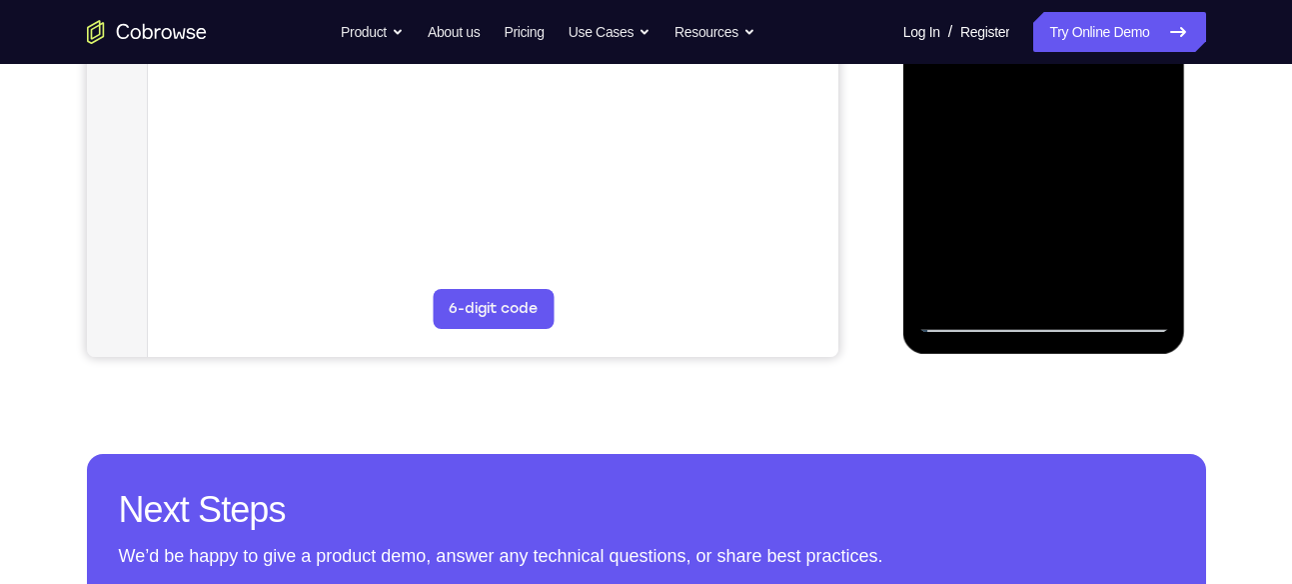
drag, startPoint x: 1031, startPoint y: 181, endPoint x: 1028, endPoint y: 127, distance: 54.1
click at [1028, 127] on div at bounding box center [1045, 53] width 252 height 560
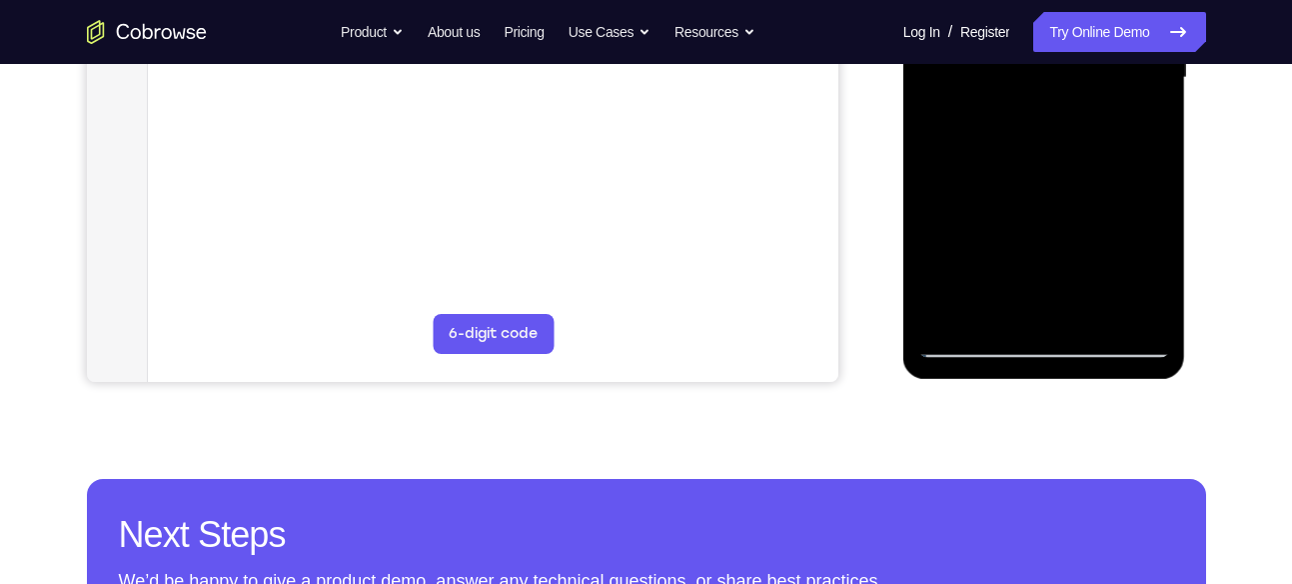
drag, startPoint x: 1056, startPoint y: 238, endPoint x: 1058, endPoint y: 175, distance: 63.0
click at [1058, 175] on div at bounding box center [1045, 78] width 252 height 560
drag, startPoint x: 1055, startPoint y: 217, endPoint x: 1051, endPoint y: 259, distance: 42.2
click at [1051, 259] on div at bounding box center [1045, 78] width 252 height 560
drag, startPoint x: 1047, startPoint y: 135, endPoint x: 1049, endPoint y: 174, distance: 39.0
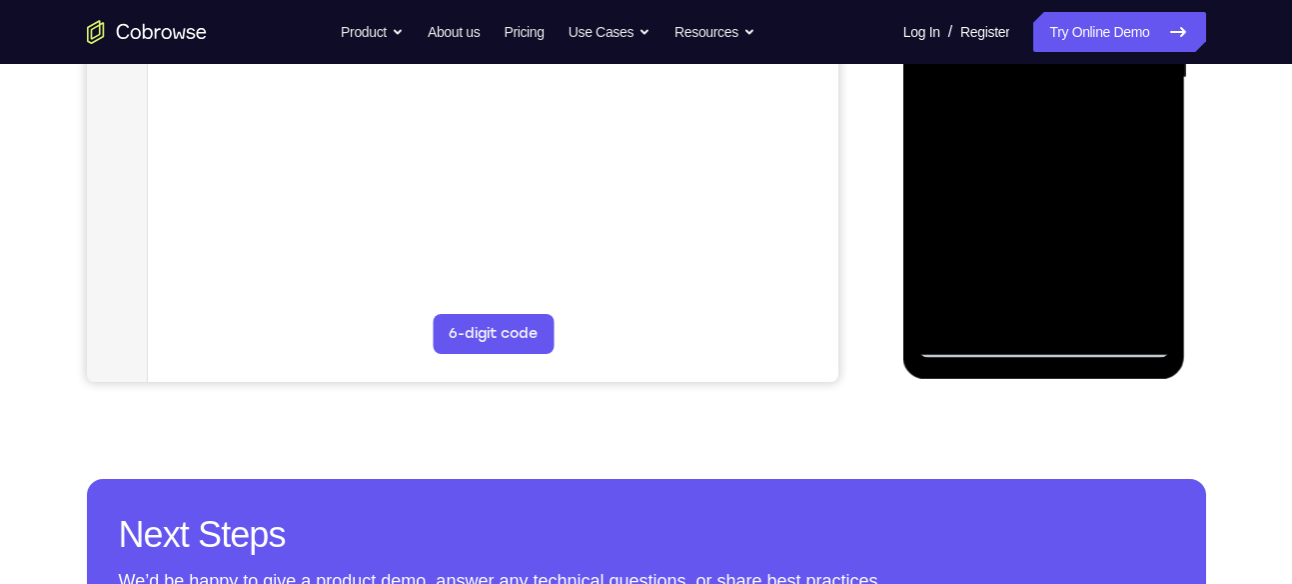
click at [1049, 174] on div at bounding box center [1045, 78] width 252 height 560
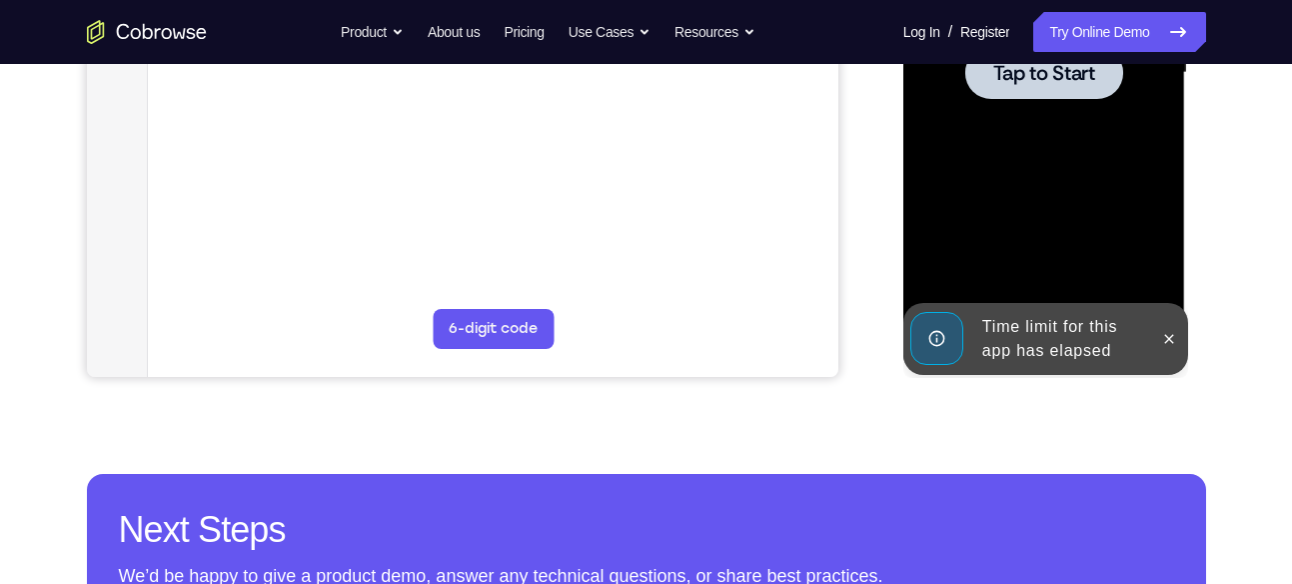
scroll to position [554, 0]
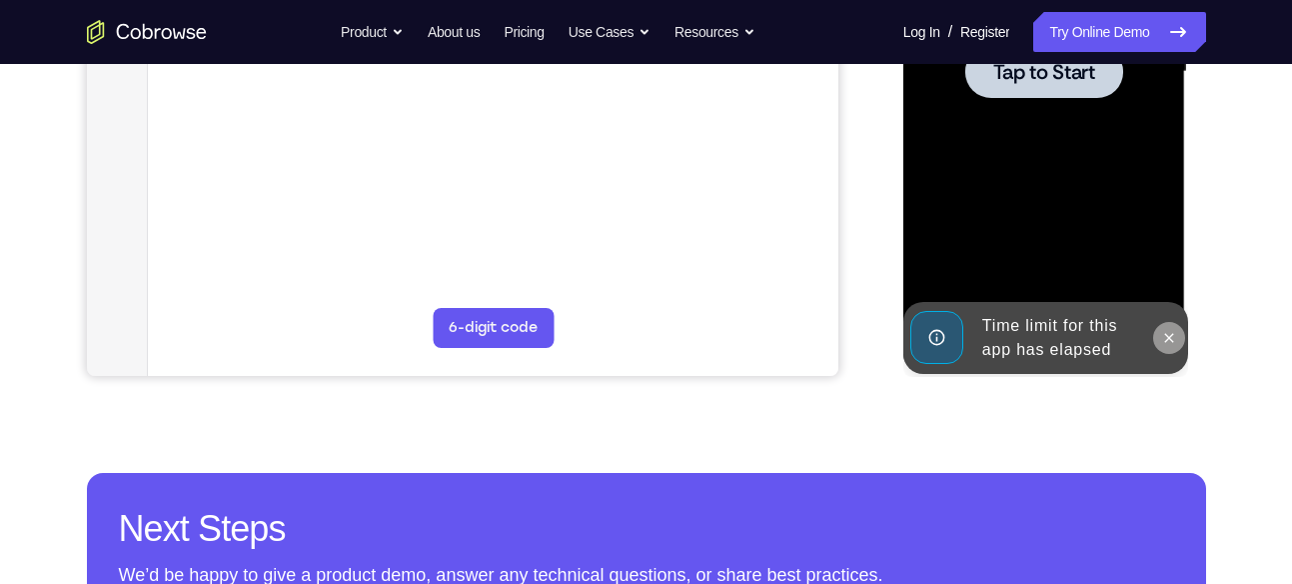
click at [1172, 330] on icon at bounding box center [1169, 338] width 16 height 16
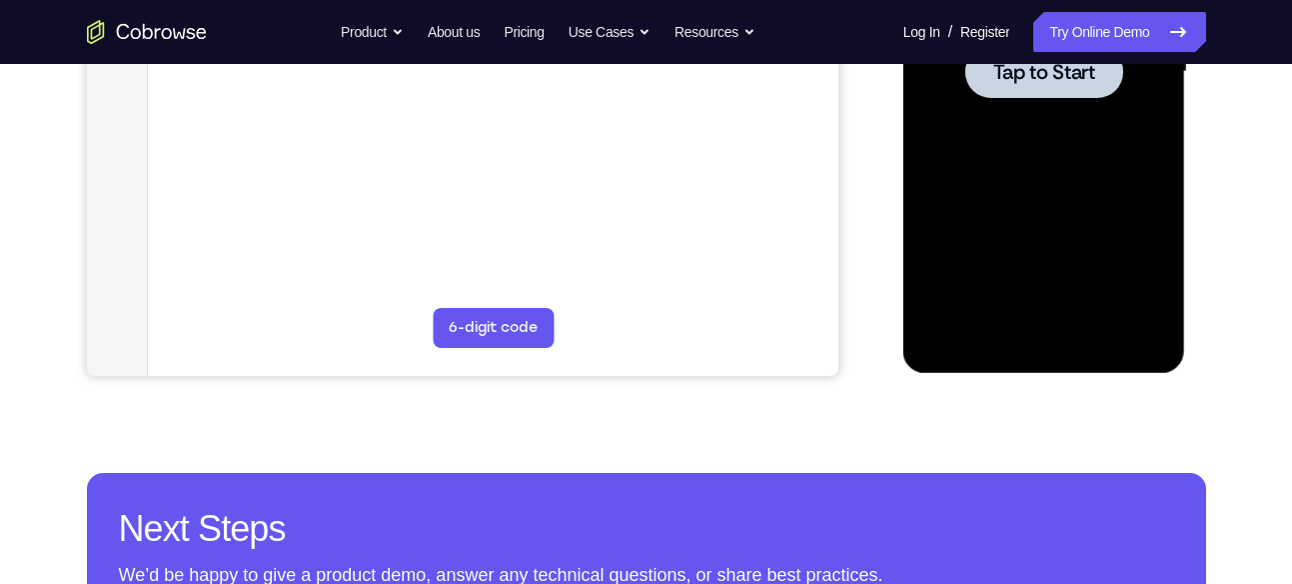
scroll to position [228, 0]
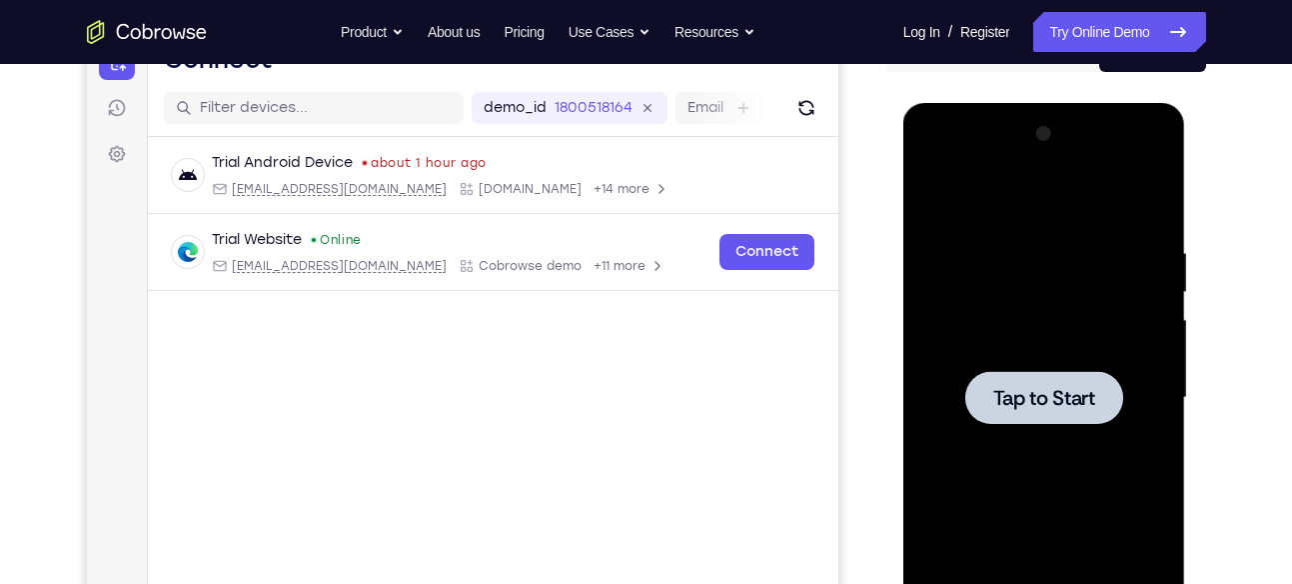
click at [999, 305] on div at bounding box center [1045, 398] width 252 height 560
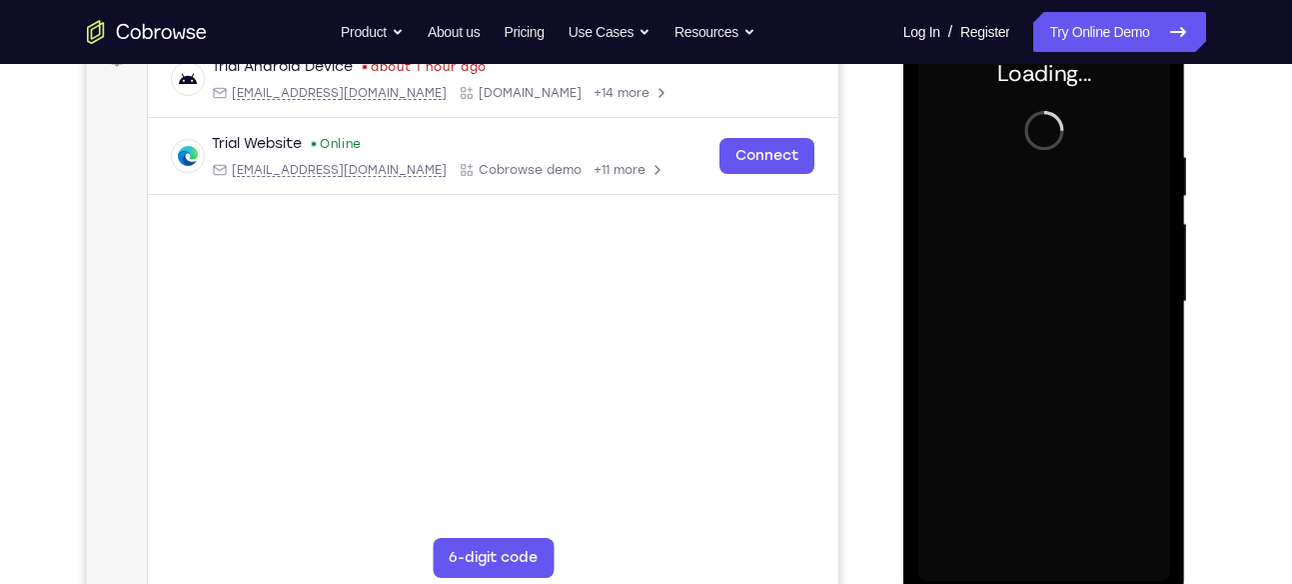
scroll to position [325, 0]
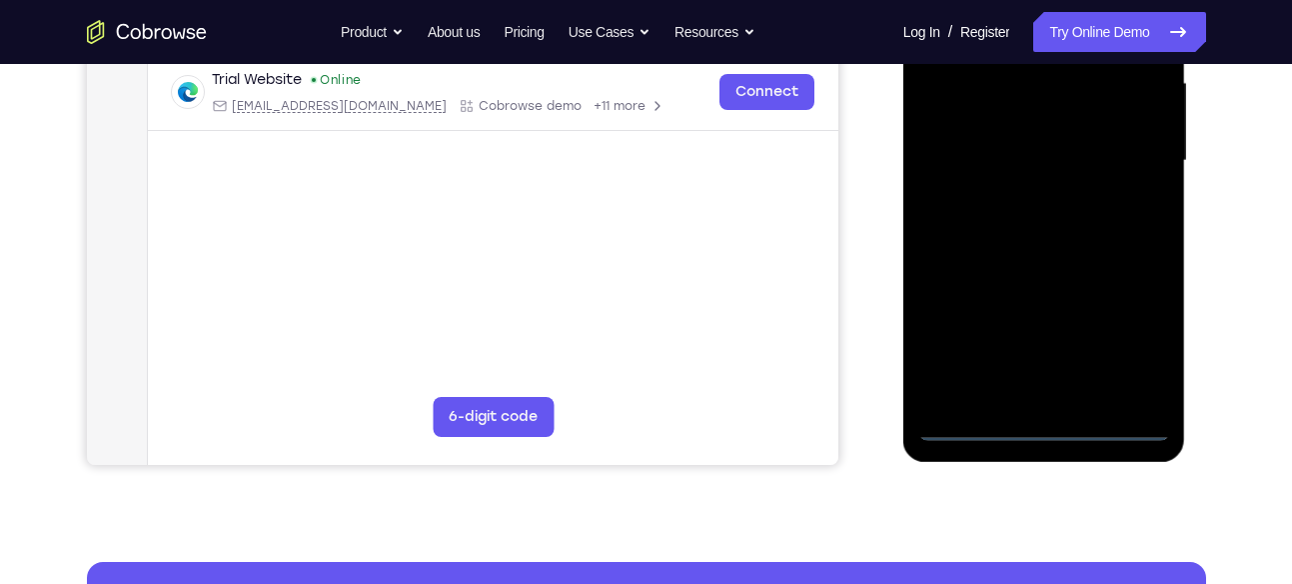
click at [1033, 282] on div at bounding box center [1045, 161] width 252 height 560
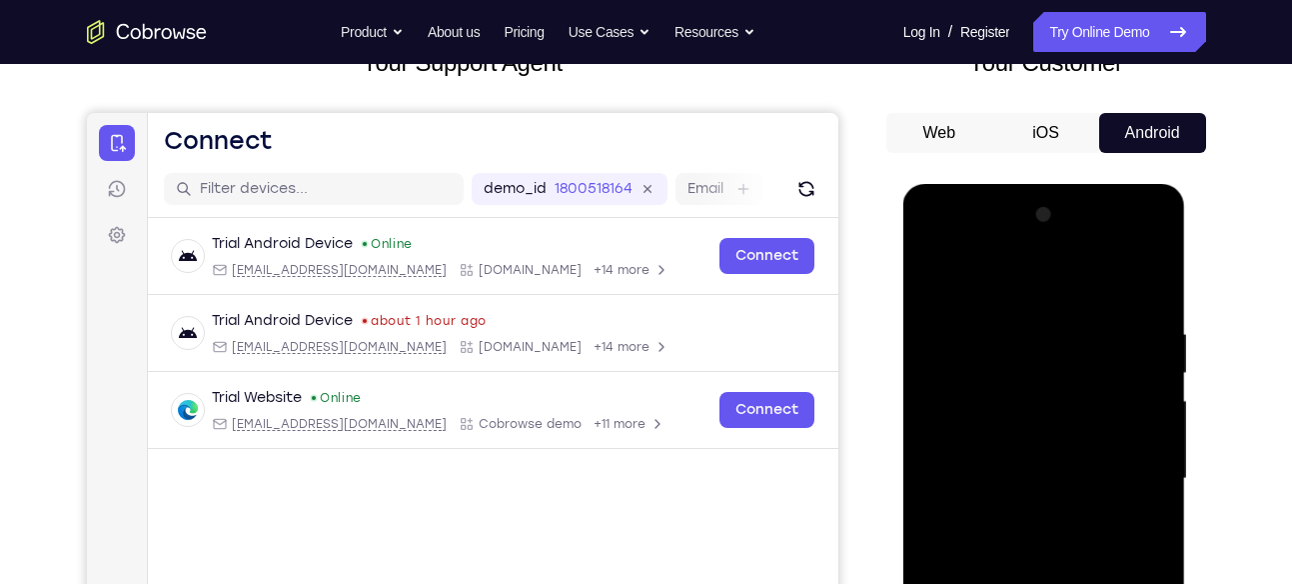
scroll to position [146, 0]
click at [920, 127] on button "Web" at bounding box center [940, 134] width 107 height 40
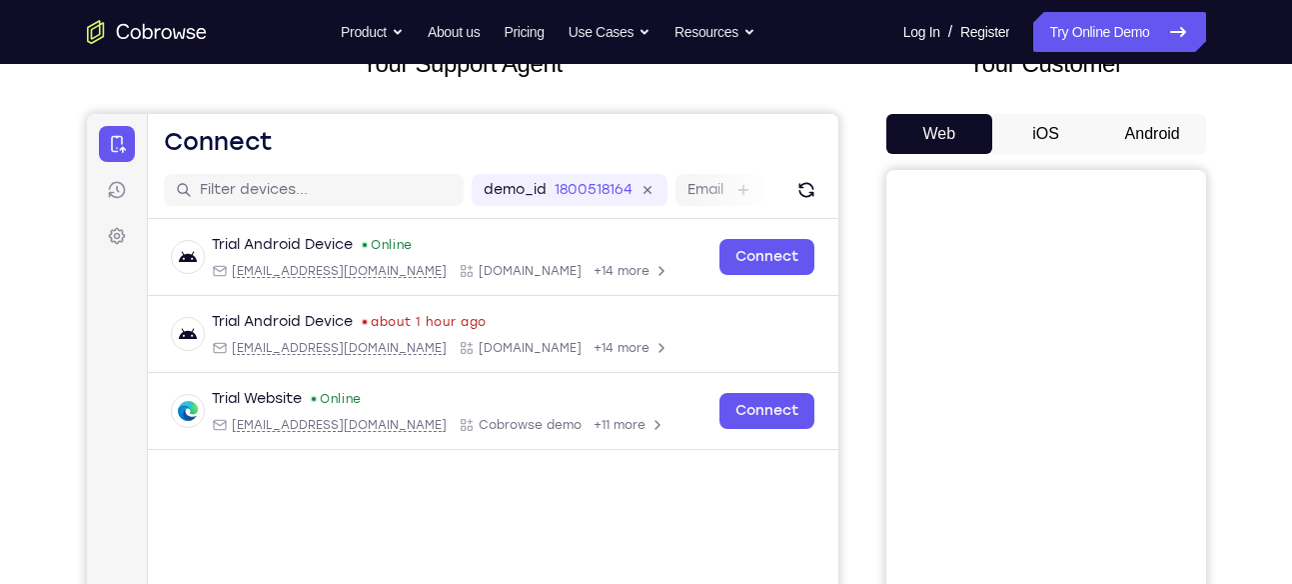
click at [1079, 141] on button "iOS" at bounding box center [1045, 134] width 107 height 40
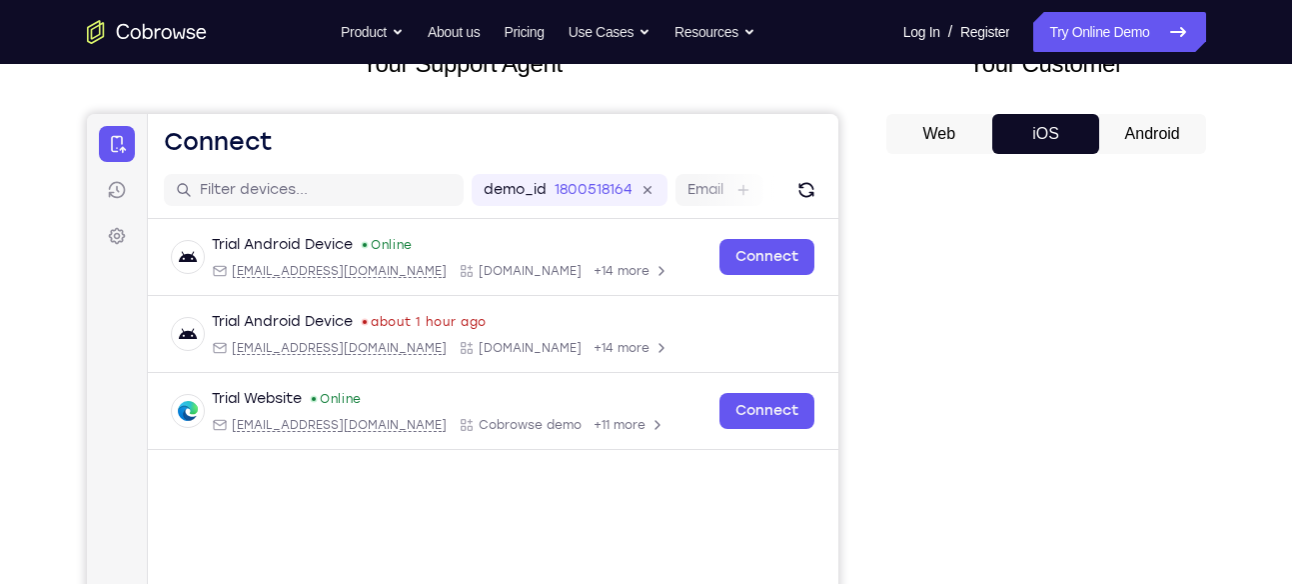
click at [1138, 120] on button "Android" at bounding box center [1152, 134] width 107 height 40
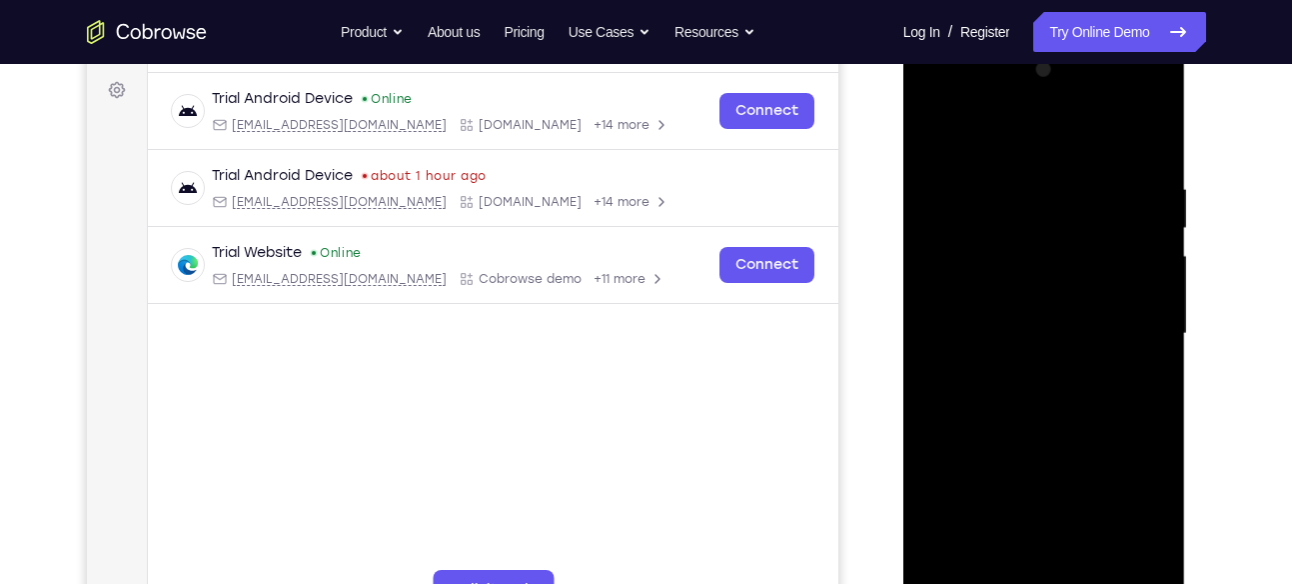
scroll to position [83, 0]
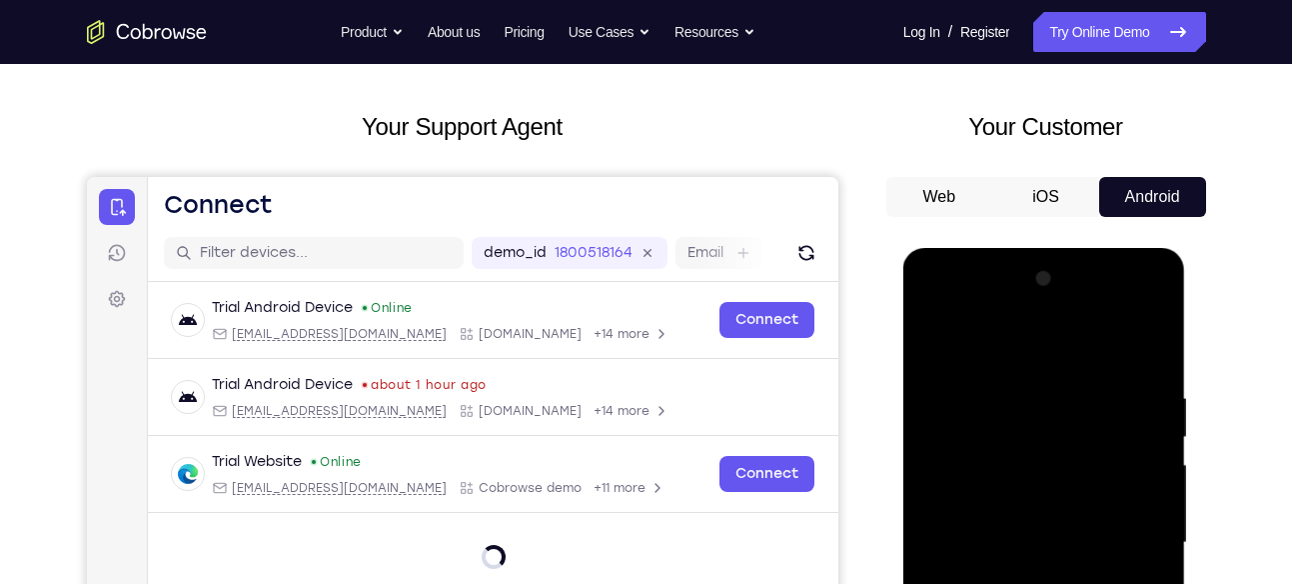
click at [956, 209] on button "Web" at bounding box center [940, 197] width 107 height 40
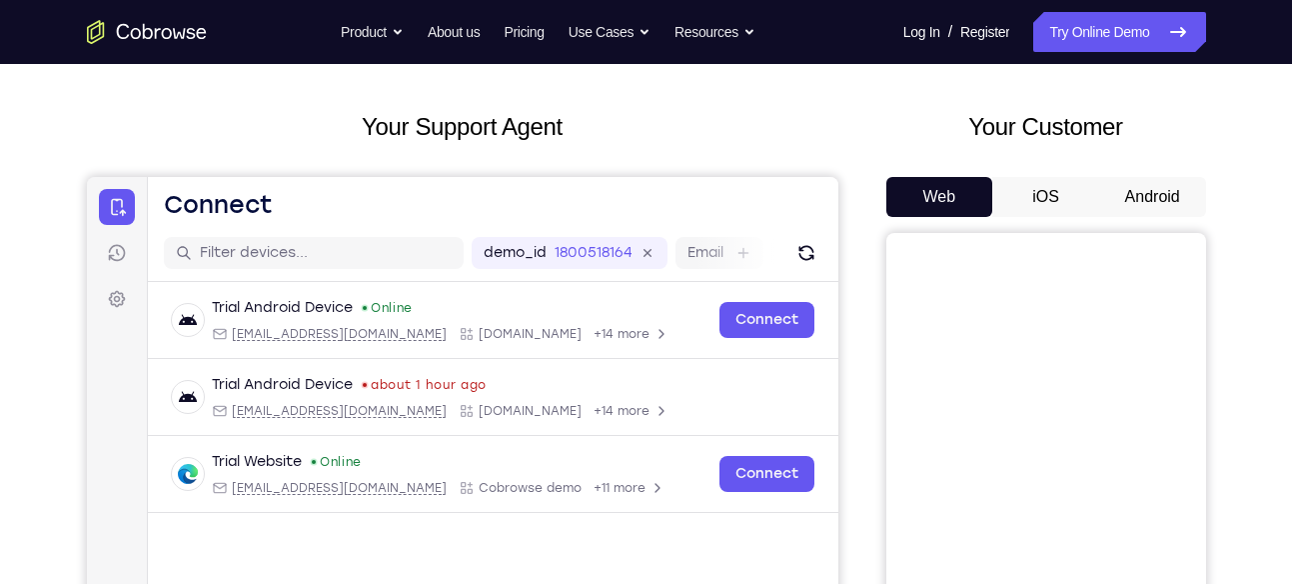
click at [1129, 195] on button "Android" at bounding box center [1152, 197] width 107 height 40
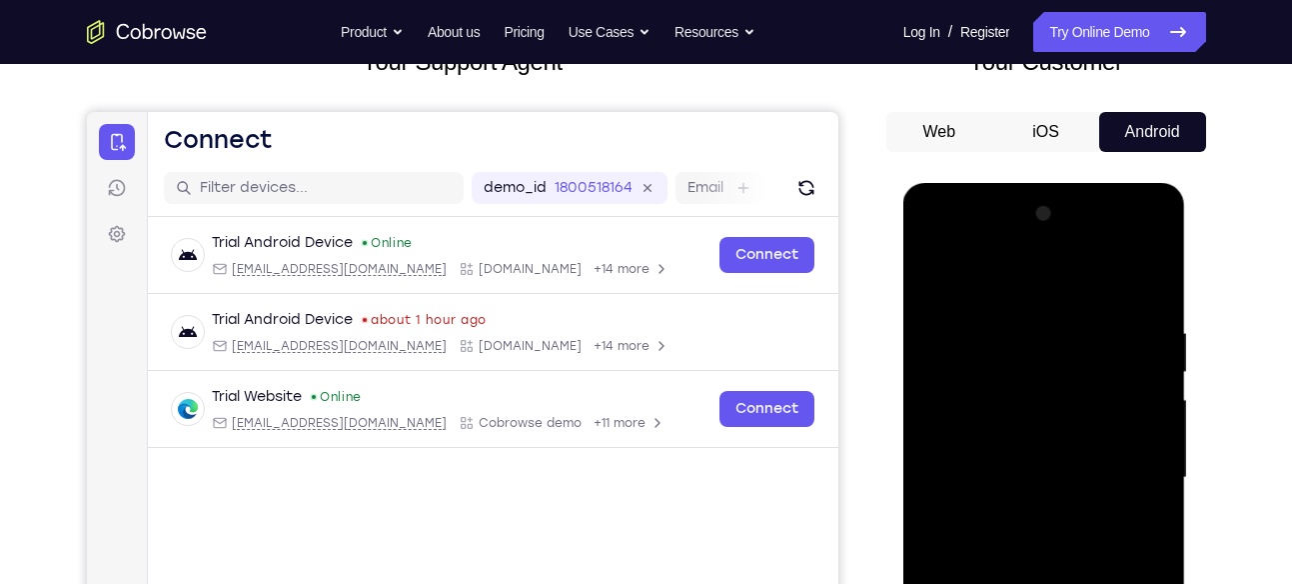
scroll to position [0, 0]
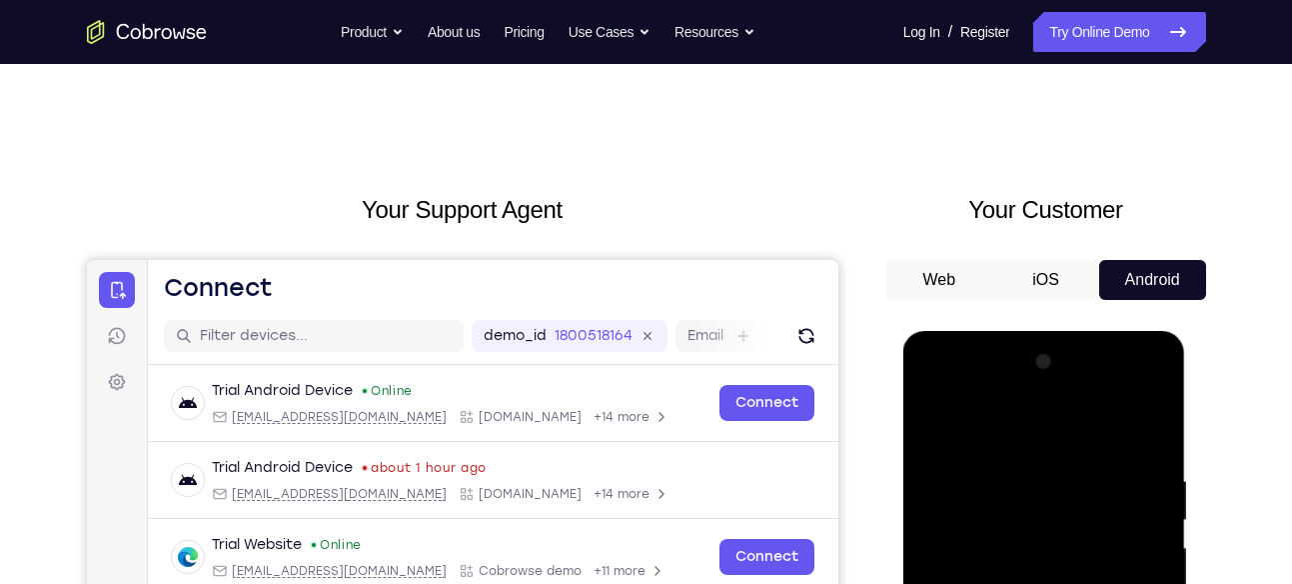
click at [951, 291] on button "Web" at bounding box center [940, 280] width 107 height 40
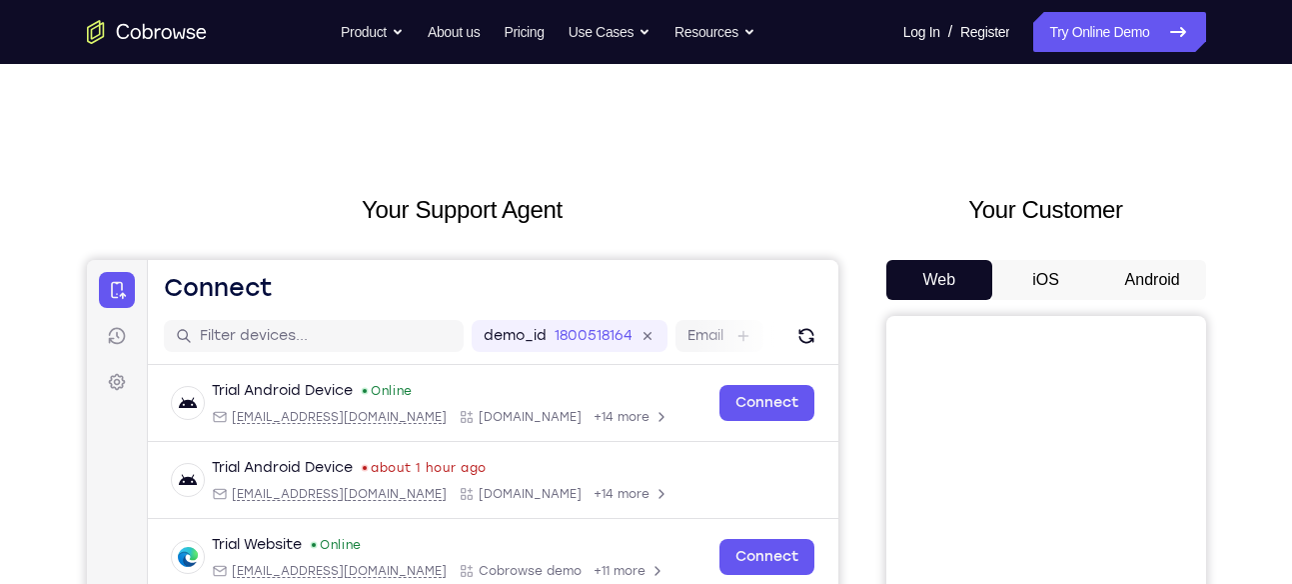
click at [1030, 287] on button "iOS" at bounding box center [1045, 280] width 107 height 40
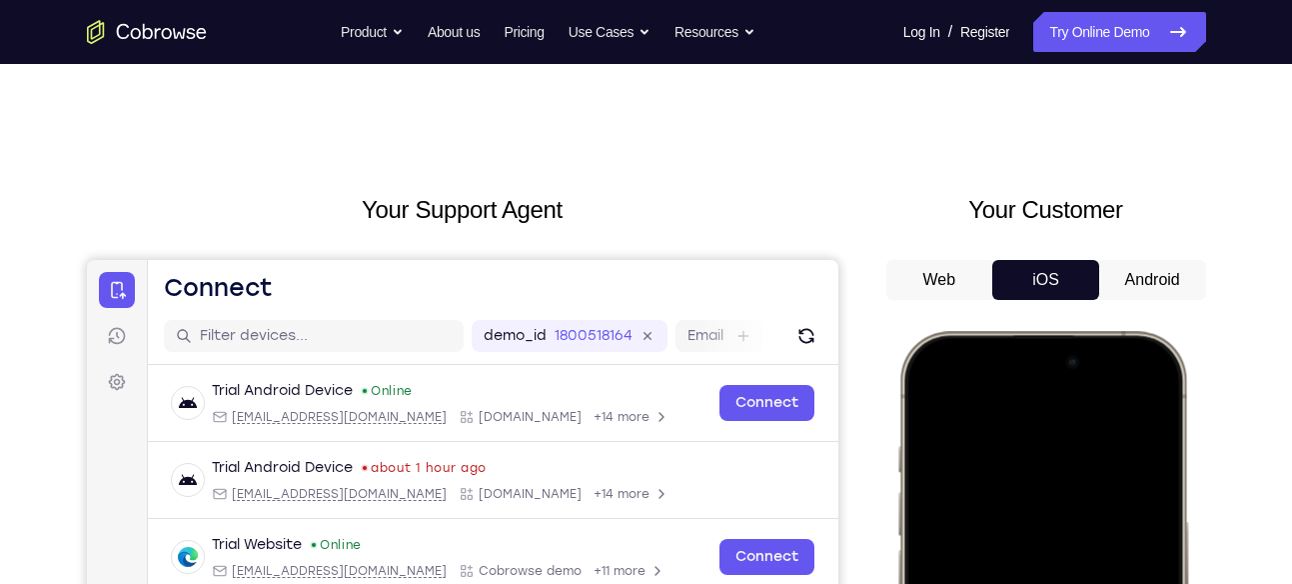
click at [951, 279] on button "Web" at bounding box center [940, 280] width 107 height 40
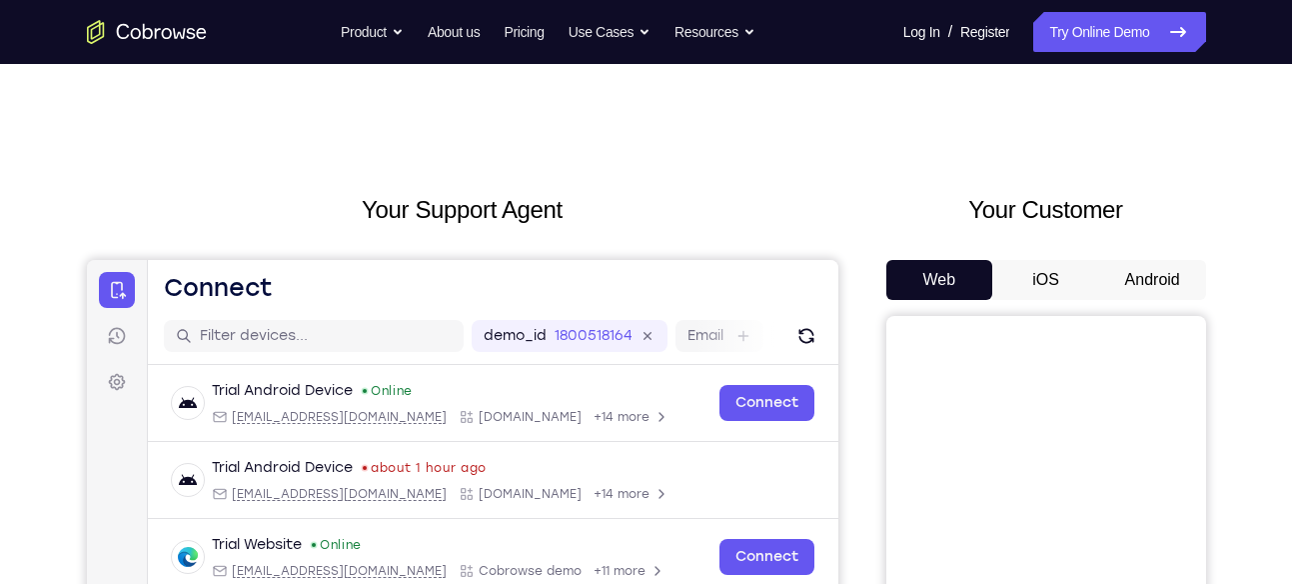
click at [1087, 290] on button "iOS" at bounding box center [1045, 280] width 107 height 40
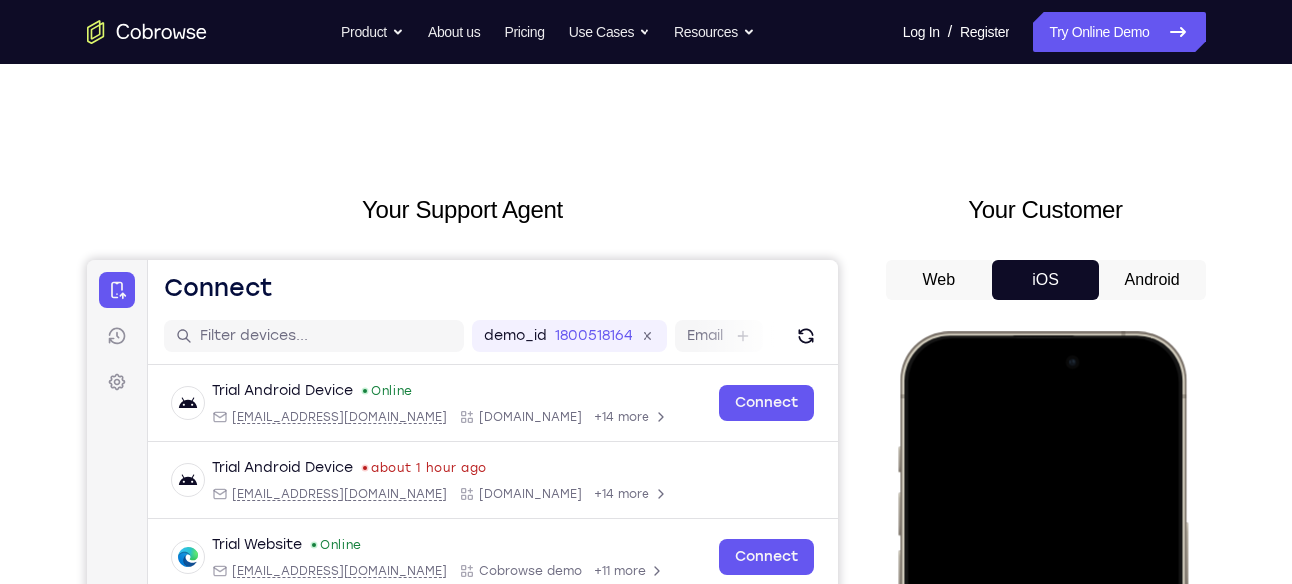
click at [1137, 272] on button "Android" at bounding box center [1152, 280] width 107 height 40
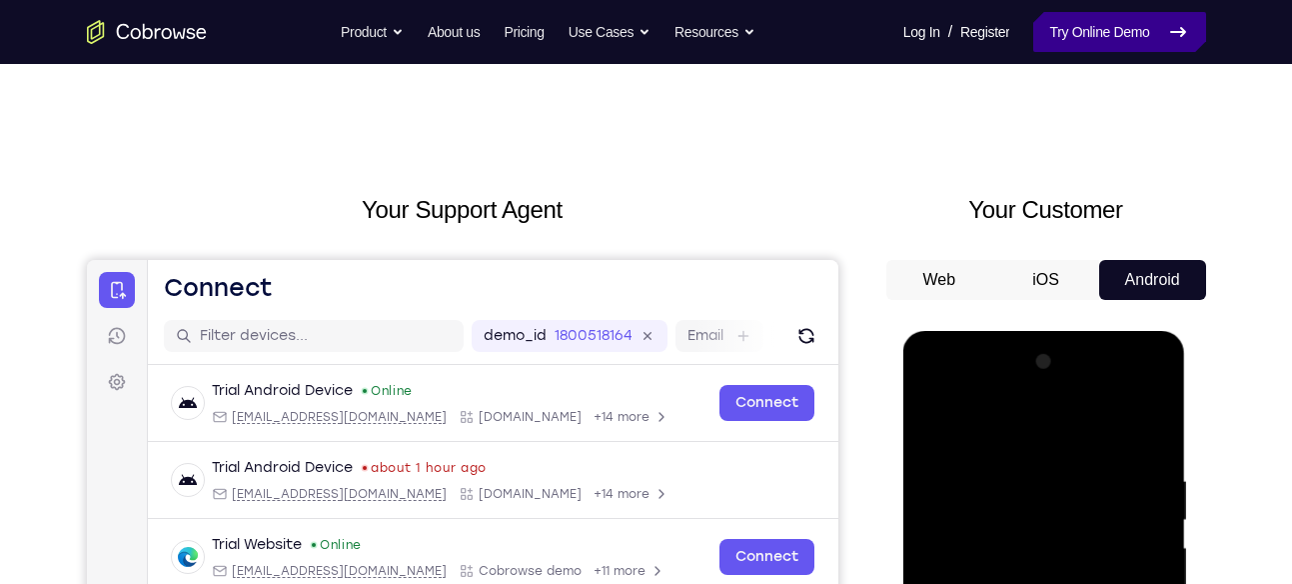
click at [1079, 23] on link "Try Online Demo" at bounding box center [1119, 32] width 172 height 40
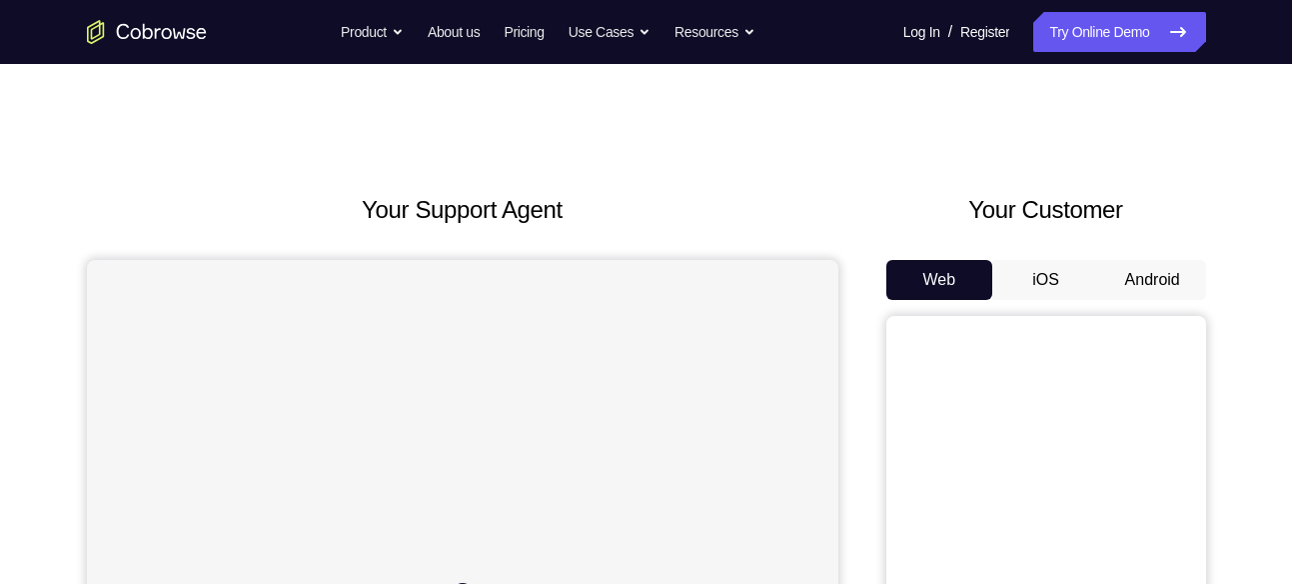
click at [1140, 284] on button "Android" at bounding box center [1152, 280] width 107 height 40
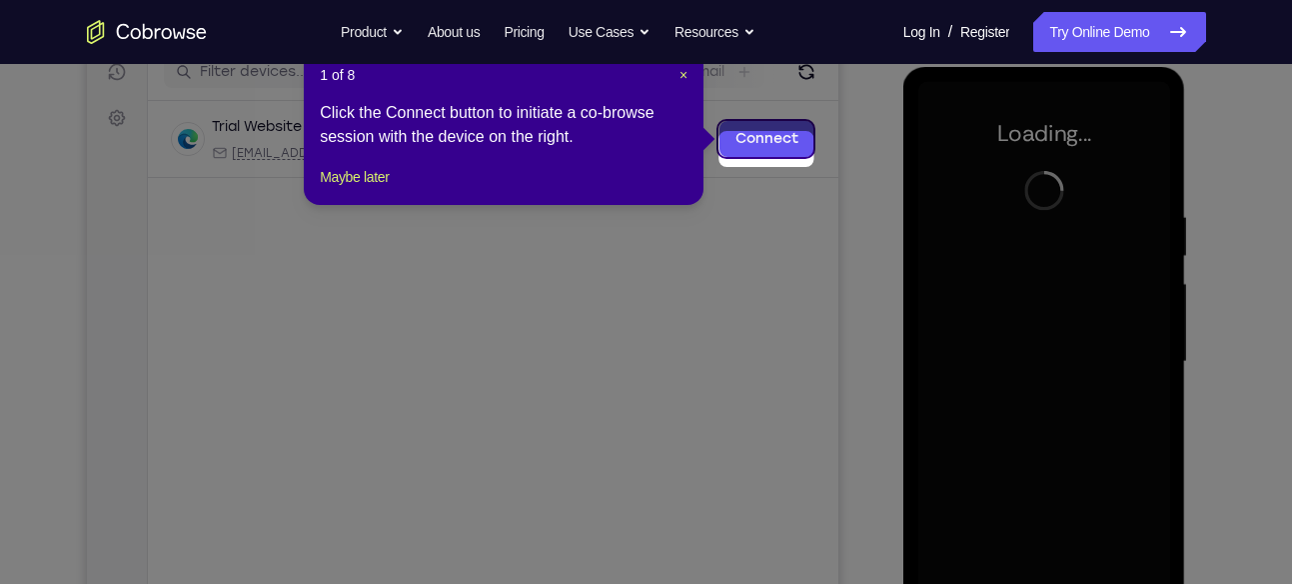
scroll to position [268, 0]
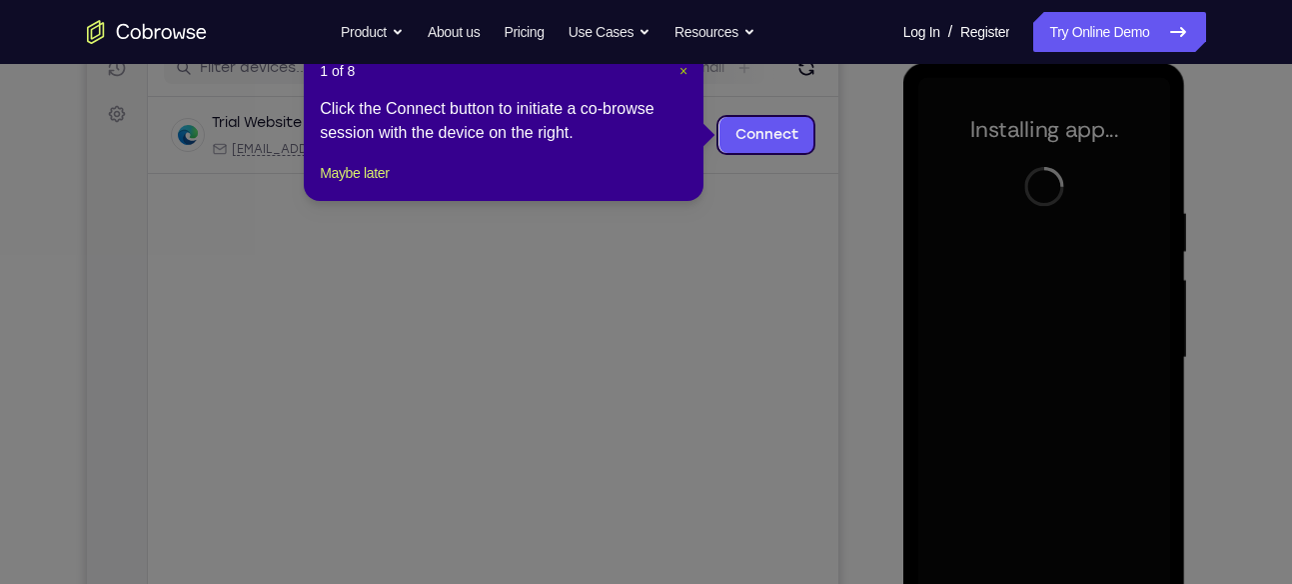
click at [685, 74] on span "×" at bounding box center [684, 71] width 8 height 16
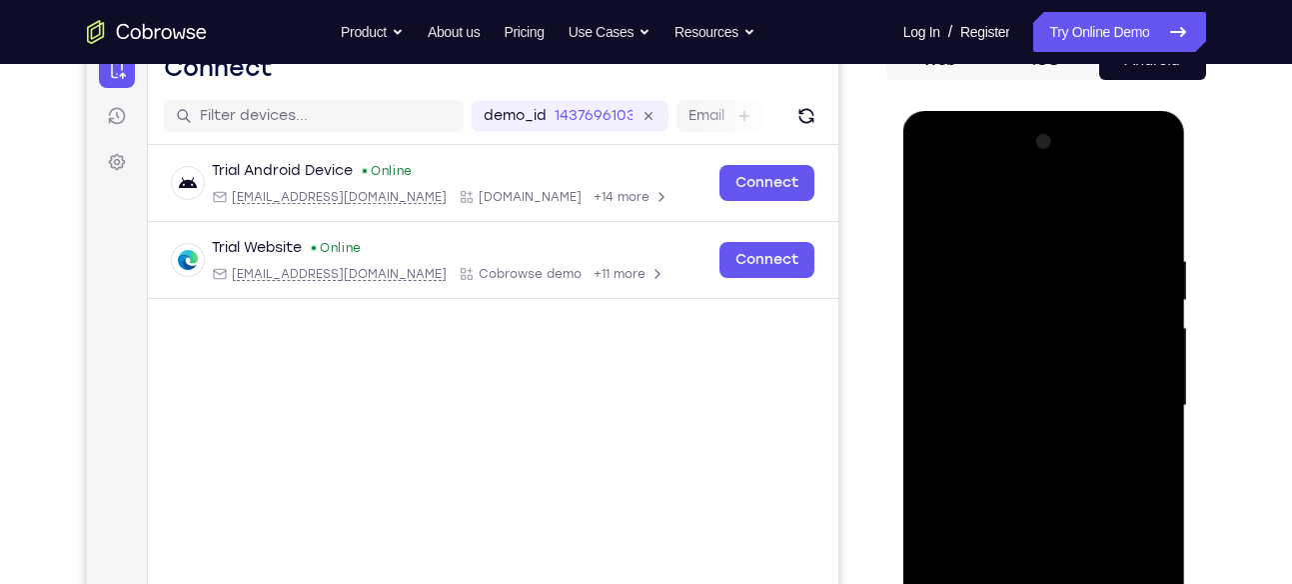
scroll to position [166, 0]
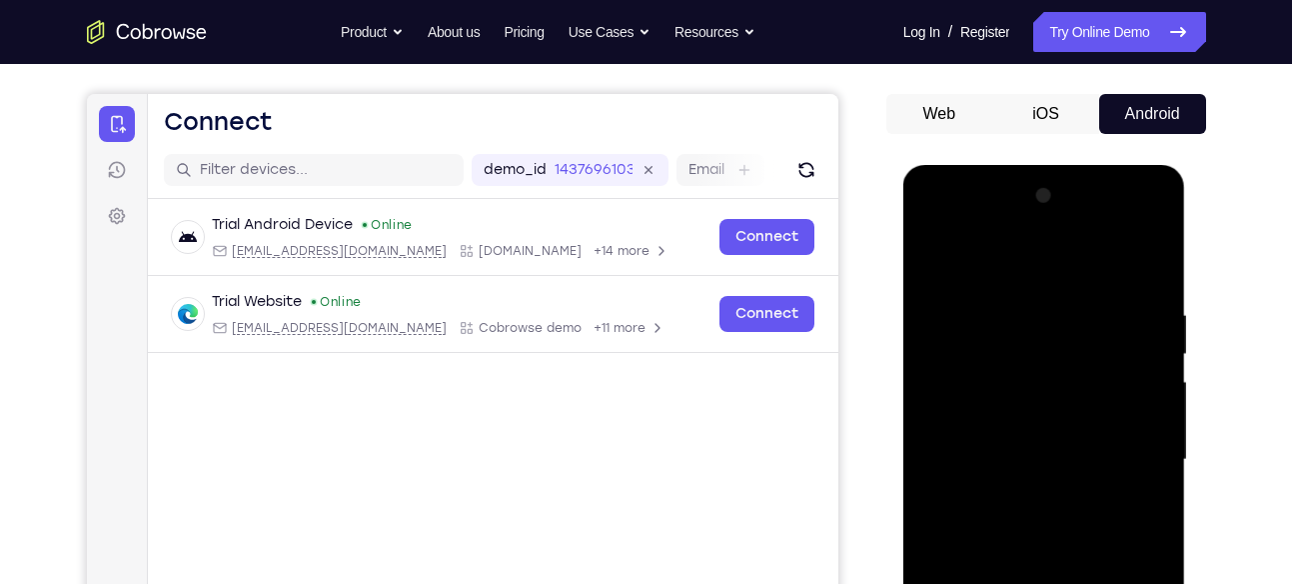
click at [977, 131] on button "Web" at bounding box center [940, 114] width 107 height 40
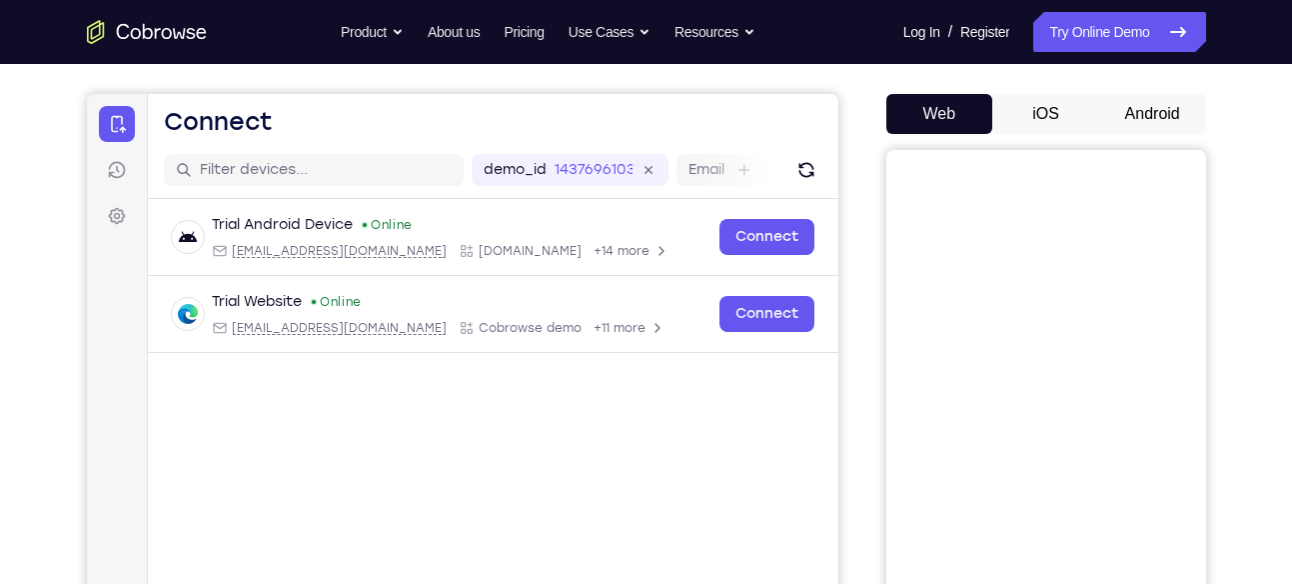
click at [1077, 119] on button "iOS" at bounding box center [1045, 114] width 107 height 40
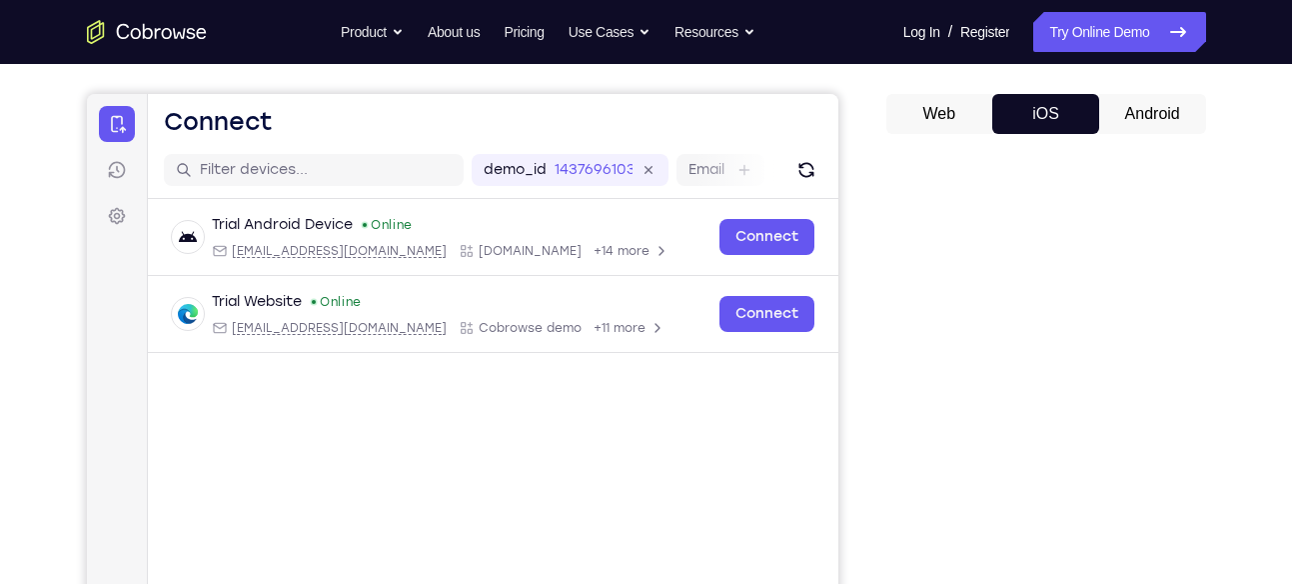
click at [1139, 107] on button "Android" at bounding box center [1152, 114] width 107 height 40
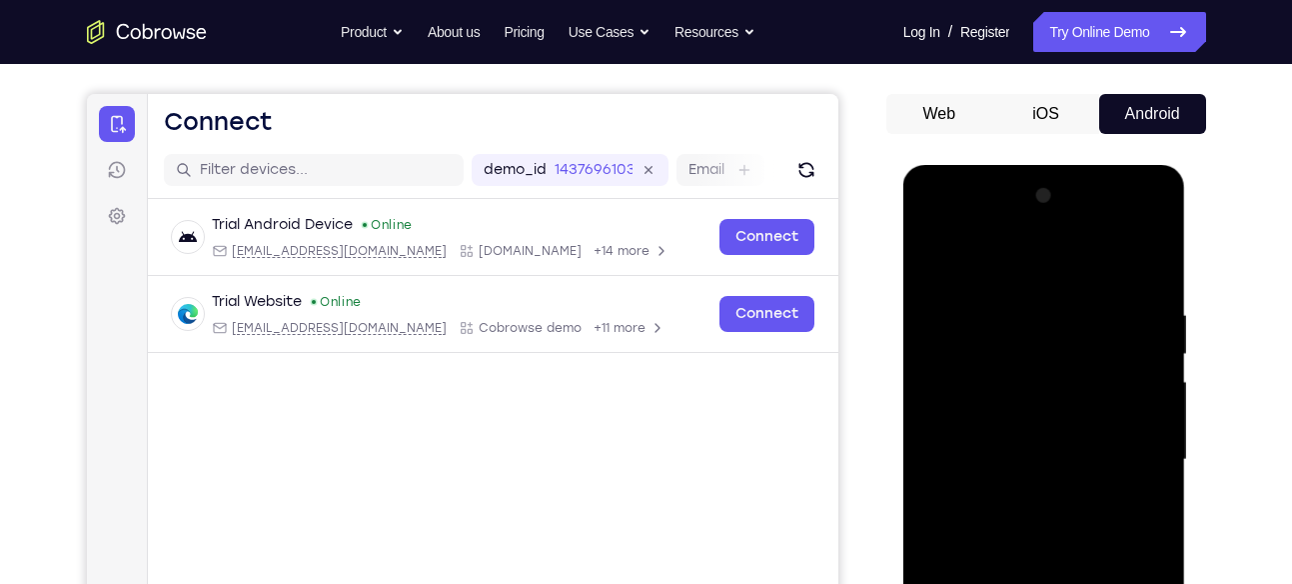
scroll to position [0, 0]
click at [1098, 38] on link "Try Online Demo" at bounding box center [1119, 32] width 172 height 40
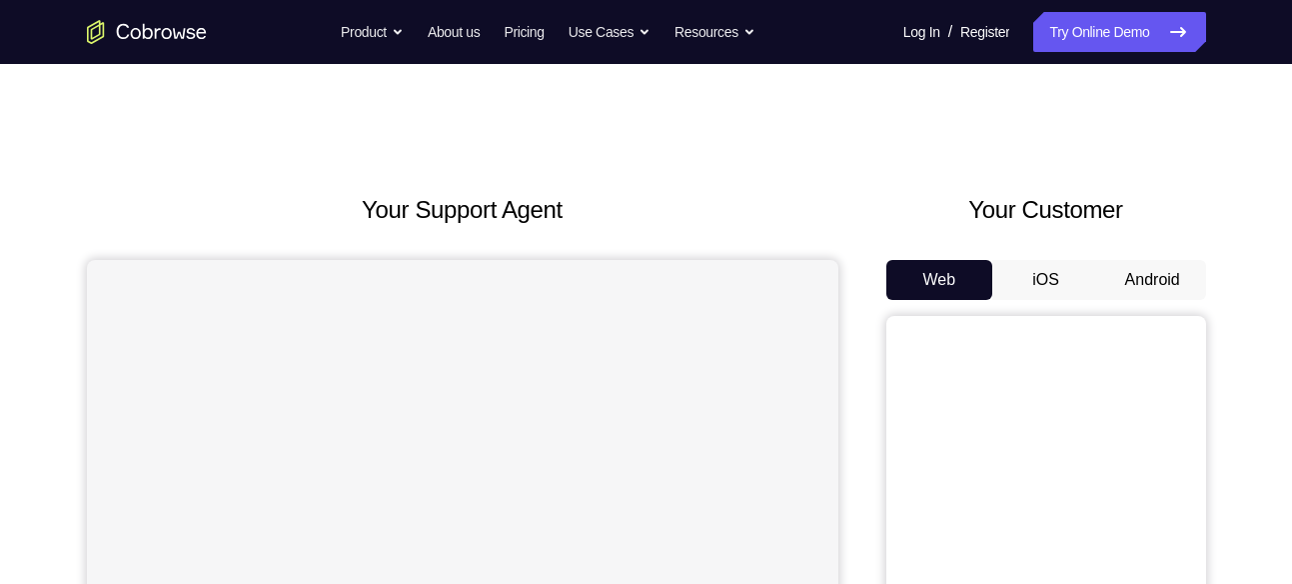
click at [1136, 265] on button "Android" at bounding box center [1152, 280] width 107 height 40
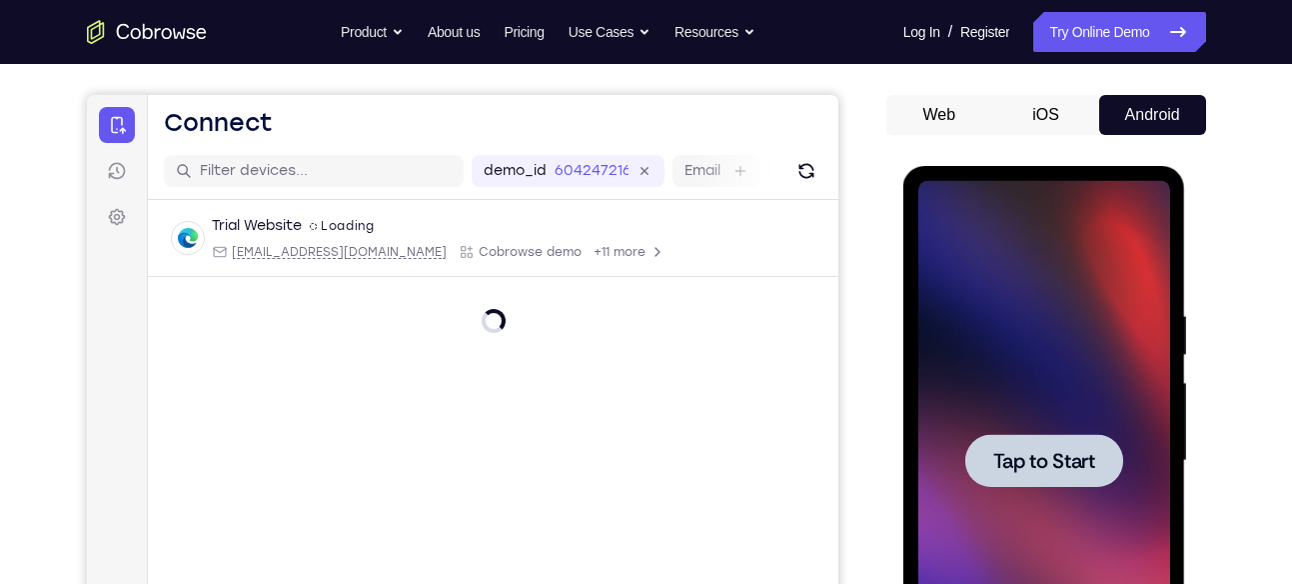
click at [1067, 379] on div at bounding box center [1045, 461] width 252 height 560
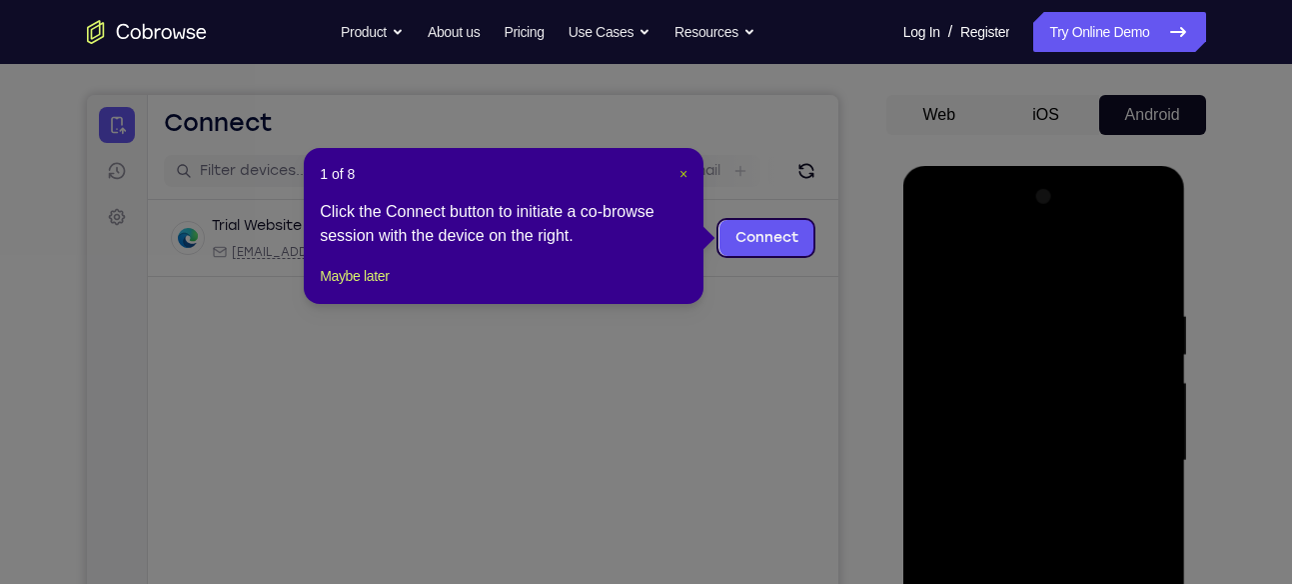
click at [688, 175] on span "×" at bounding box center [684, 174] width 8 height 16
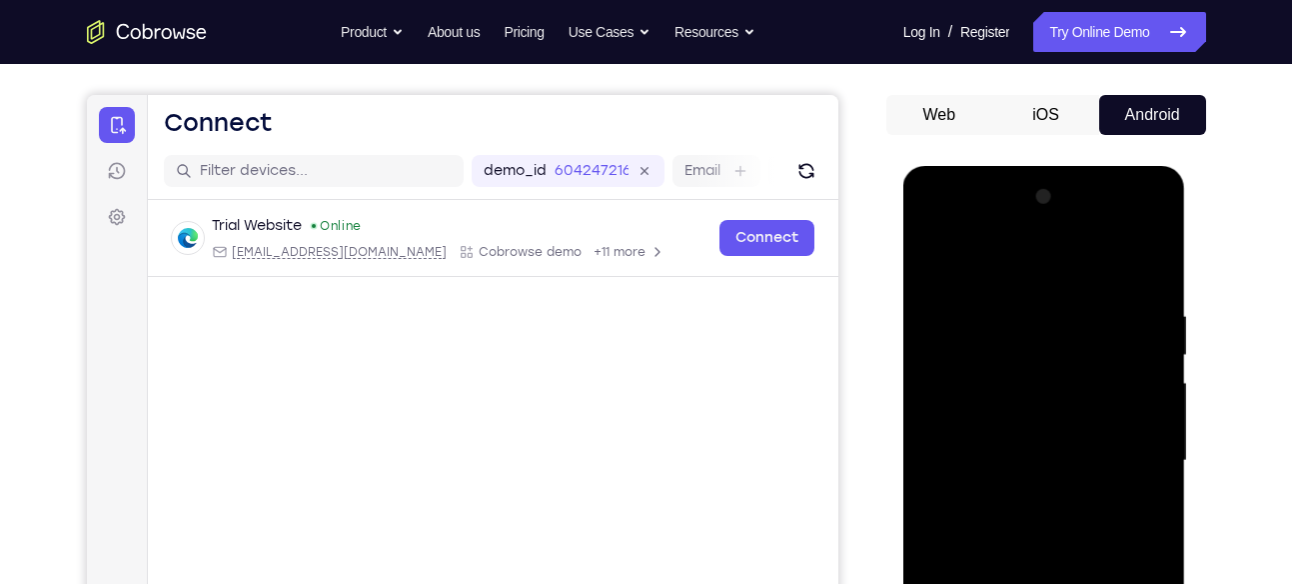
click at [1062, 288] on div at bounding box center [1045, 461] width 252 height 560
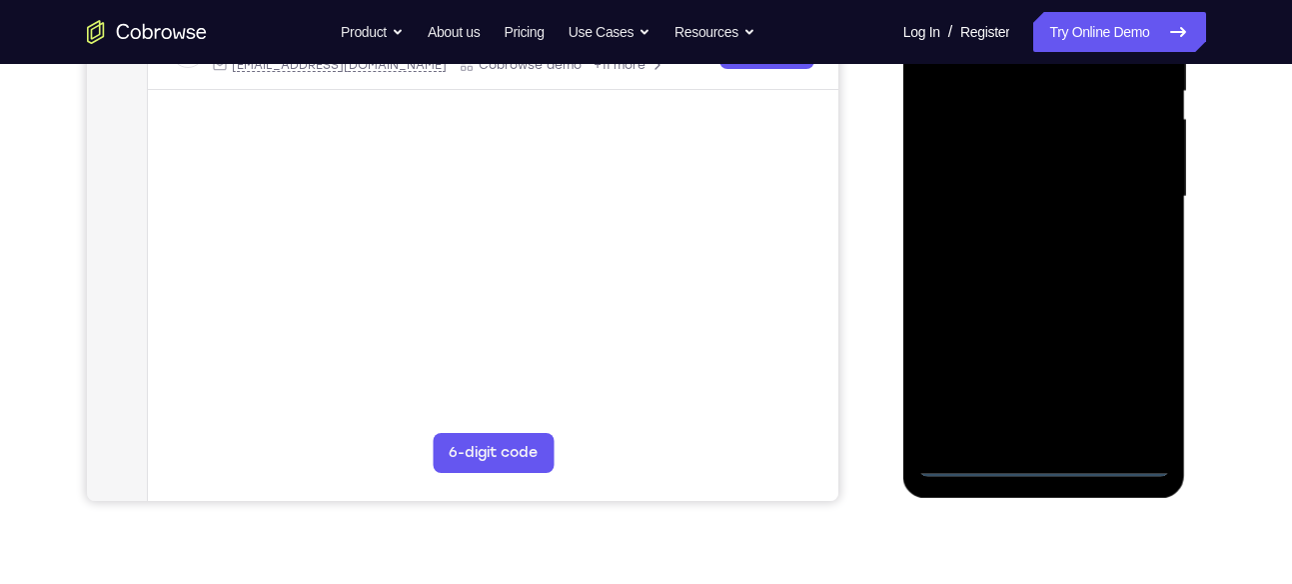
click at [1063, 360] on div at bounding box center [1045, 197] width 252 height 560
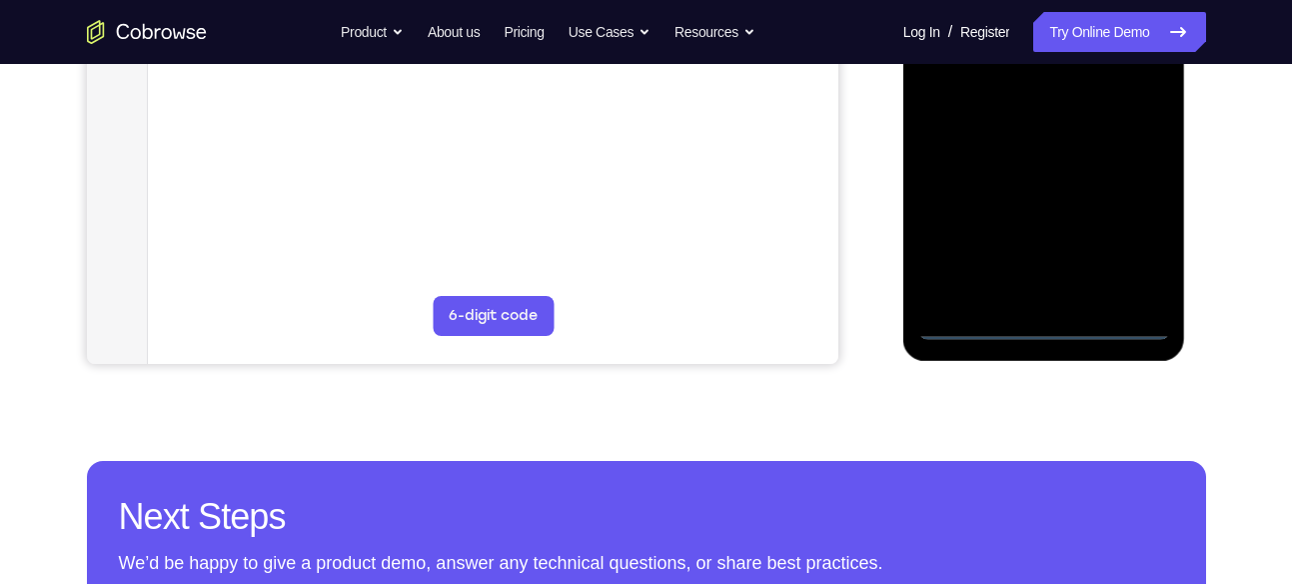
scroll to position [567, 0]
click at [1040, 328] on div at bounding box center [1045, 59] width 252 height 560
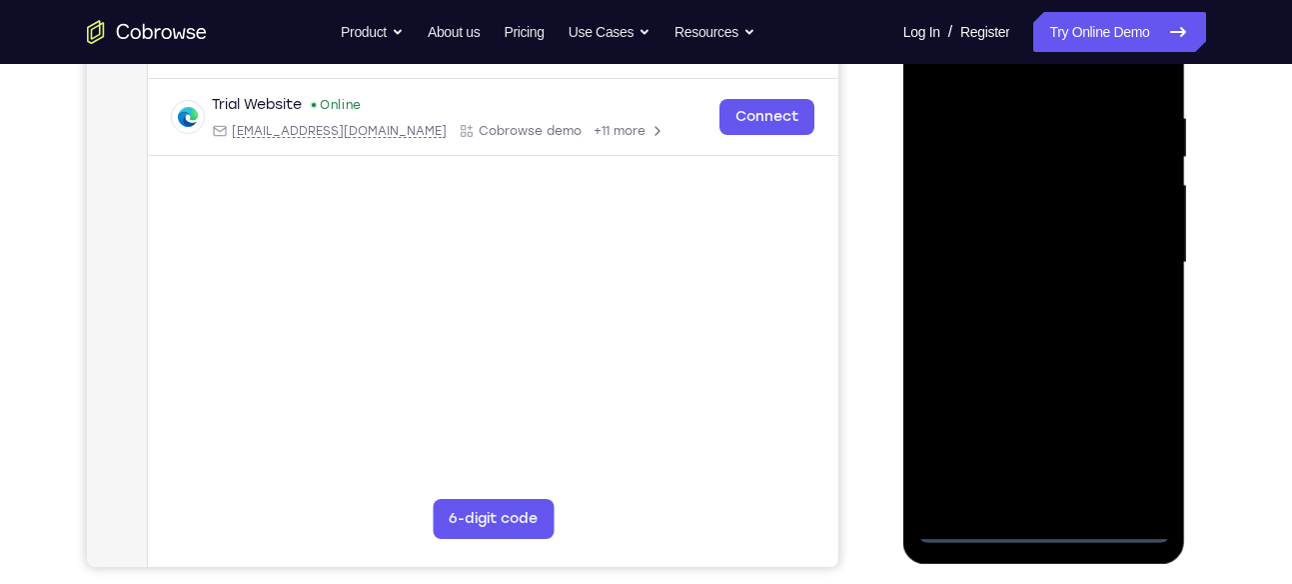
scroll to position [356, 0]
